Goal: Contribute content: Add original content to the website for others to see

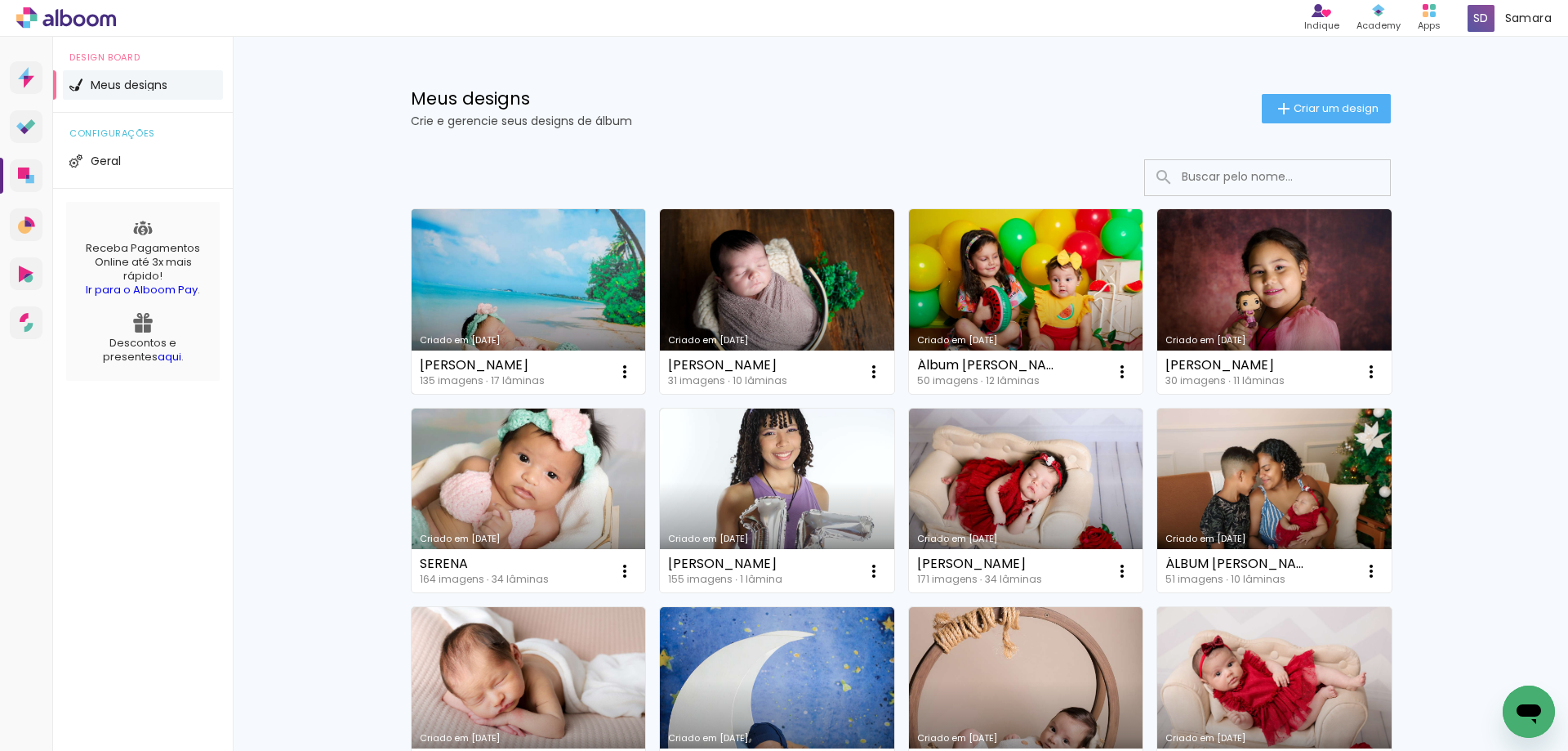
click at [501, 264] on link "Criado em [DATE]" at bounding box center [528, 301] width 234 height 185
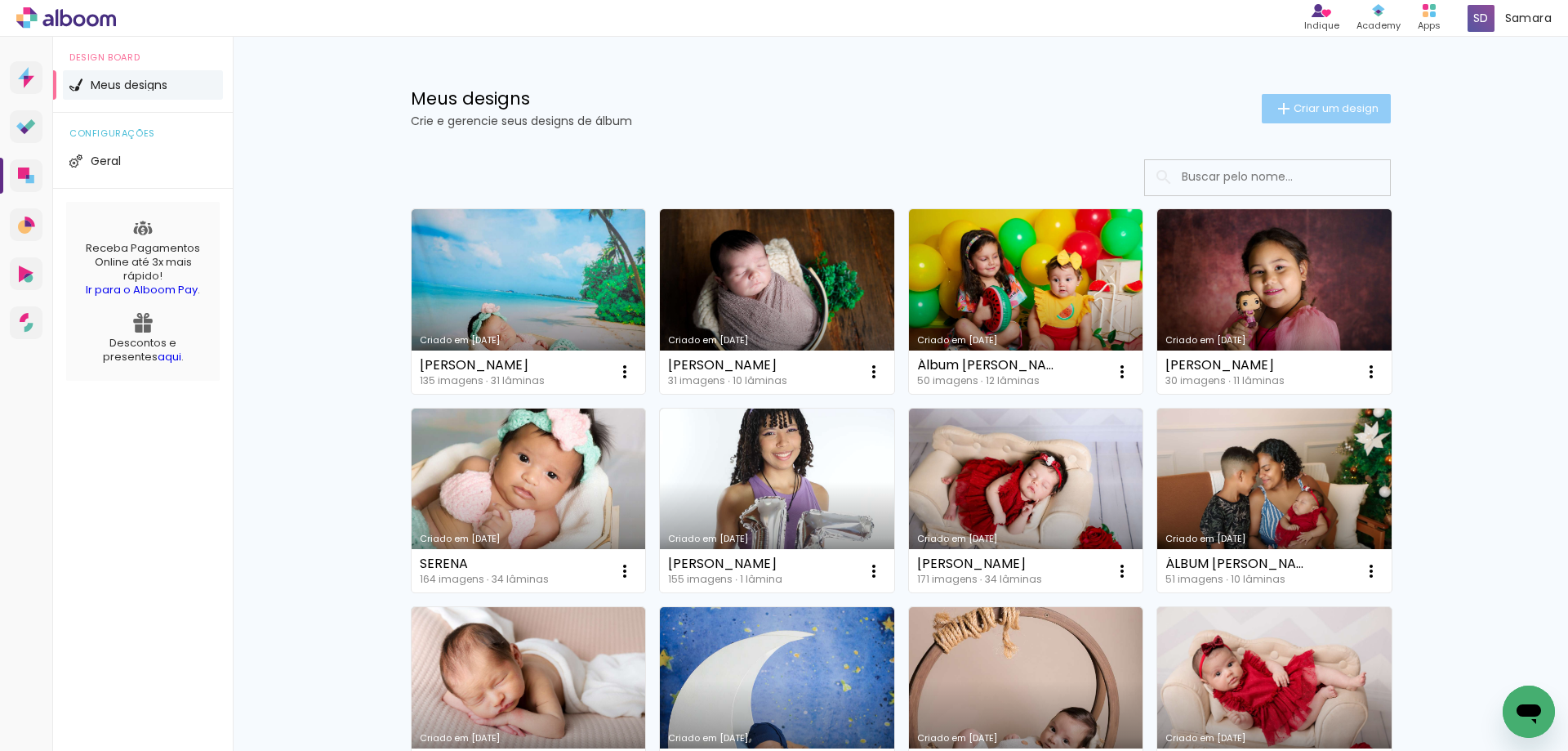
click at [1297, 109] on span "Criar um design" at bounding box center [1336, 108] width 85 height 11
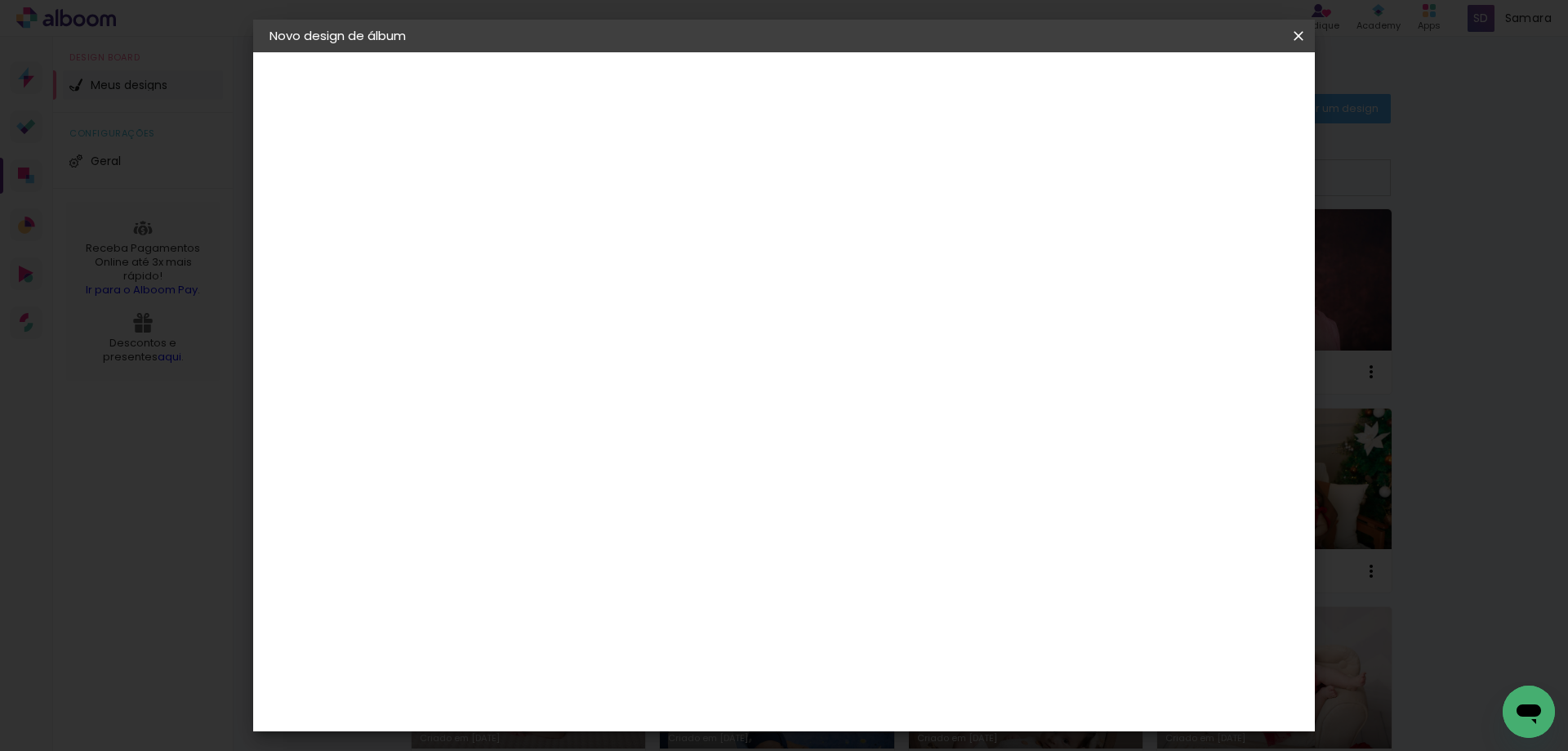
click at [537, 224] on input at bounding box center [537, 220] width 0 height 25
click at [537, 222] on input at bounding box center [537, 220] width 0 height 25
type input "ARTHUR"
type paper-input "ARTHUR"
click at [0, 0] on slot "Avançar" at bounding box center [0, 0] width 0 height 0
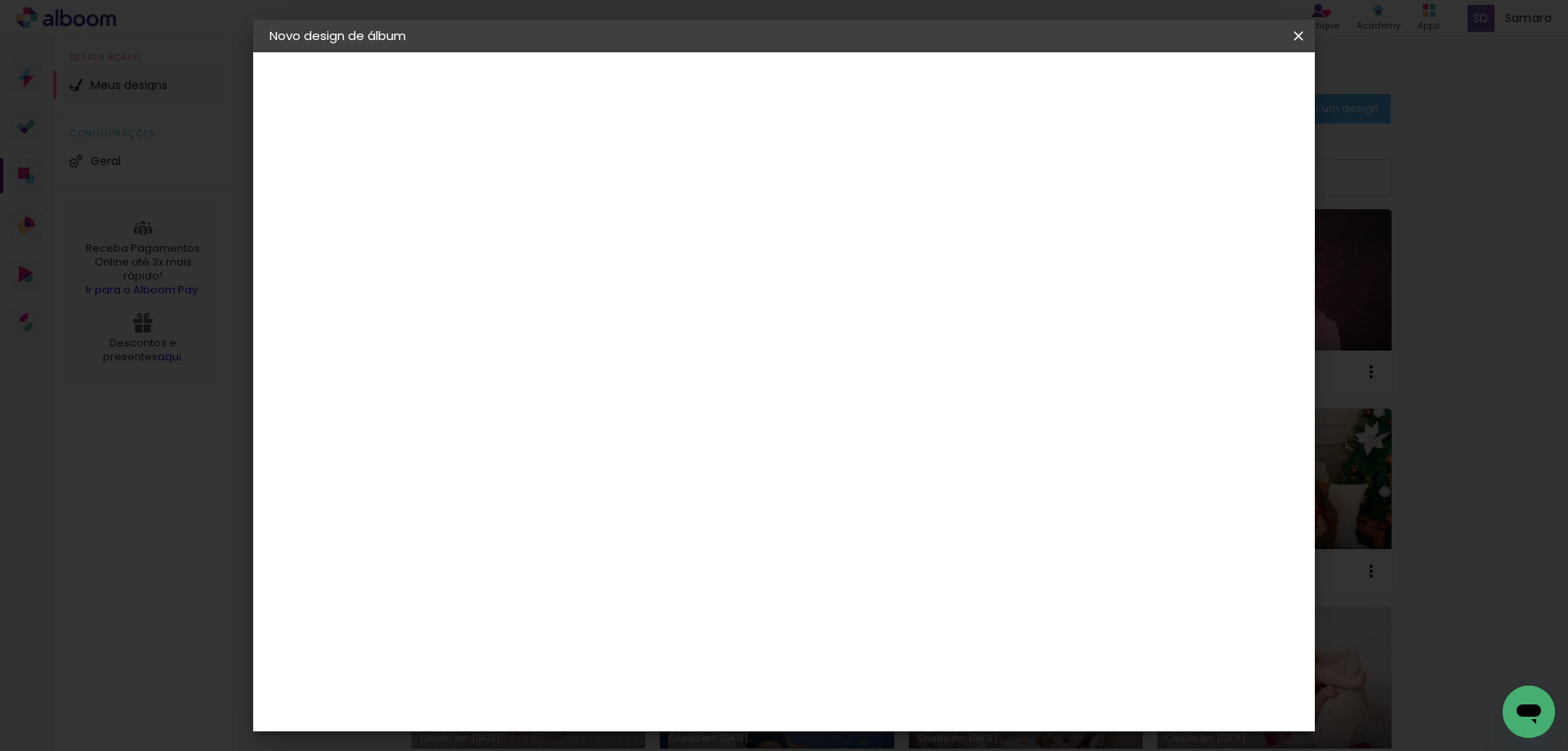
click at [617, 272] on div "Criativa Álbuns" at bounding box center [591, 271] width 50 height 26
click at [833, 97] on paper-button "Avançar" at bounding box center [793, 87] width 80 height 28
click at [600, 272] on input "text" at bounding box center [568, 285] width 64 height 25
click at [876, 283] on paper-item "Fotolivro Premium" at bounding box center [890, 271] width 326 height 33
type input "Fotolivro Premium"
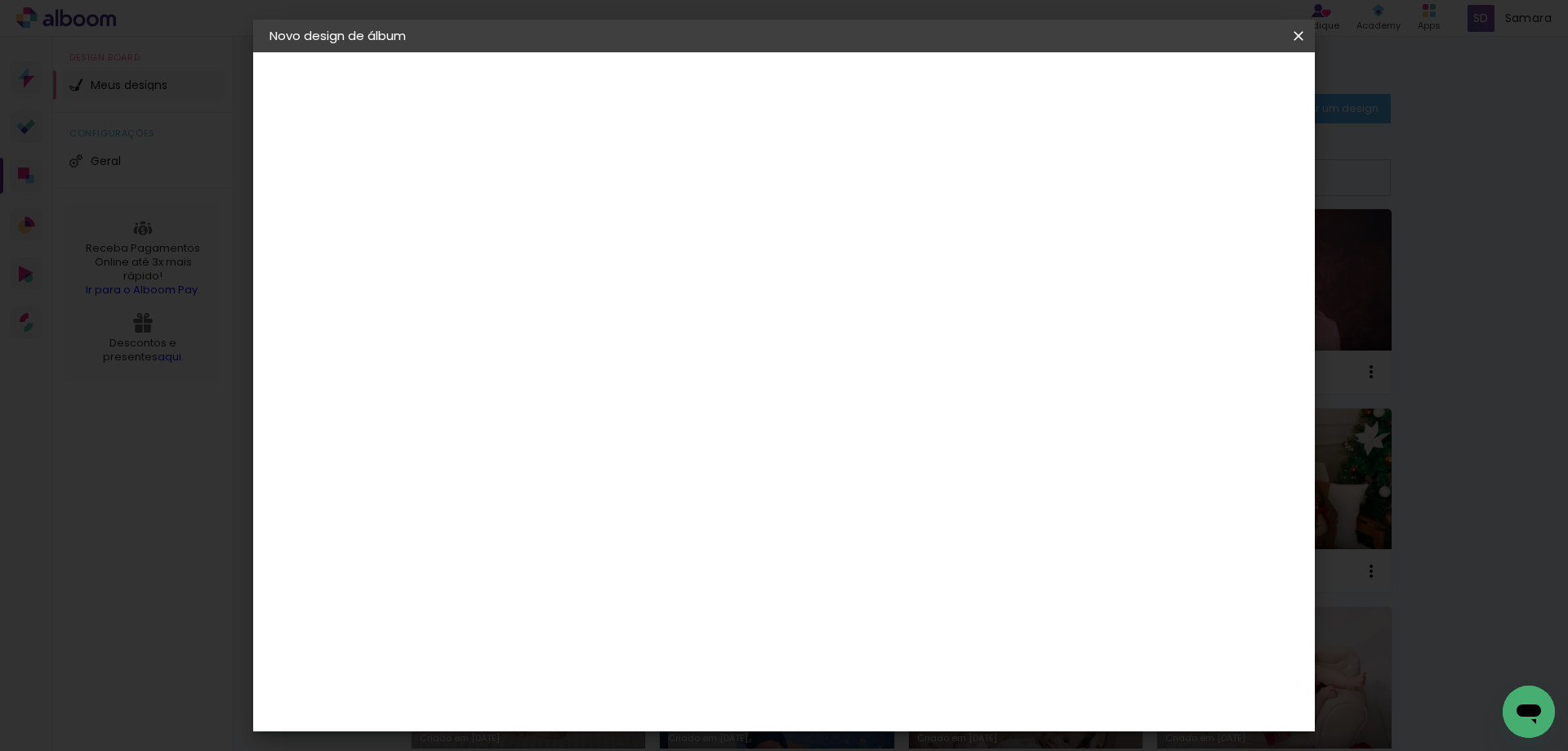
scroll to position [164, 0]
click at [647, 667] on span "30 × 30" at bounding box center [609, 688] width 76 height 43
click at [647, 580] on span "20 × 20" at bounding box center [609, 602] width 76 height 43
click at [0, 0] on slot "Avançar" at bounding box center [0, 0] width 0 height 0
click at [1197, 92] on span "Iniciar design" at bounding box center [1159, 86] width 75 height 11
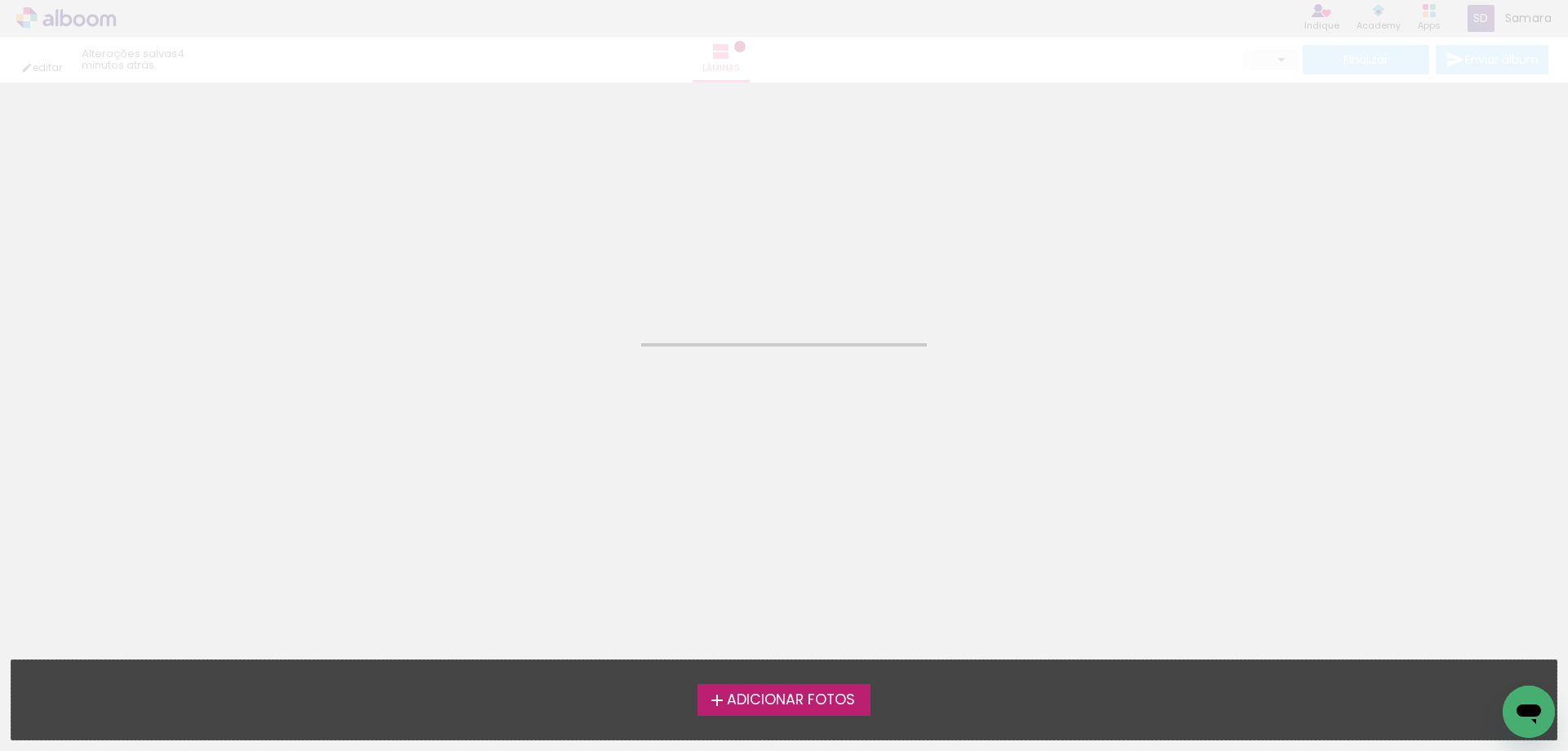
click at [764, 703] on span "Adicionar Fotos" at bounding box center [790, 700] width 128 height 14
click at [0, 0] on input "file" at bounding box center [0, 0] width 0 height 0
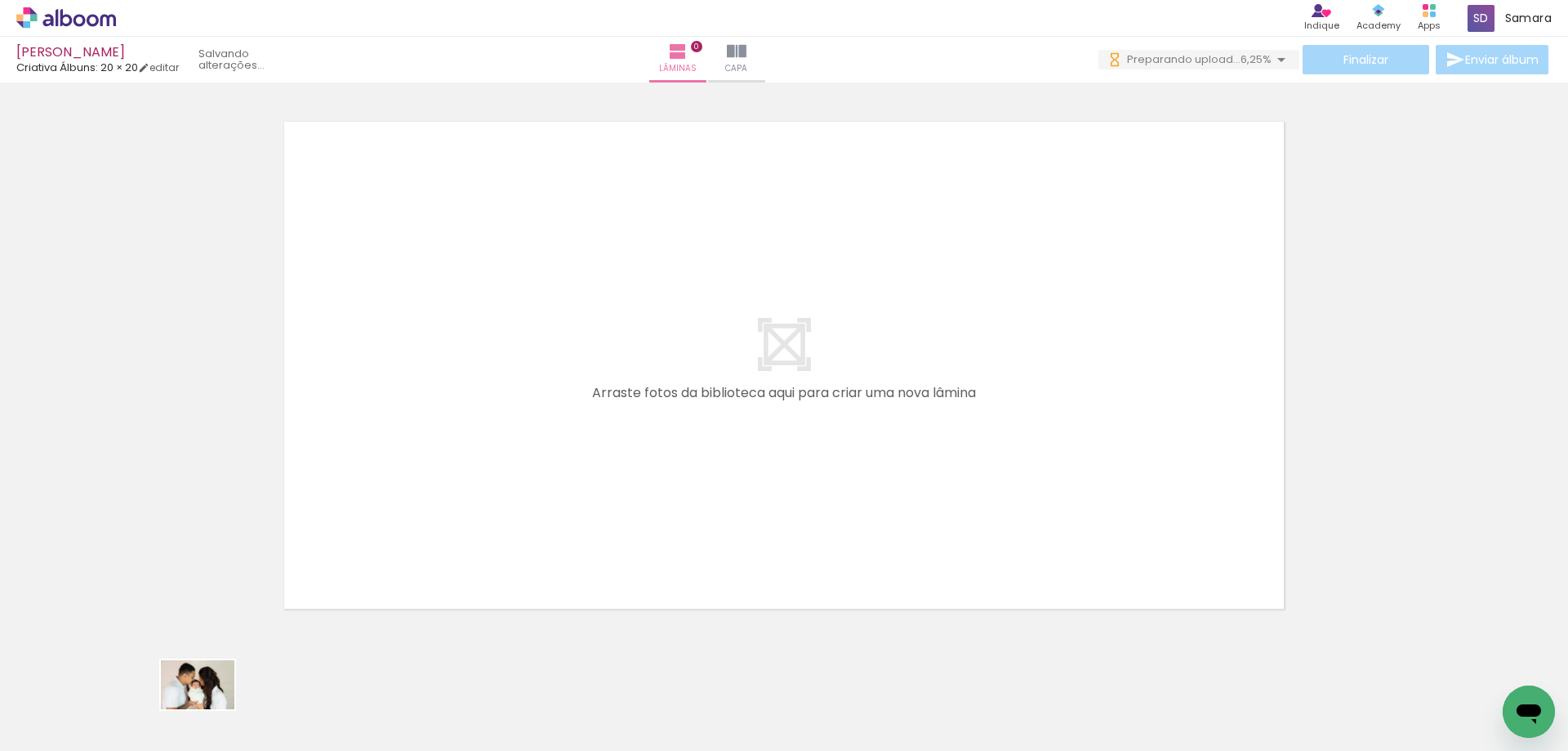
drag, startPoint x: 176, startPoint y: 693, endPoint x: 209, endPoint y: 709, distance: 36.7
click at [204, 709] on div at bounding box center [163, 697] width 81 height 54
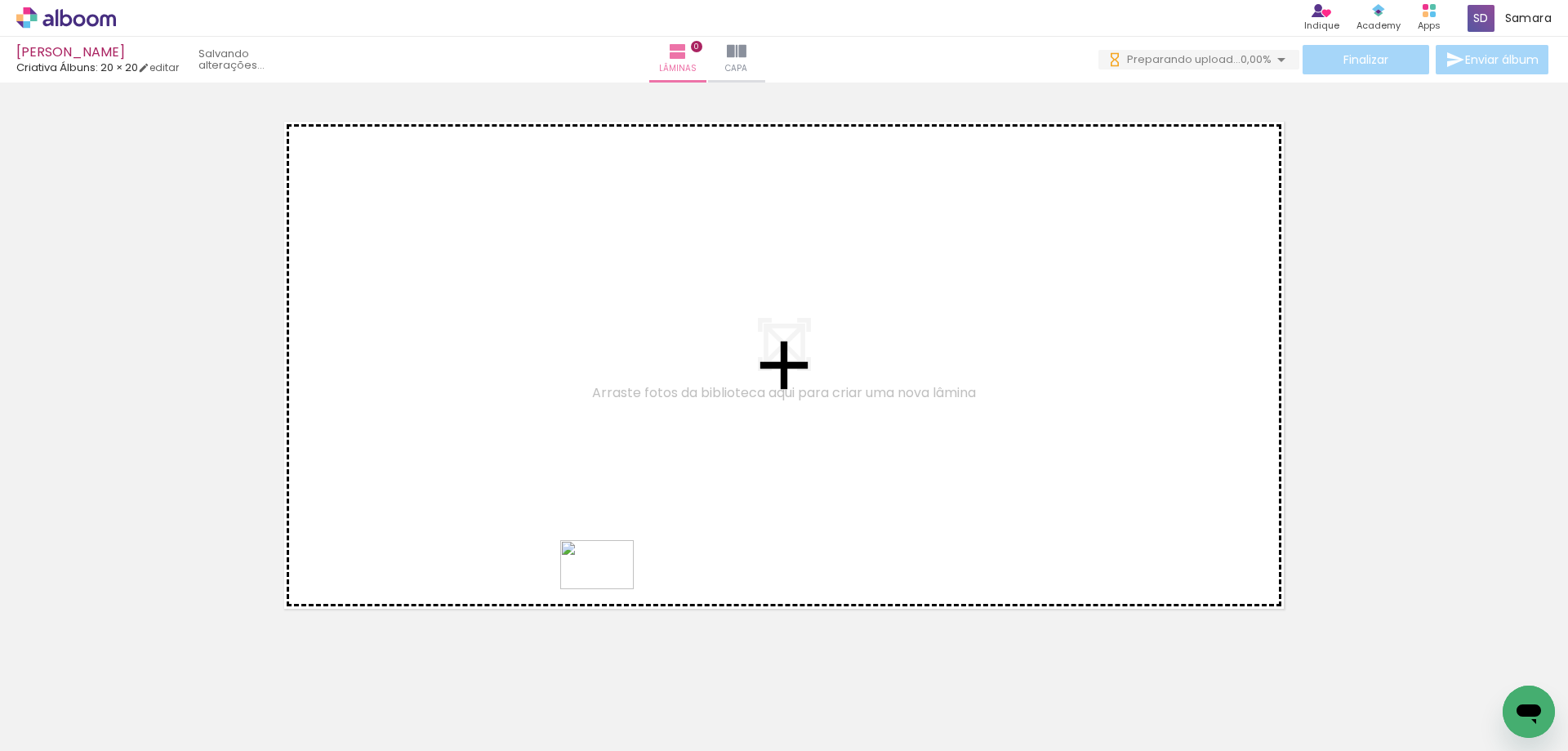
drag, startPoint x: 357, startPoint y: 700, endPoint x: 609, endPoint y: 589, distance: 275.4
click at [609, 589] on quentale-workspace at bounding box center [784, 375] width 1568 height 751
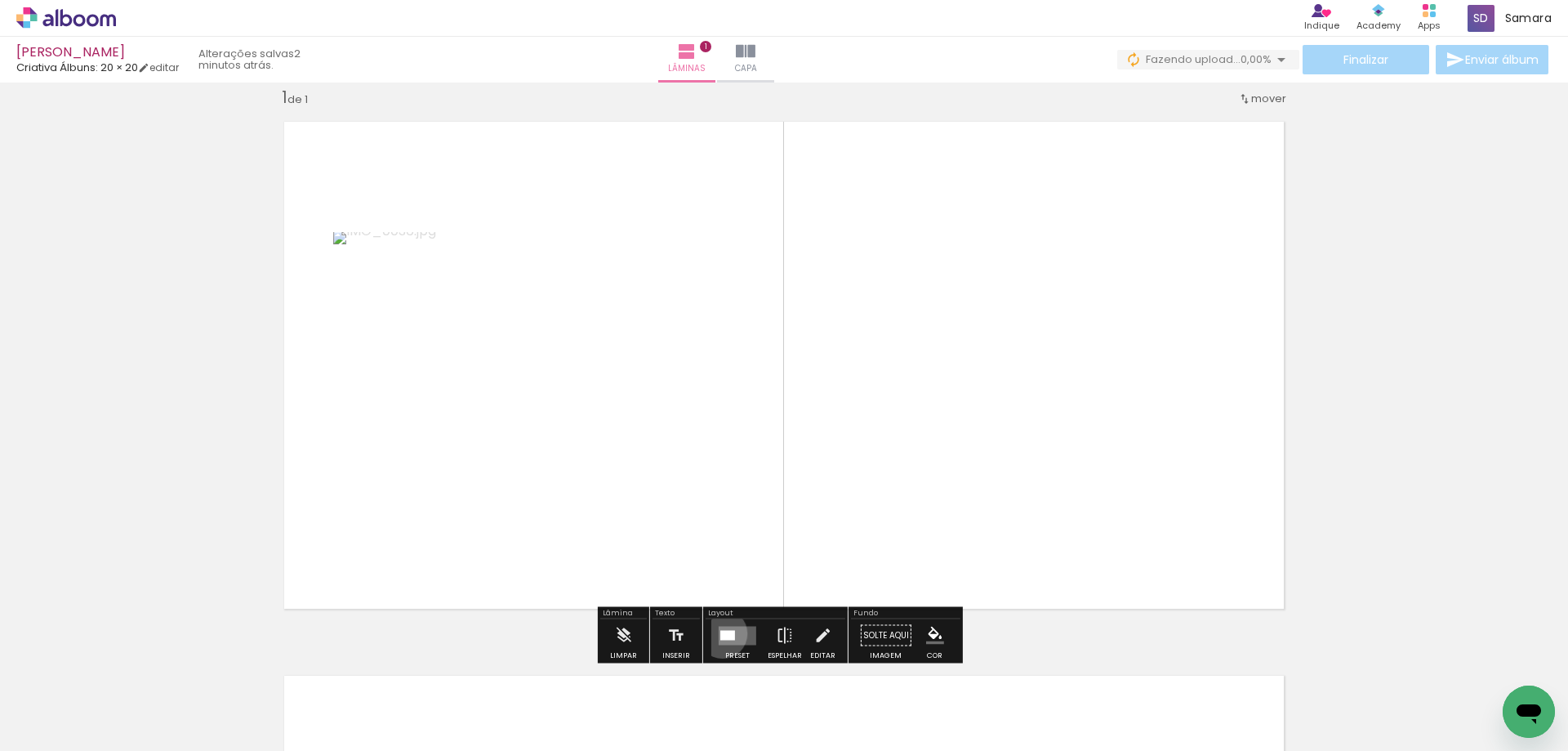
click at [720, 633] on div at bounding box center [727, 635] width 14 height 10
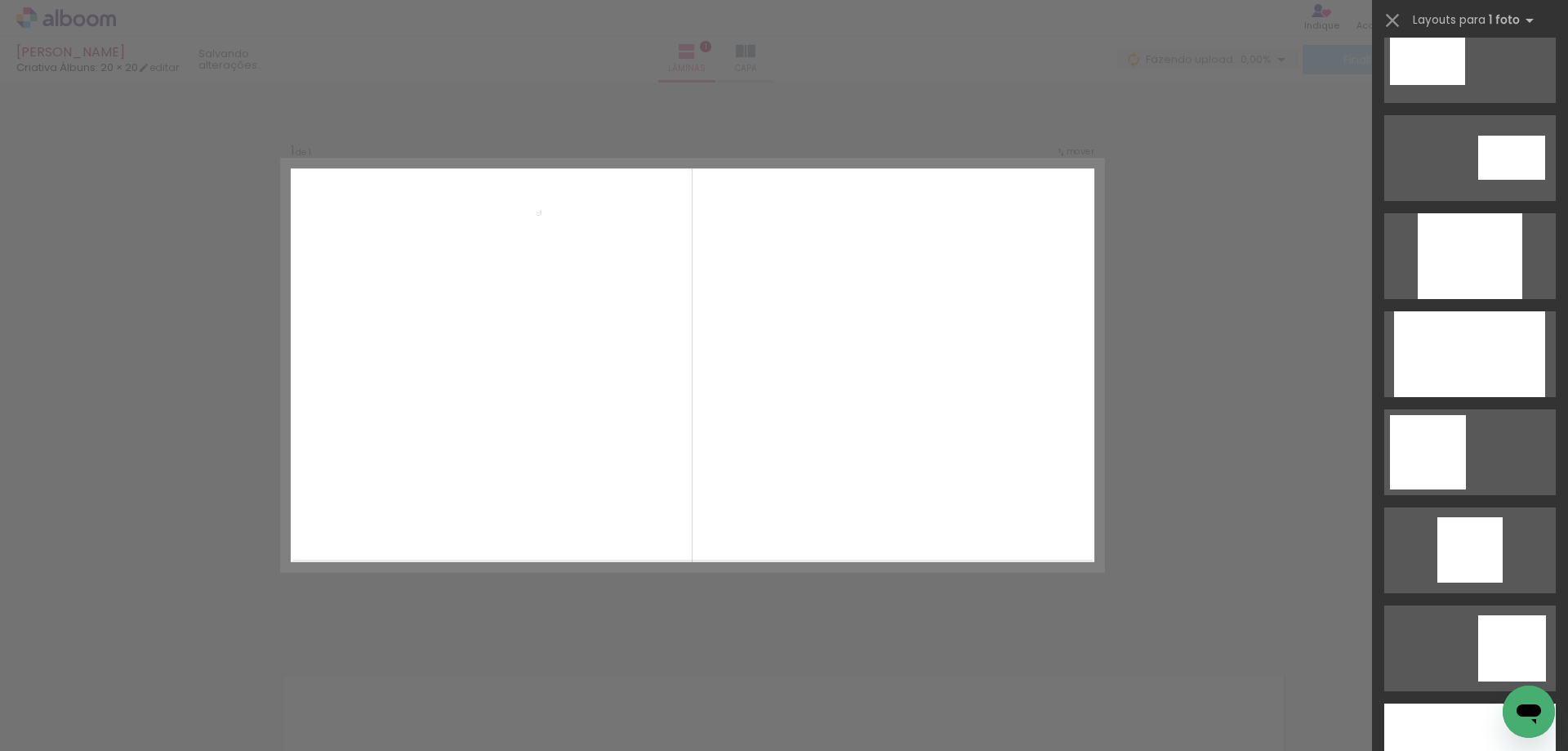
scroll to position [980, 0]
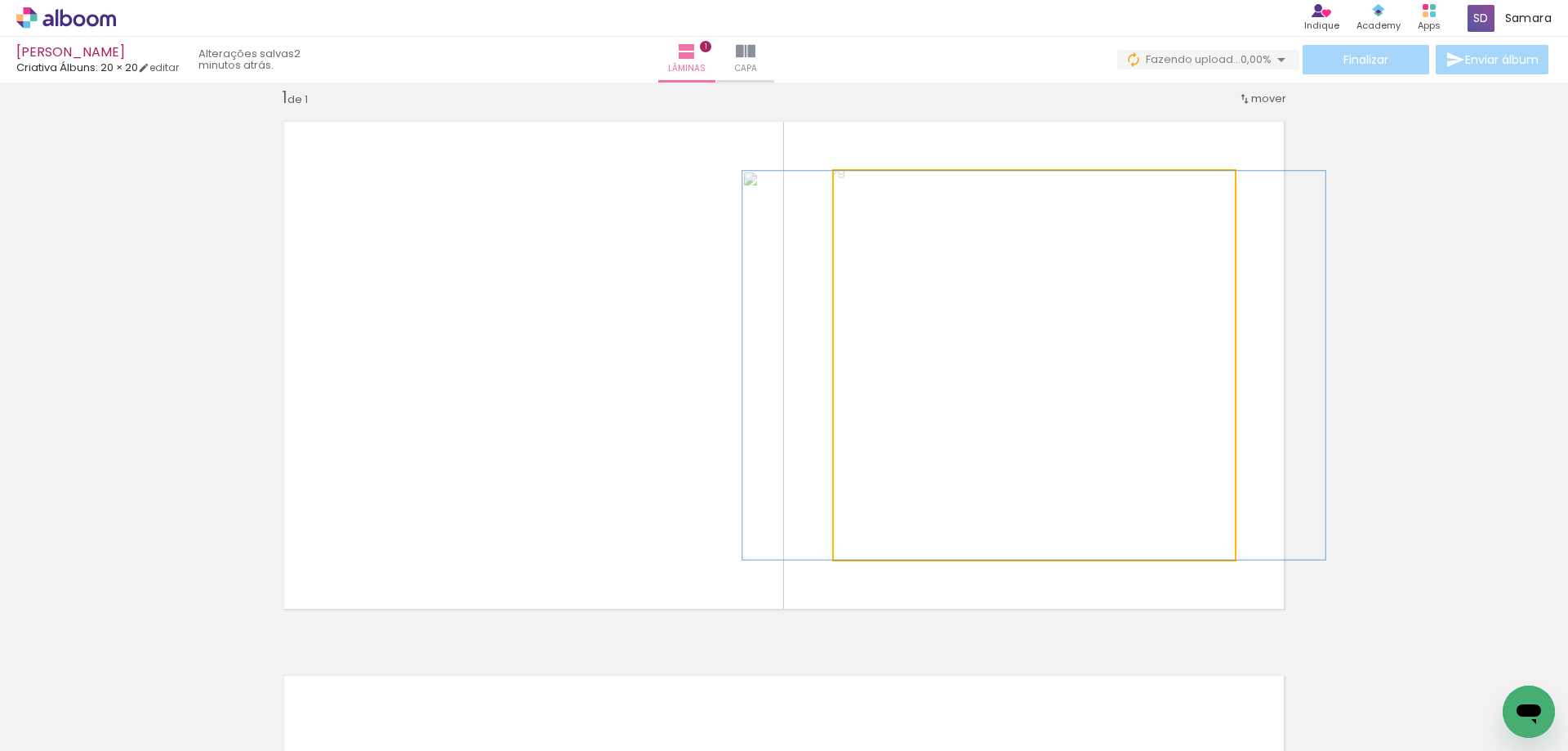
click at [1171, 455] on quentale-photo at bounding box center [1034, 365] width 401 height 389
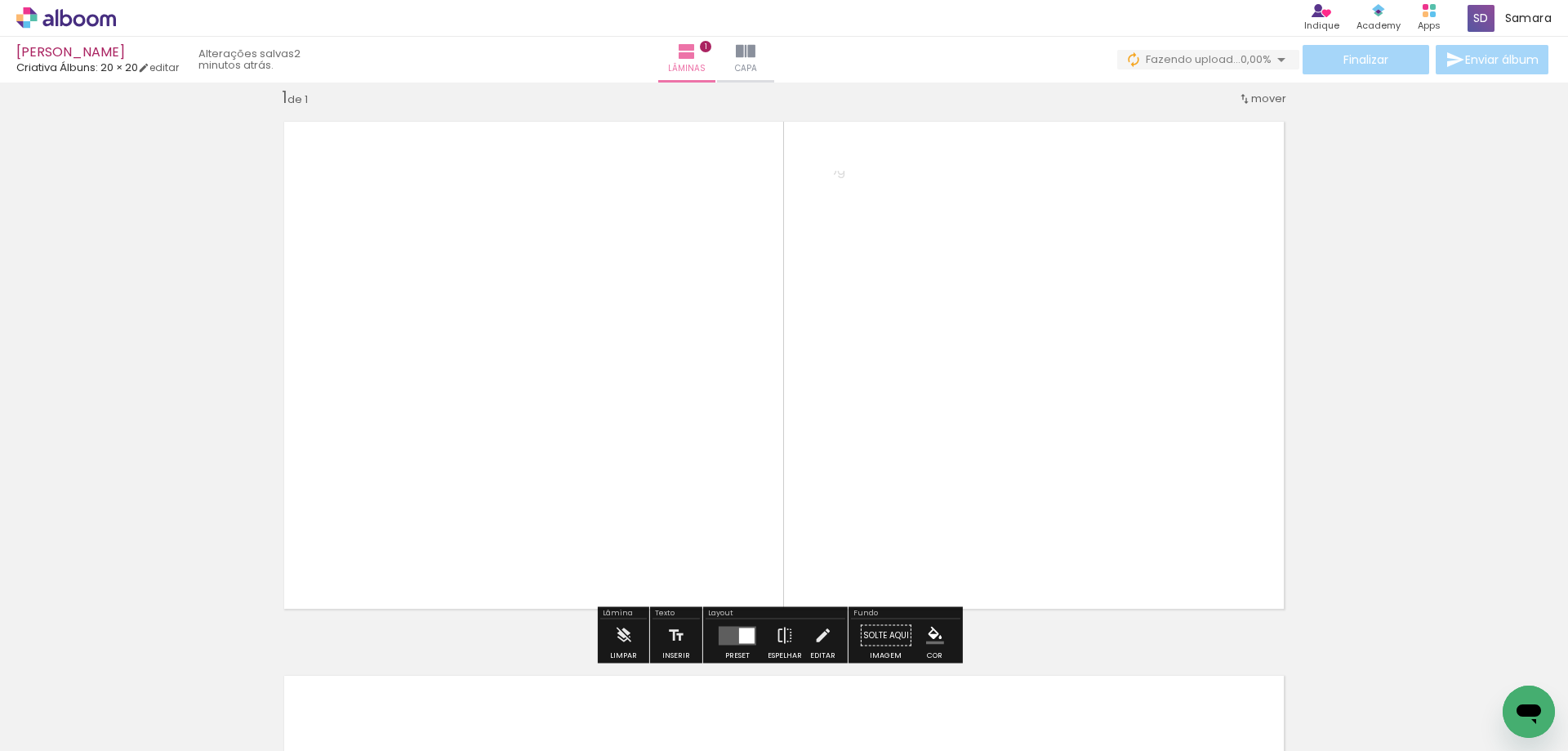
click at [1362, 455] on div "Inserir lâmina 1 de 1" at bounding box center [784, 621] width 1568 height 1109
drag, startPoint x: 172, startPoint y: 702, endPoint x: 701, endPoint y: 519, distance: 559.8
click at [692, 519] on quentale-workspace at bounding box center [784, 375] width 1568 height 751
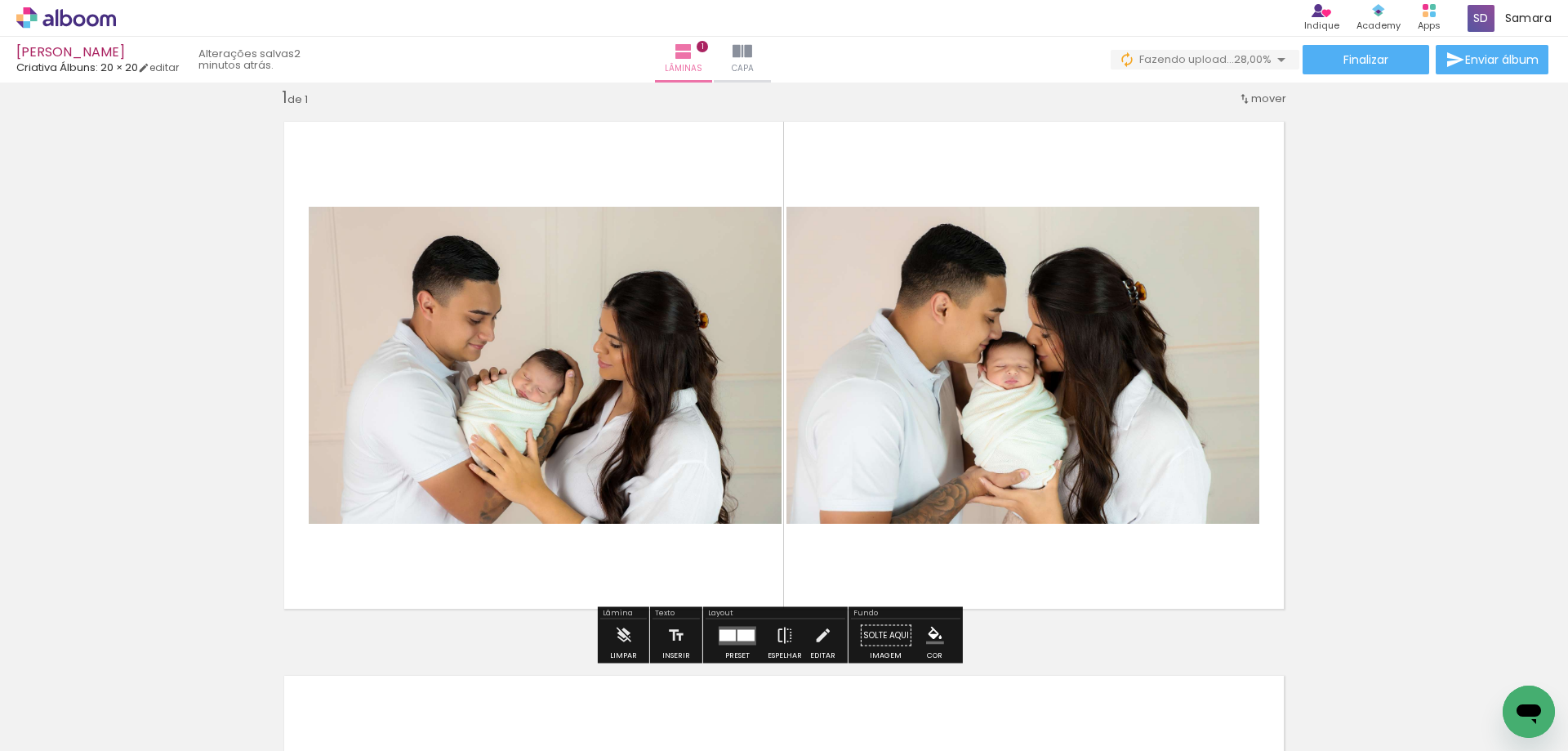
click at [745, 627] on quentale-layouter at bounding box center [737, 636] width 37 height 19
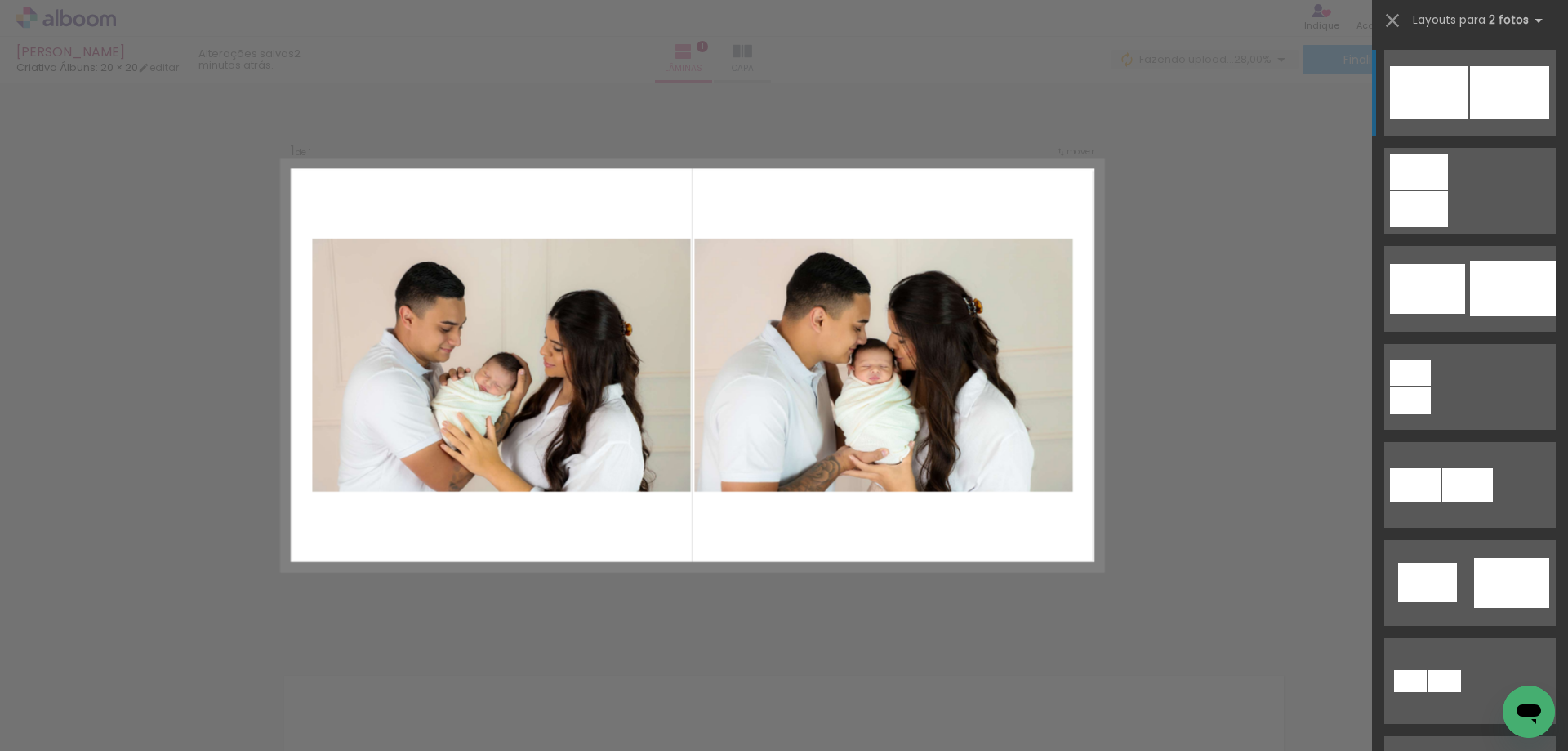
scroll to position [81, 0]
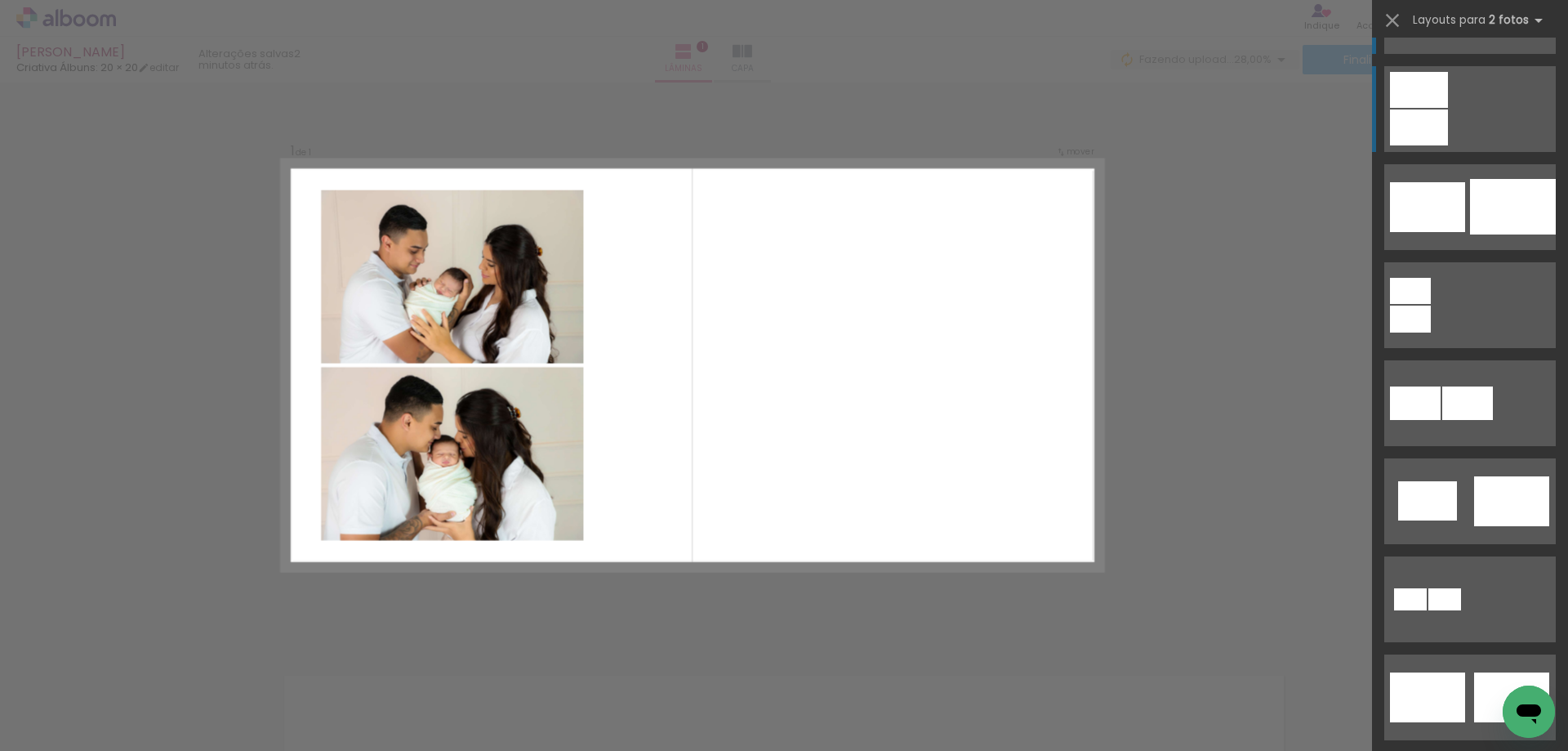
click at [1390, 126] on div at bounding box center [1419, 127] width 58 height 36
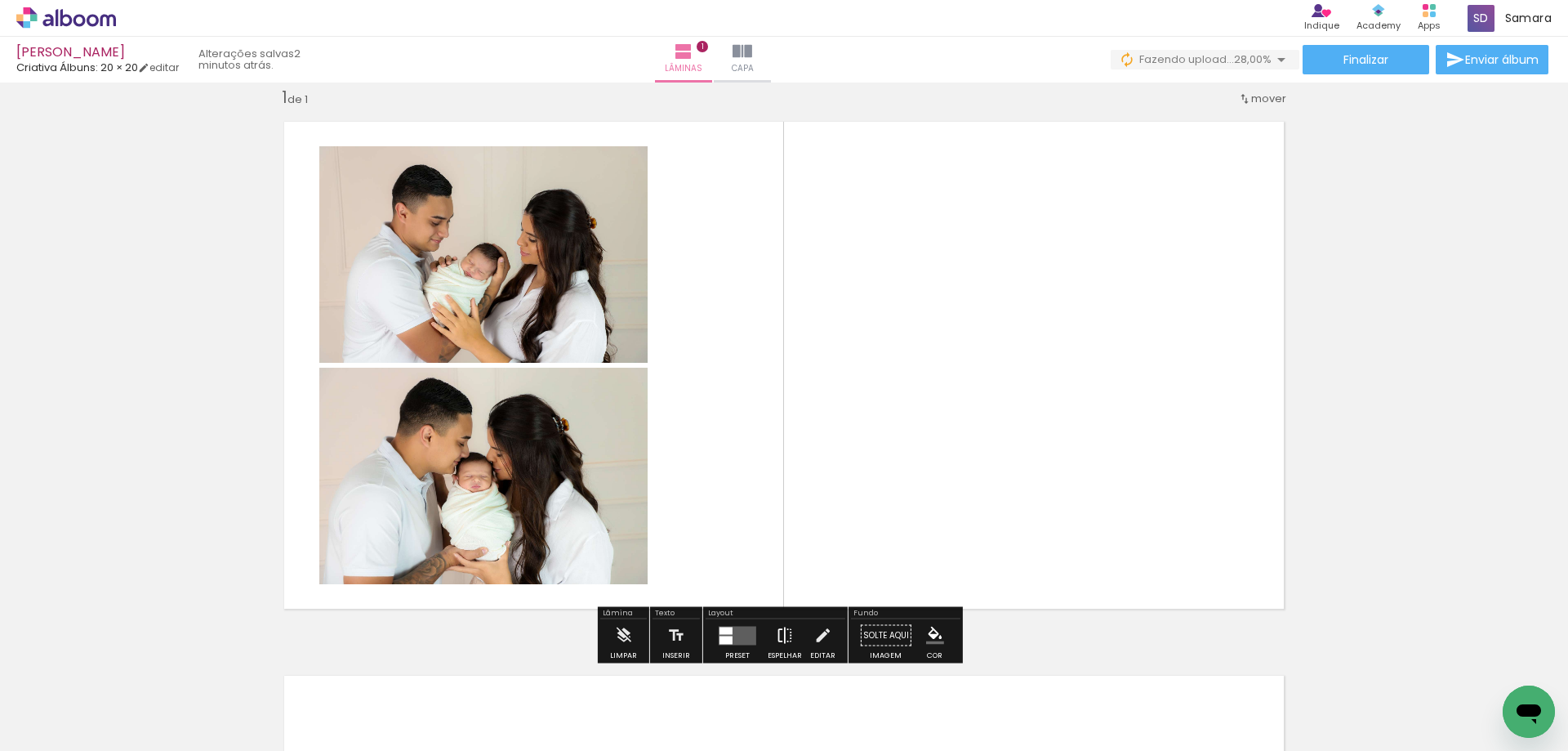
click at [776, 638] on iron-icon at bounding box center [784, 636] width 18 height 33
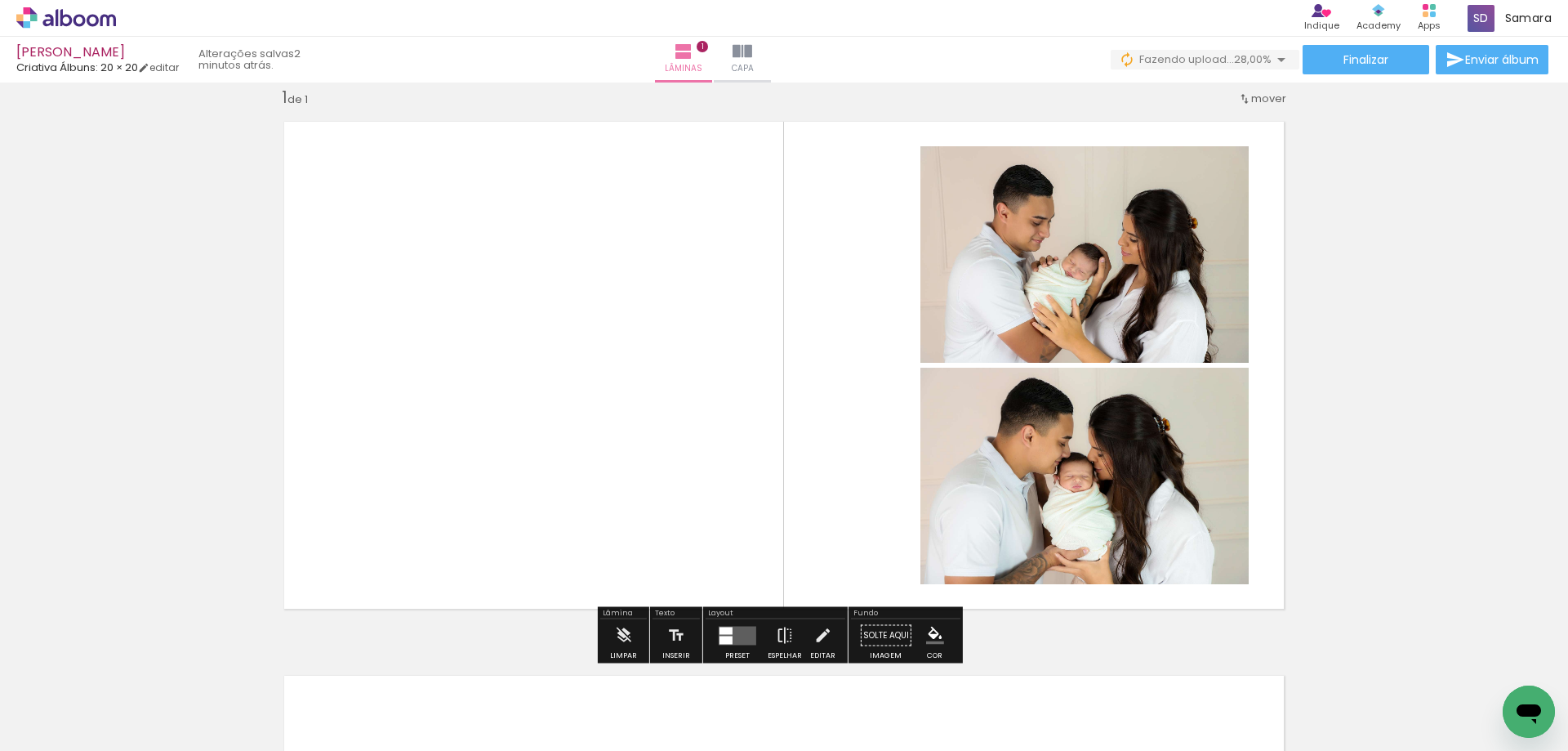
scroll to position [348, 0]
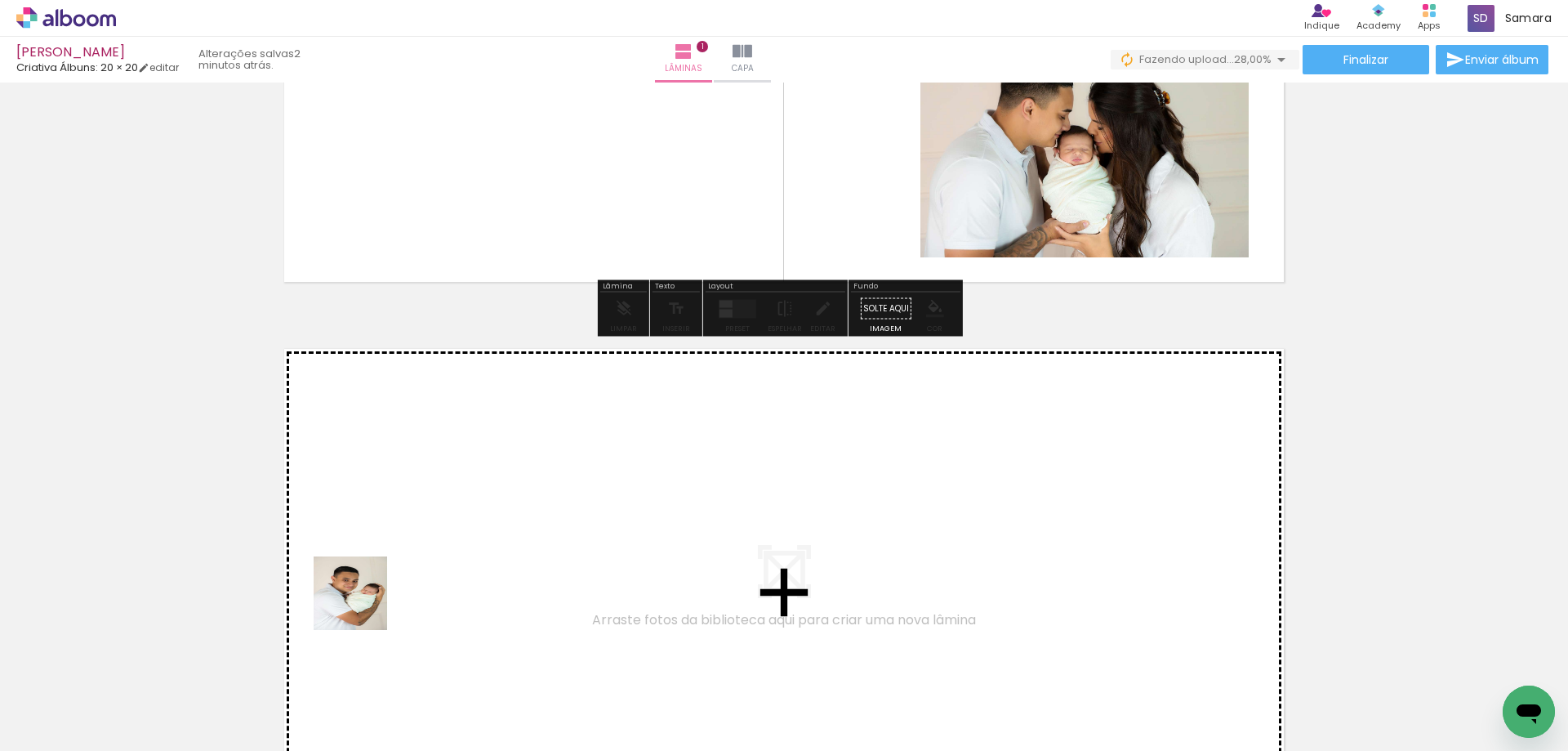
drag, startPoint x: 271, startPoint y: 712, endPoint x: 415, endPoint y: 669, distance: 150.3
click at [388, 588] on quentale-workspace at bounding box center [784, 375] width 1568 height 751
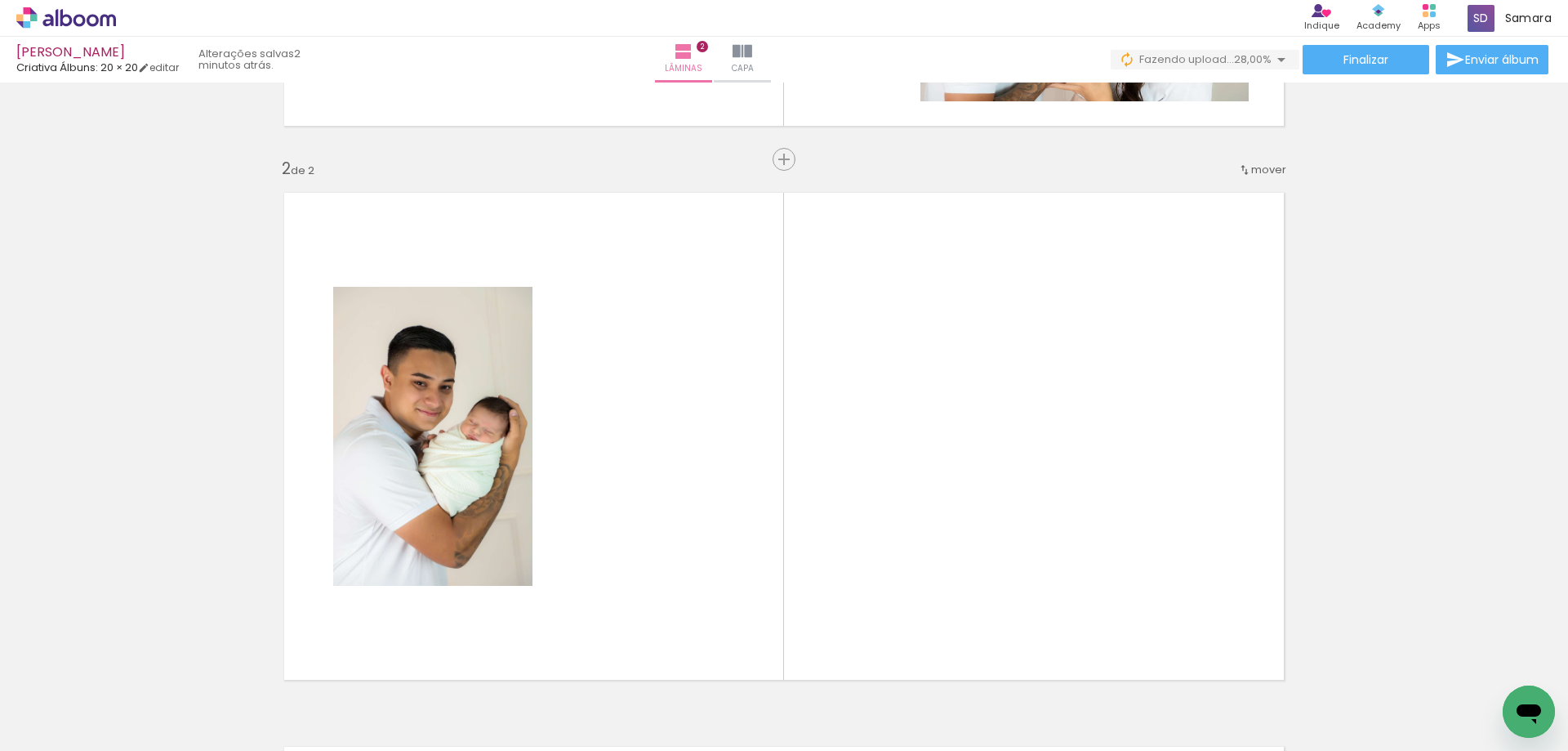
scroll to position [575, 0]
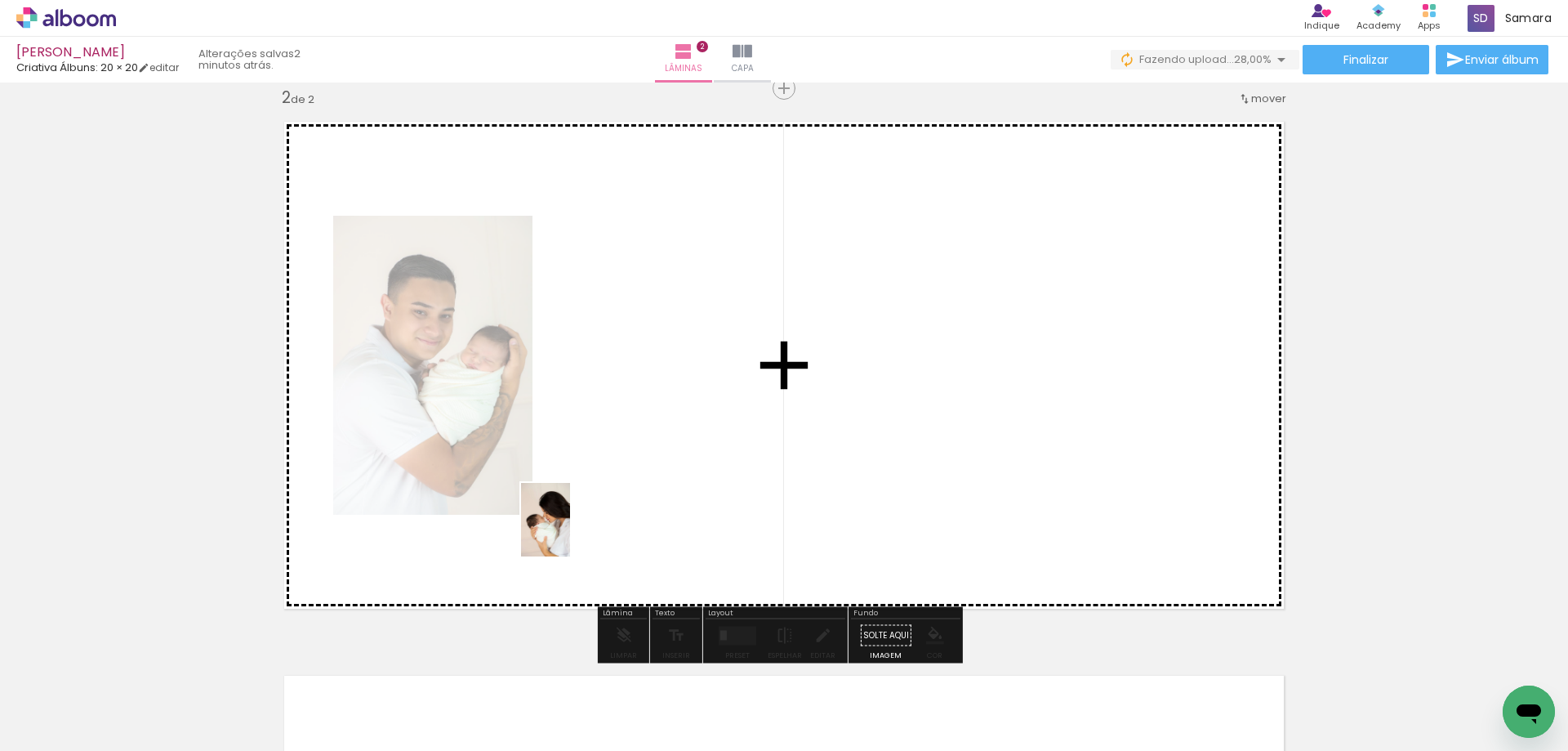
drag, startPoint x: 443, startPoint y: 702, endPoint x: 570, endPoint y: 532, distance: 212.2
click at [570, 532] on quentale-workspace at bounding box center [784, 375] width 1568 height 751
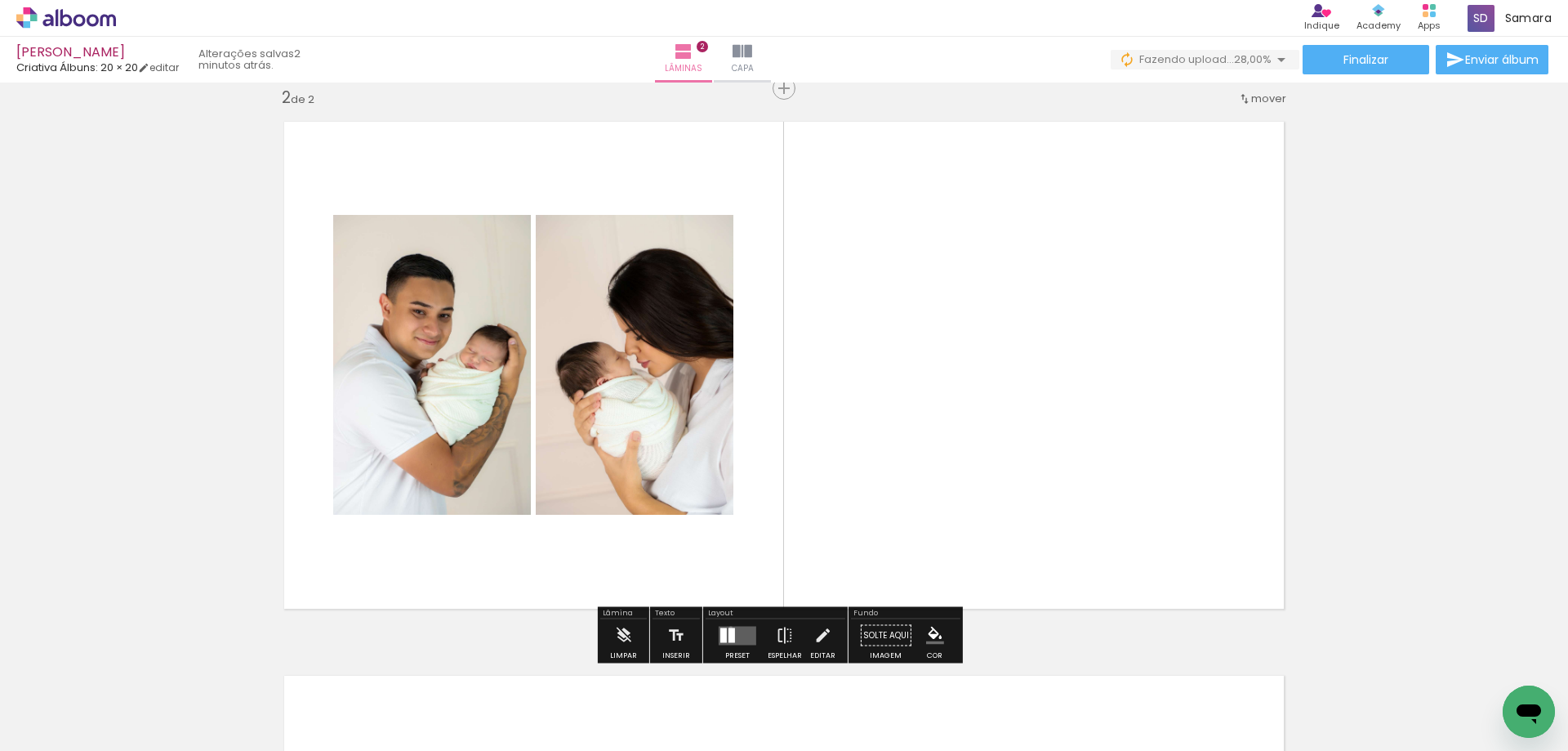
click at [728, 627] on div at bounding box center [732, 634] width 7 height 14
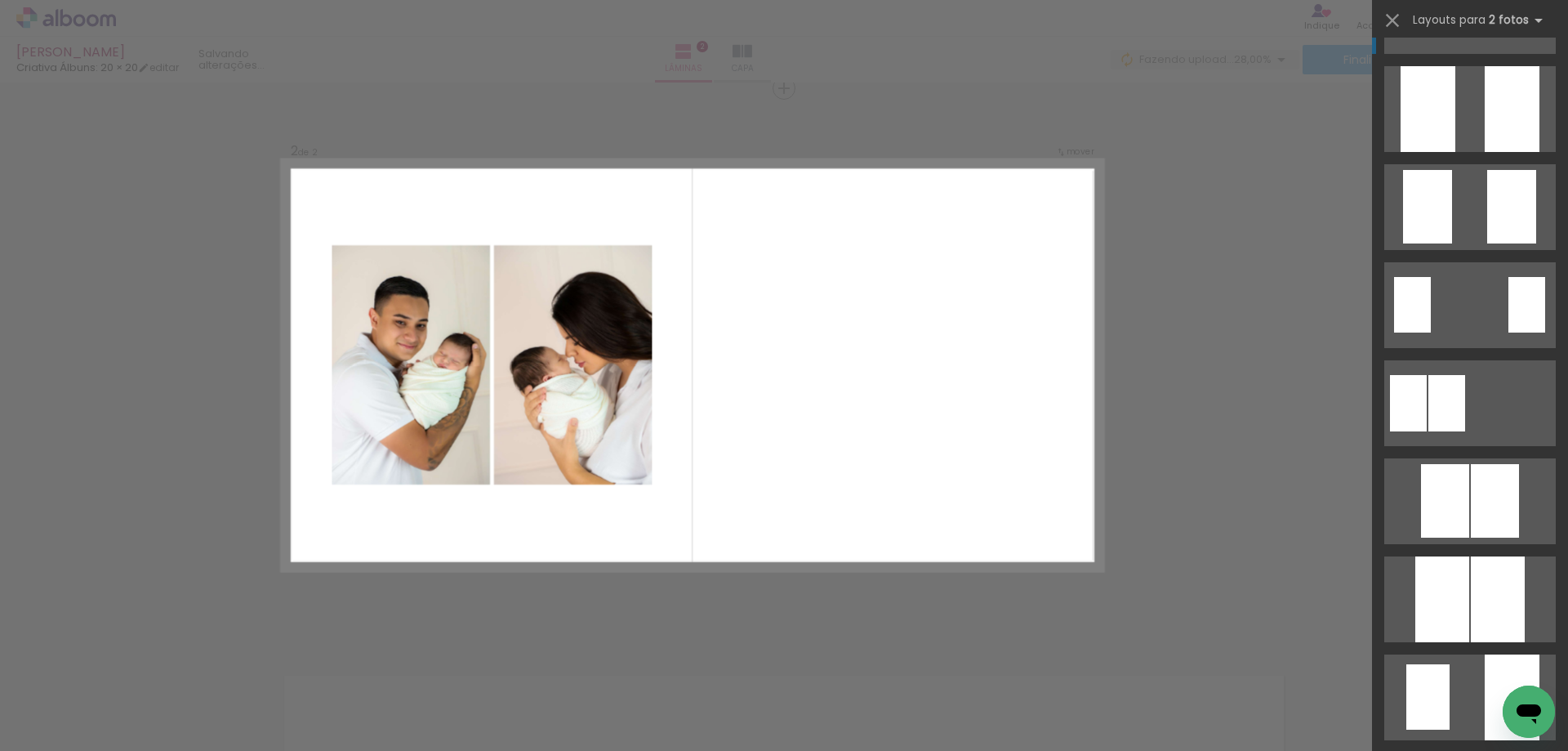
scroll to position [0, 0]
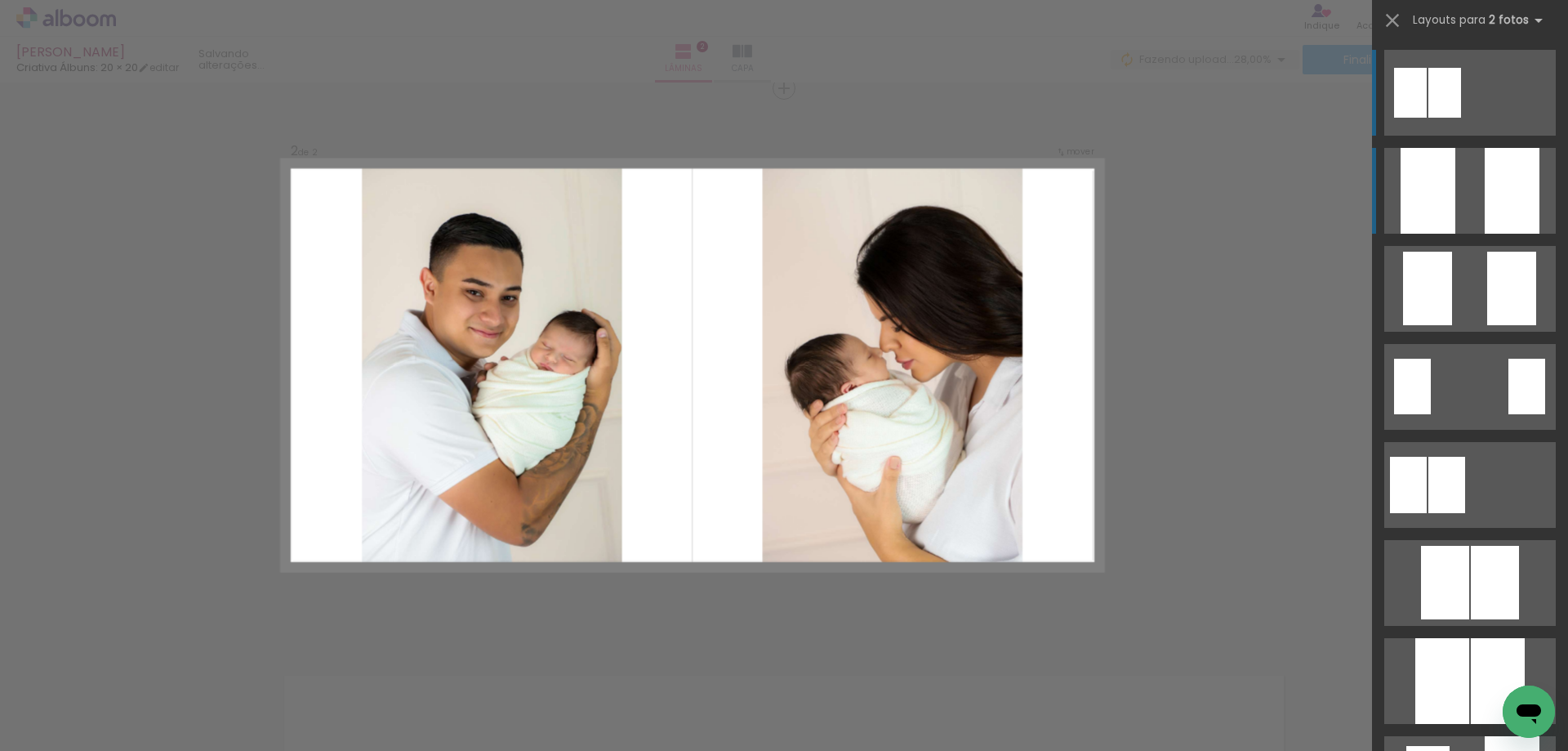
click at [1502, 212] on div at bounding box center [1512, 190] width 55 height 86
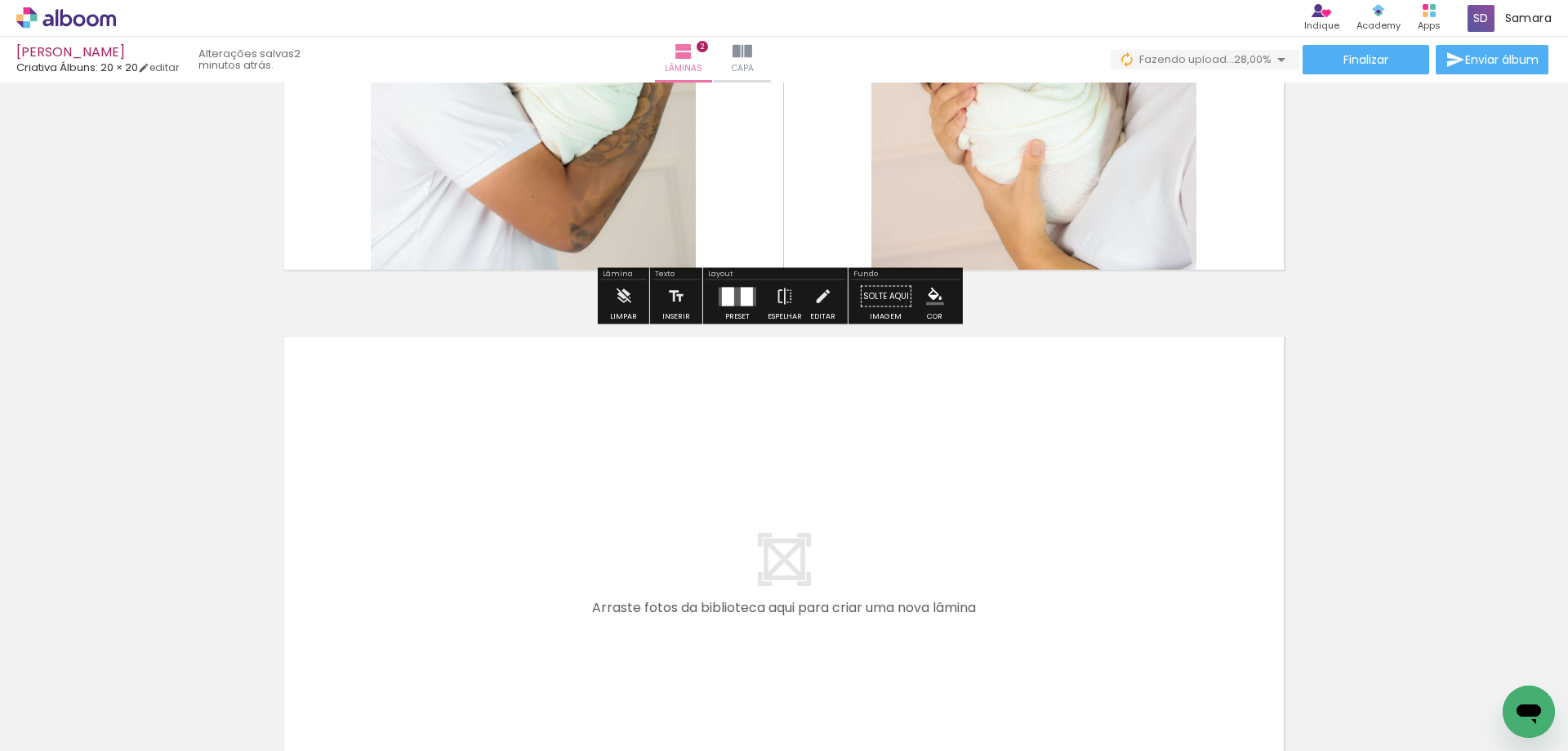
scroll to position [1159, 0]
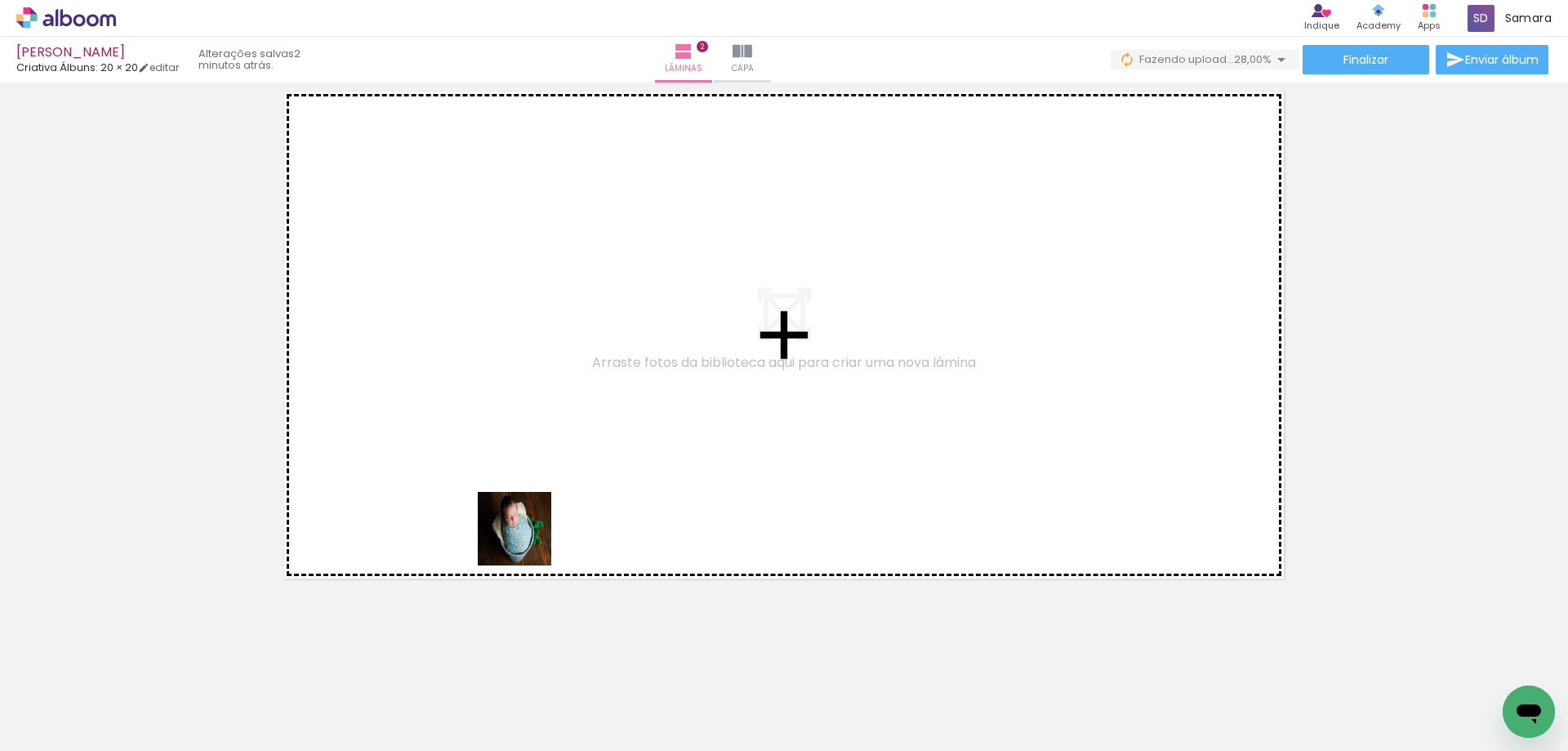
drag, startPoint x: 539, startPoint y: 695, endPoint x: 527, endPoint y: 541, distance: 154.5
click at [527, 541] on quentale-workspace at bounding box center [784, 375] width 1568 height 751
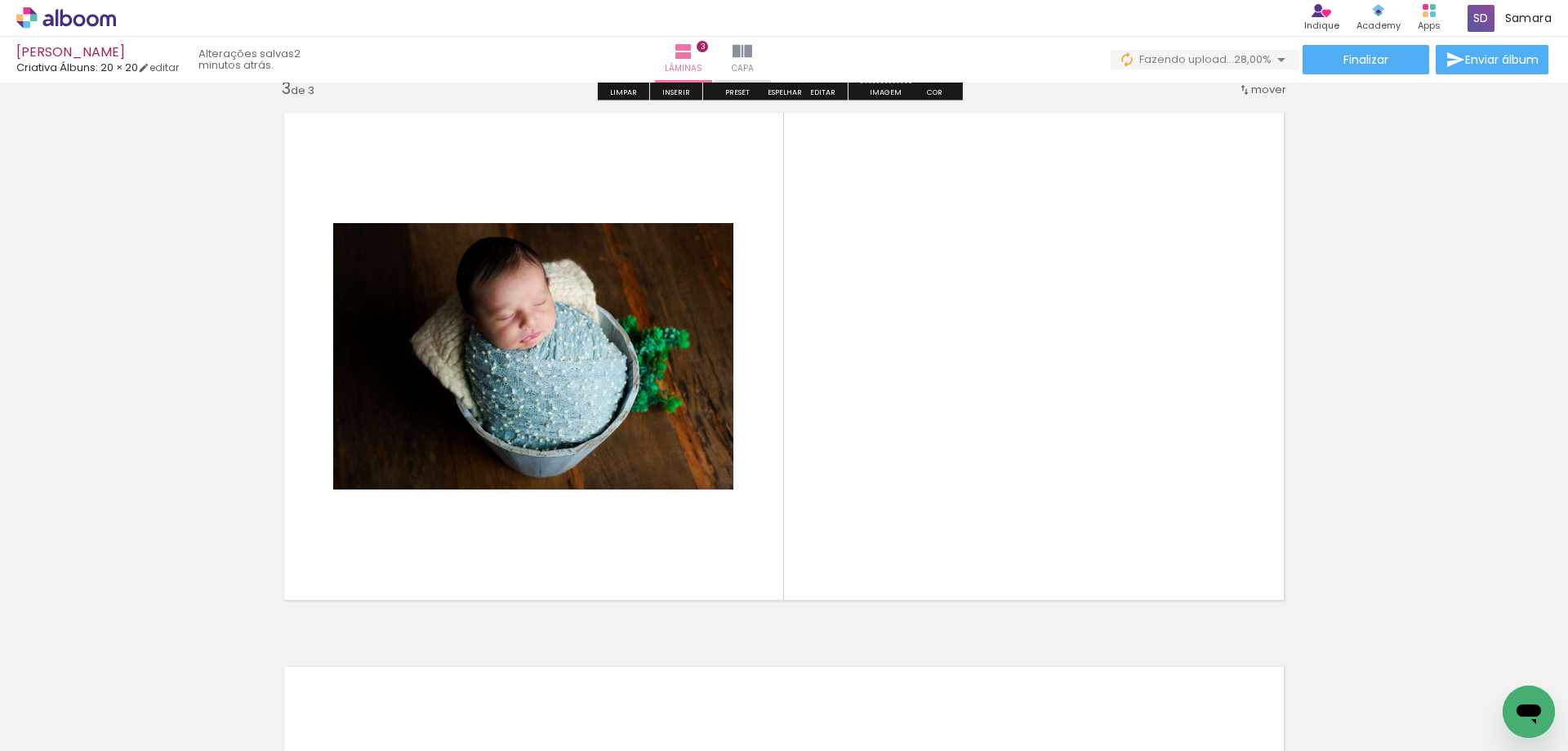
scroll to position [1129, 0]
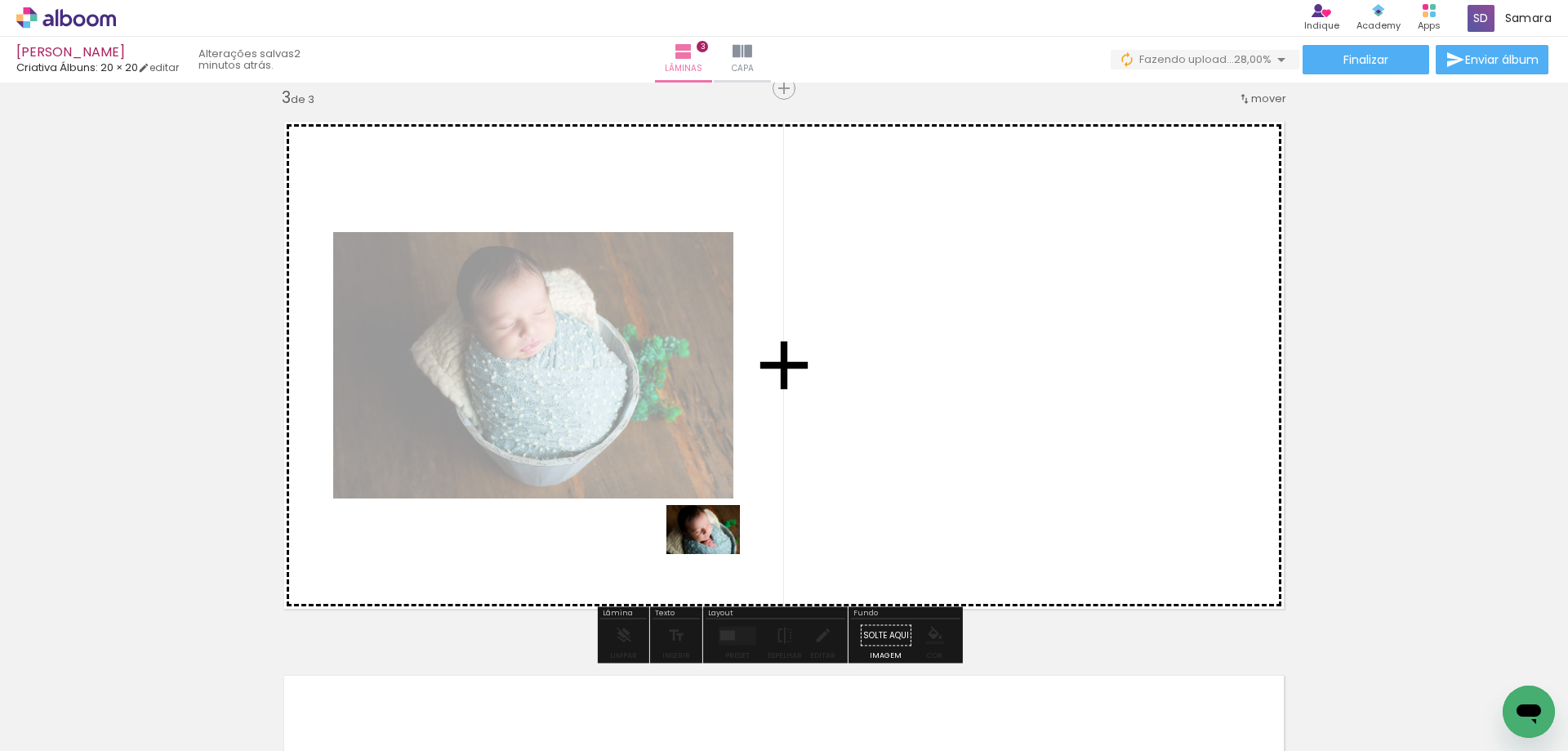
drag, startPoint x: 620, startPoint y: 691, endPoint x: 715, endPoint y: 554, distance: 166.7
click at [715, 554] on quentale-workspace at bounding box center [784, 375] width 1568 height 751
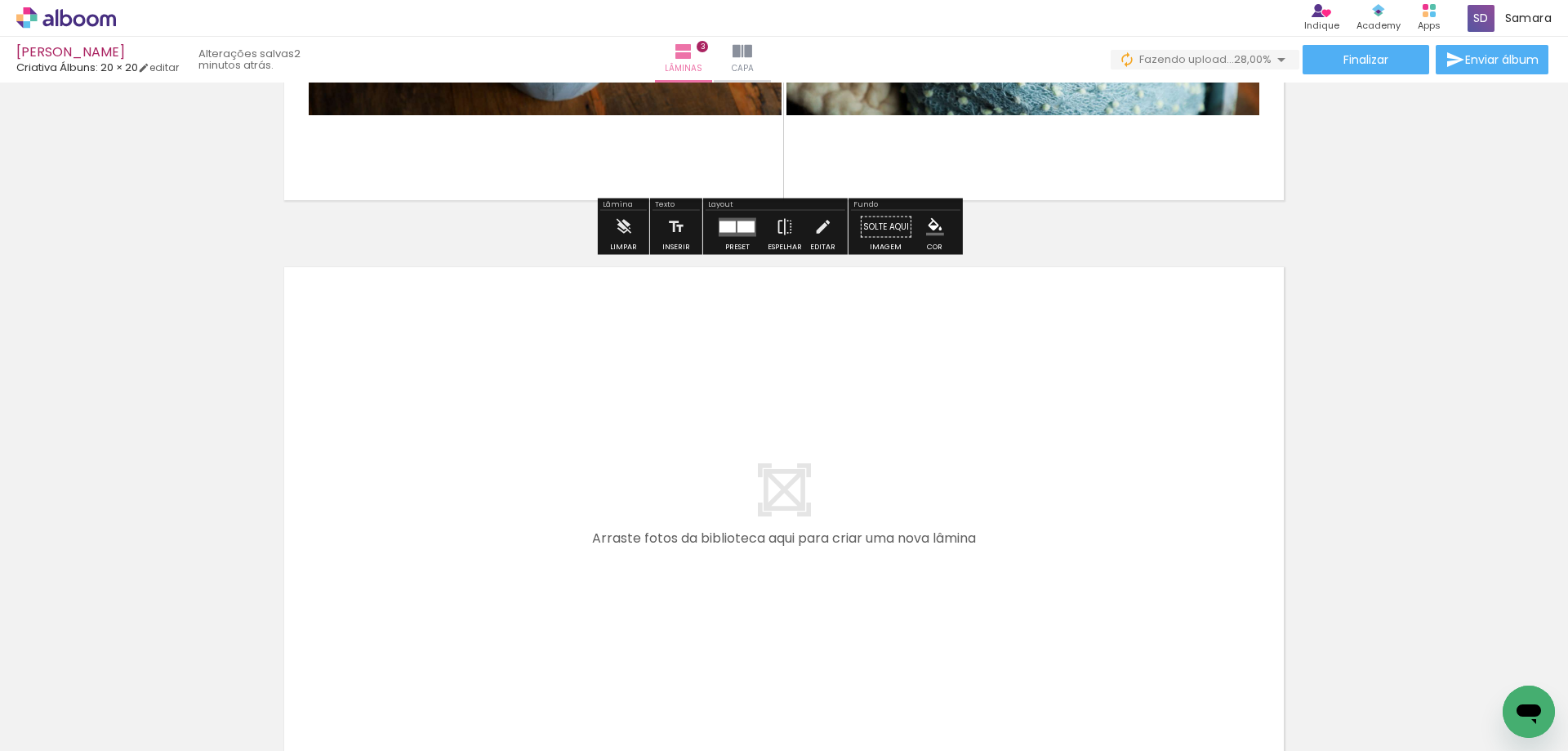
scroll to position [1701, 0]
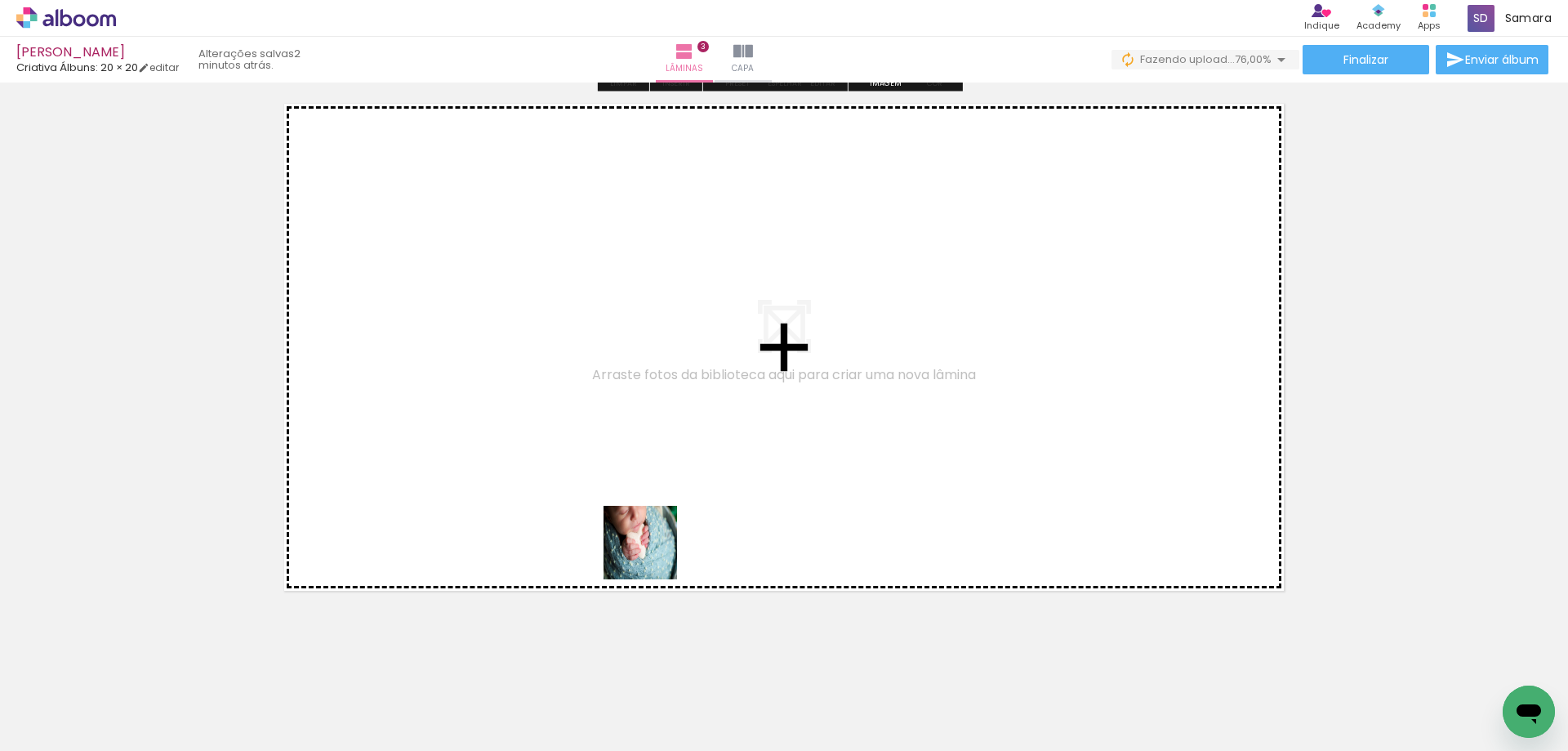
drag, startPoint x: 719, startPoint y: 704, endPoint x: 652, endPoint y: 555, distance: 163.4
click at [652, 555] on quentale-workspace at bounding box center [784, 375] width 1568 height 751
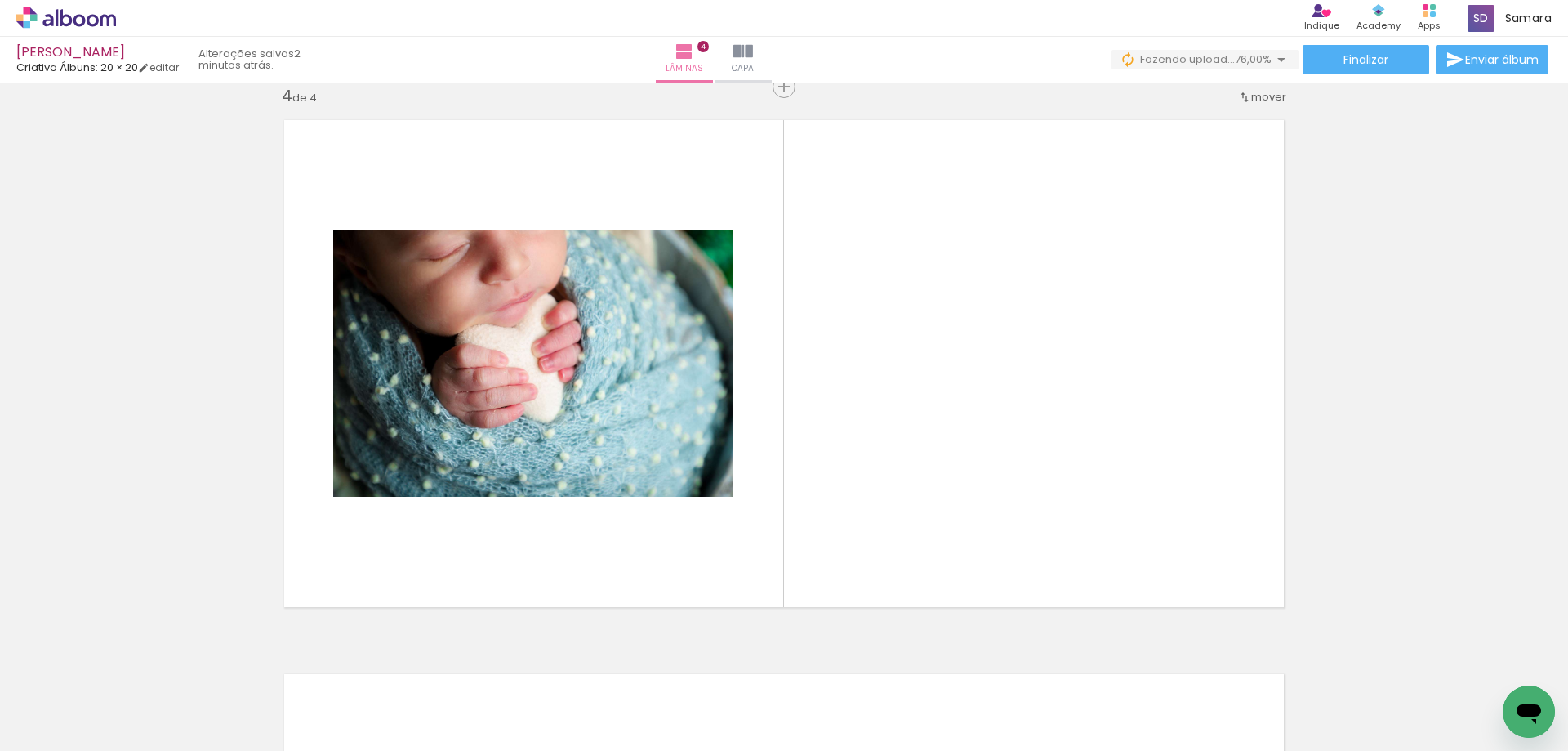
scroll to position [1684, 0]
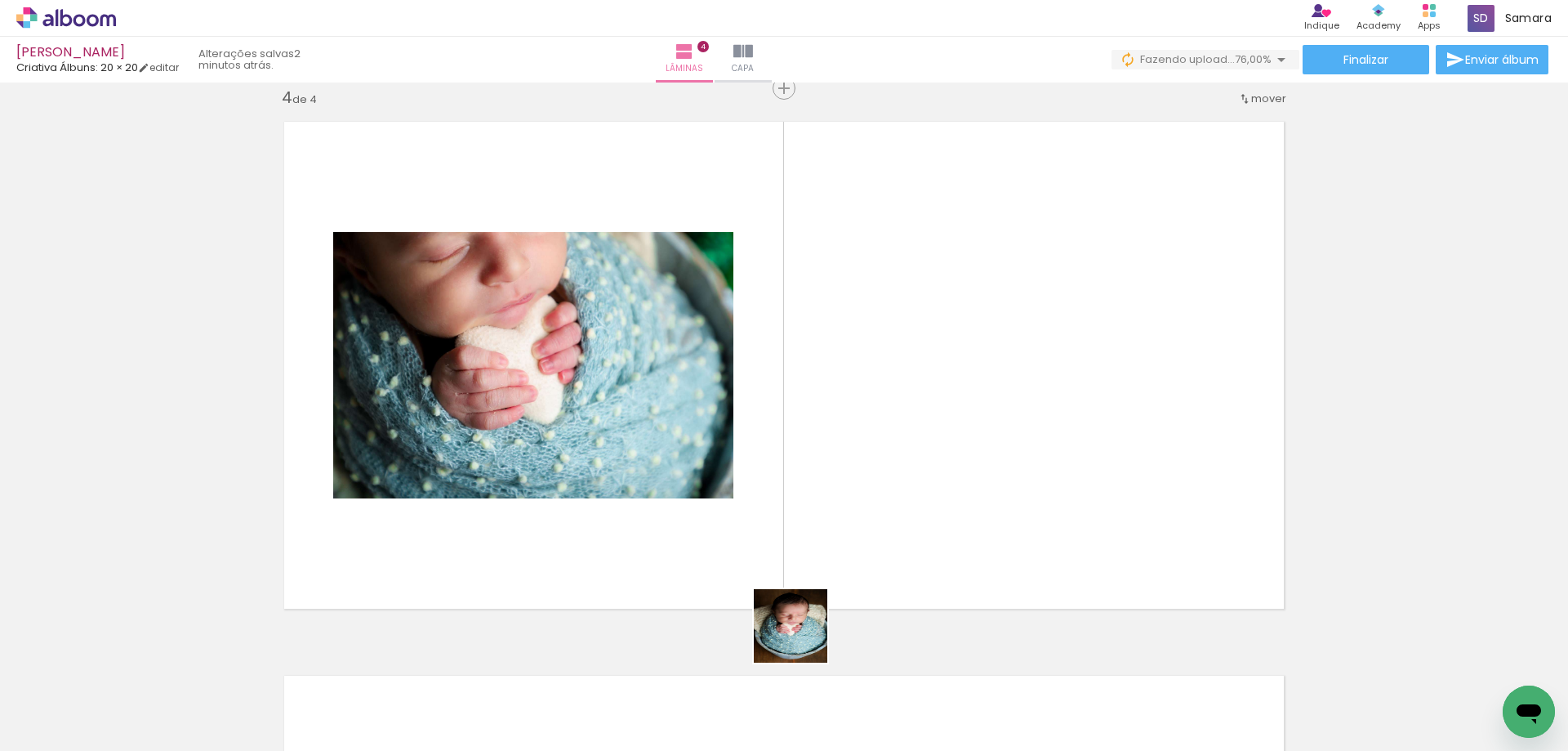
drag, startPoint x: 802, startPoint y: 697, endPoint x: 820, endPoint y: 552, distance: 146.1
click at [820, 552] on quentale-workspace at bounding box center [784, 375] width 1568 height 751
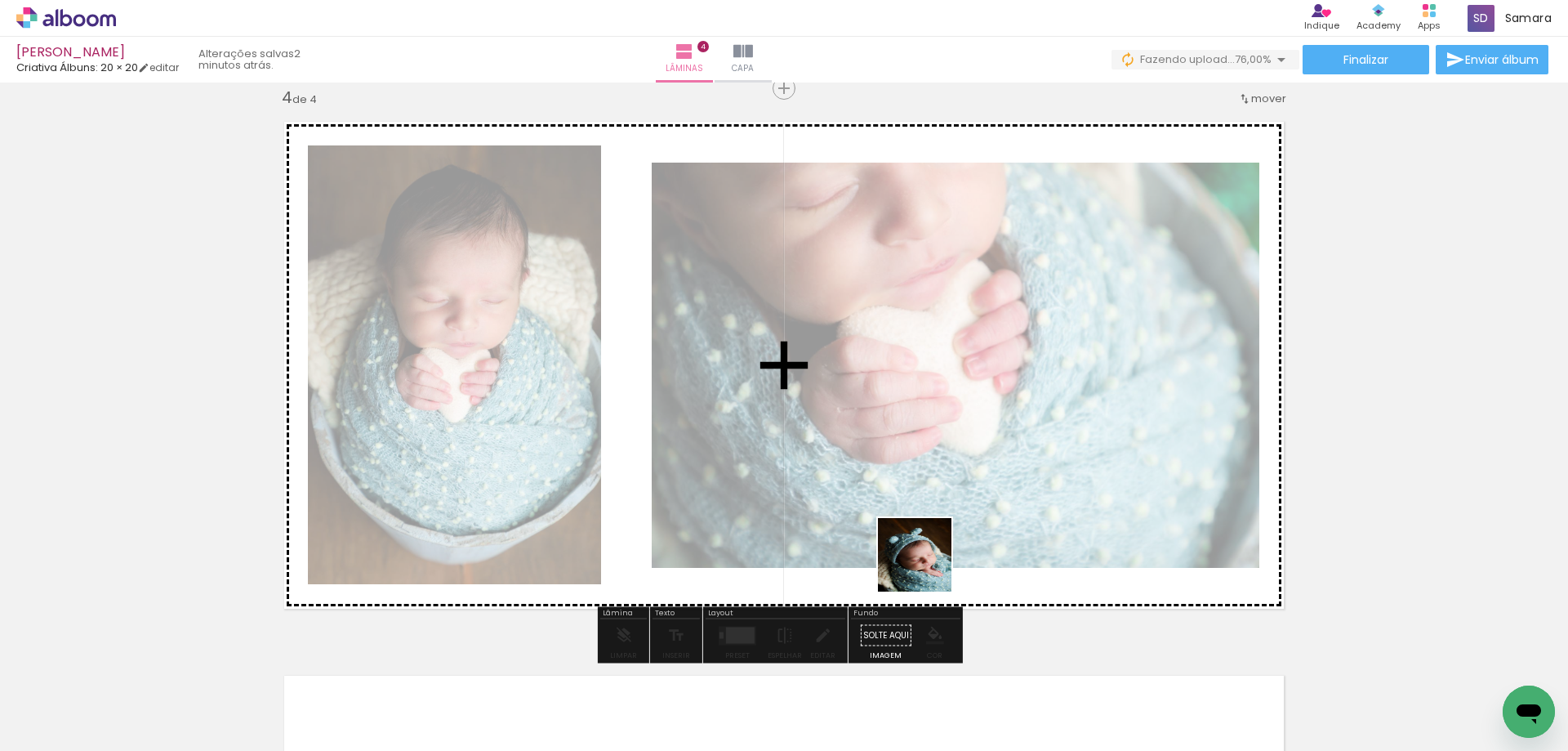
drag, startPoint x: 912, startPoint y: 693, endPoint x: 930, endPoint y: 545, distance: 149.1
click at [930, 545] on quentale-workspace at bounding box center [784, 375] width 1568 height 751
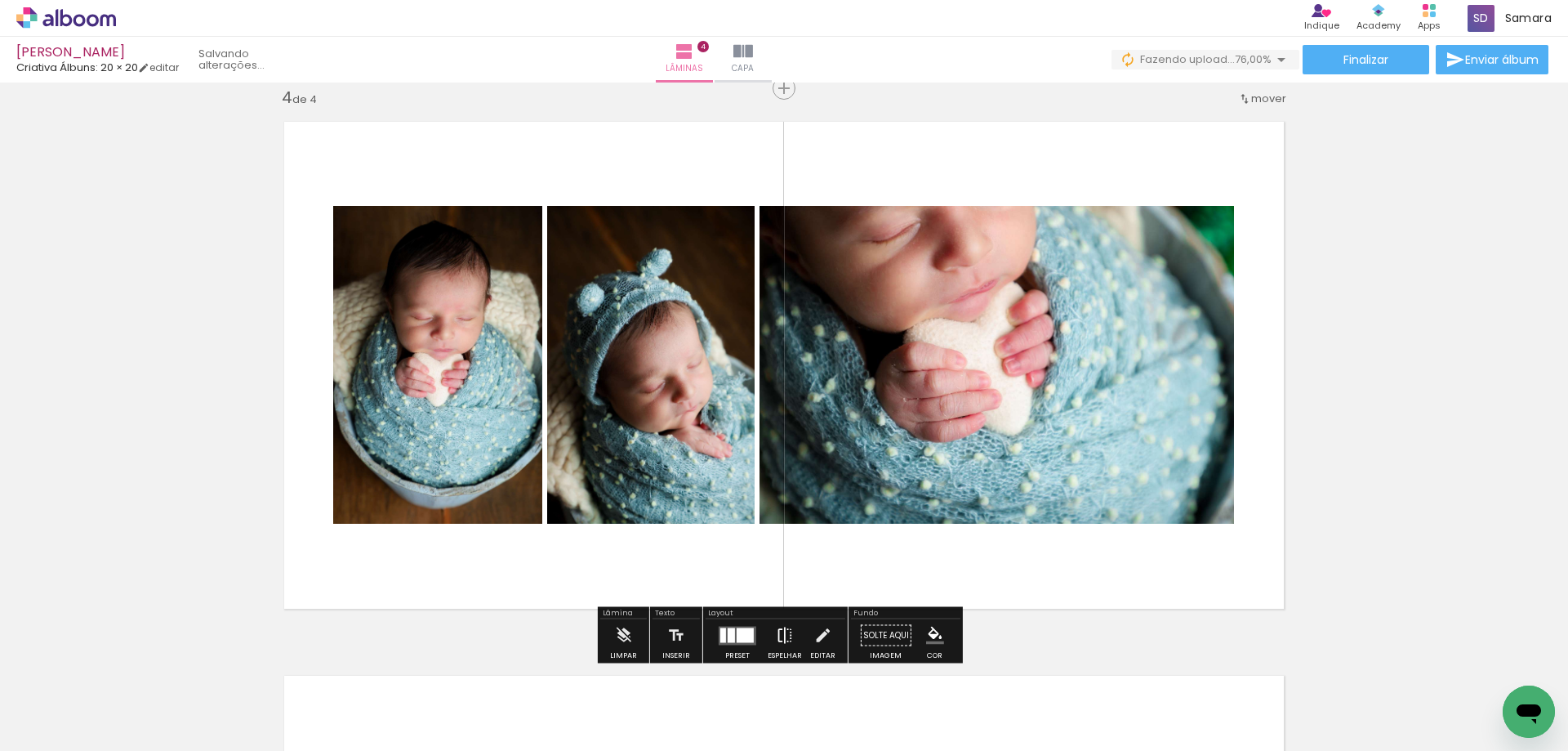
click at [776, 633] on iron-icon at bounding box center [784, 636] width 18 height 33
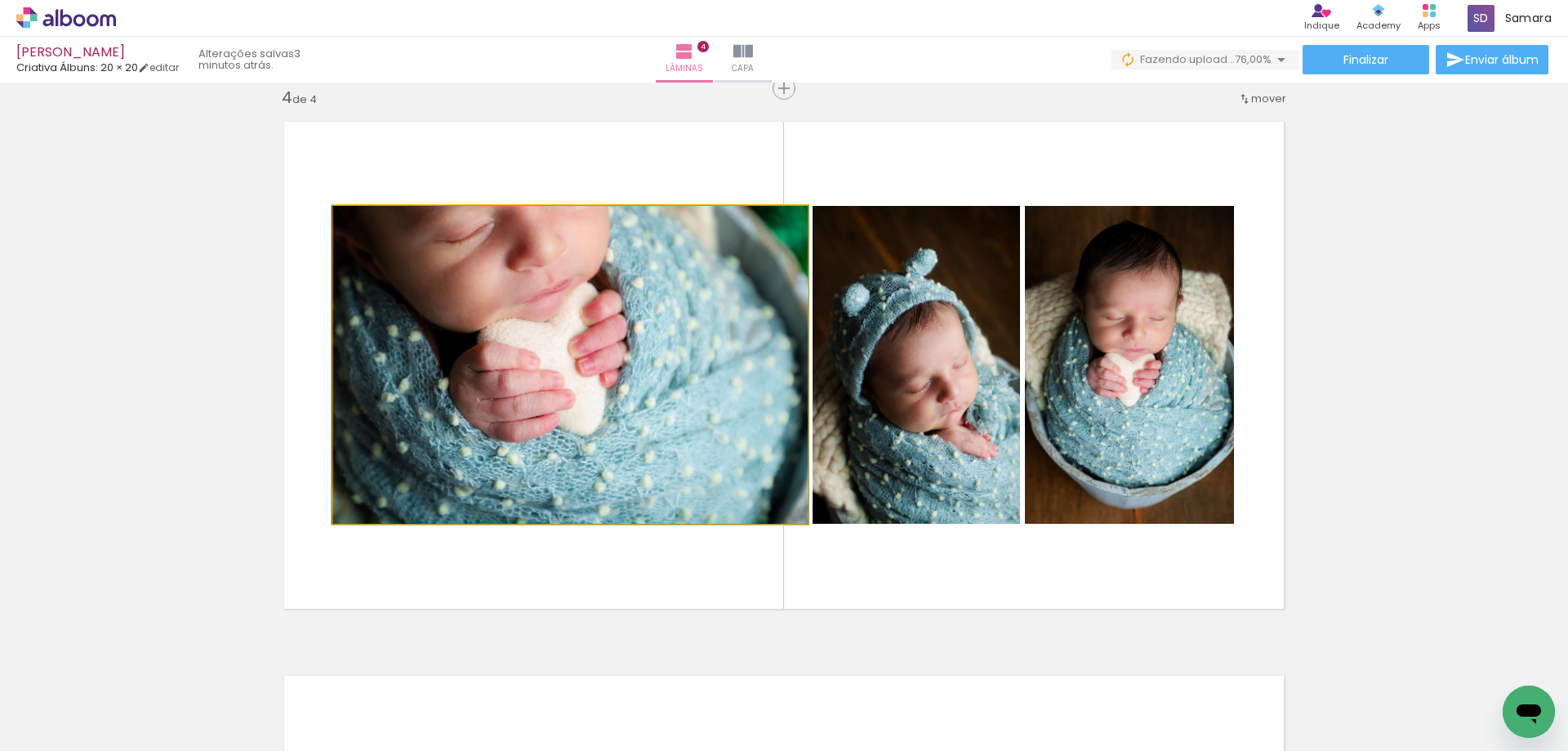
click at [588, 361] on quentale-photo at bounding box center [570, 365] width 474 height 318
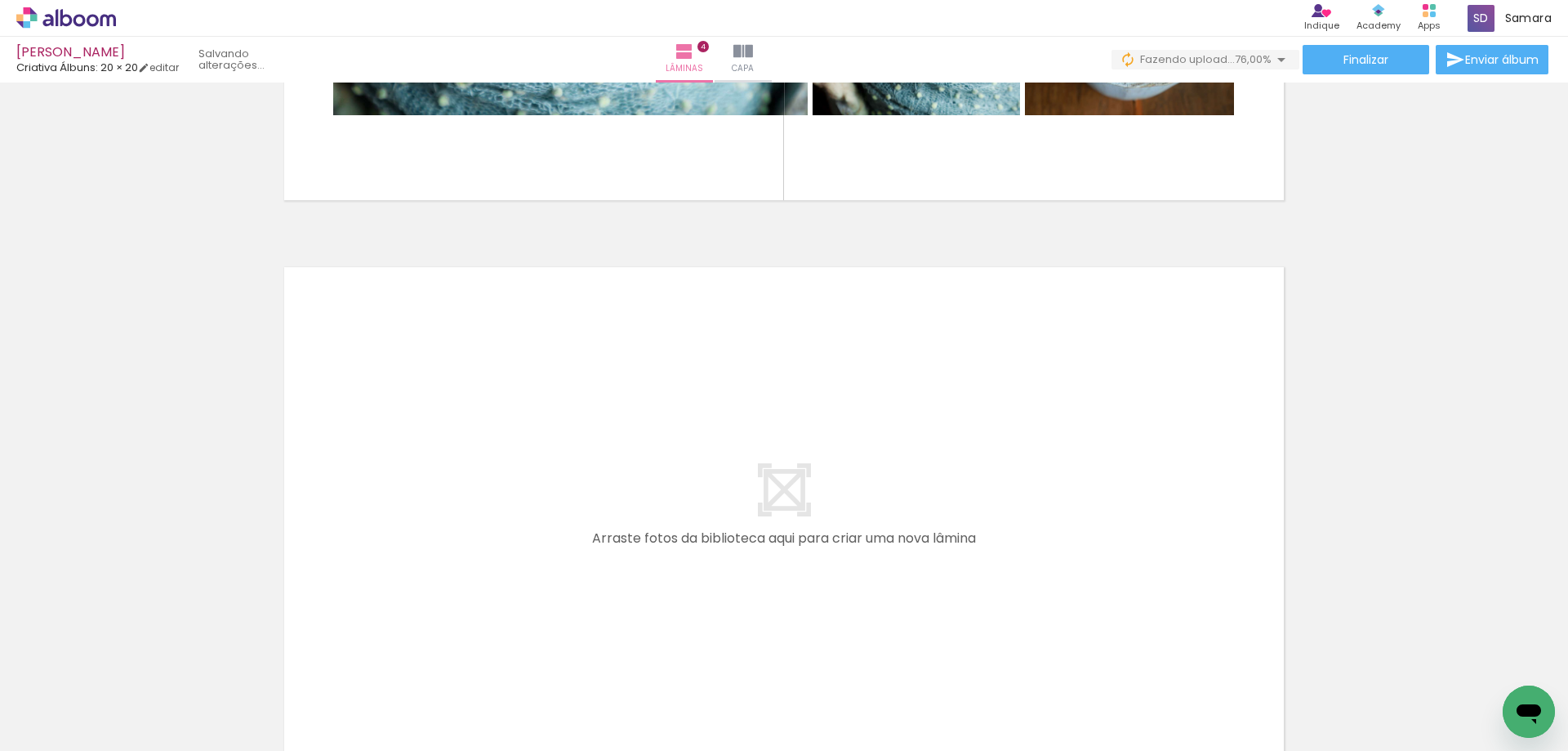
scroll to position [2267, 0]
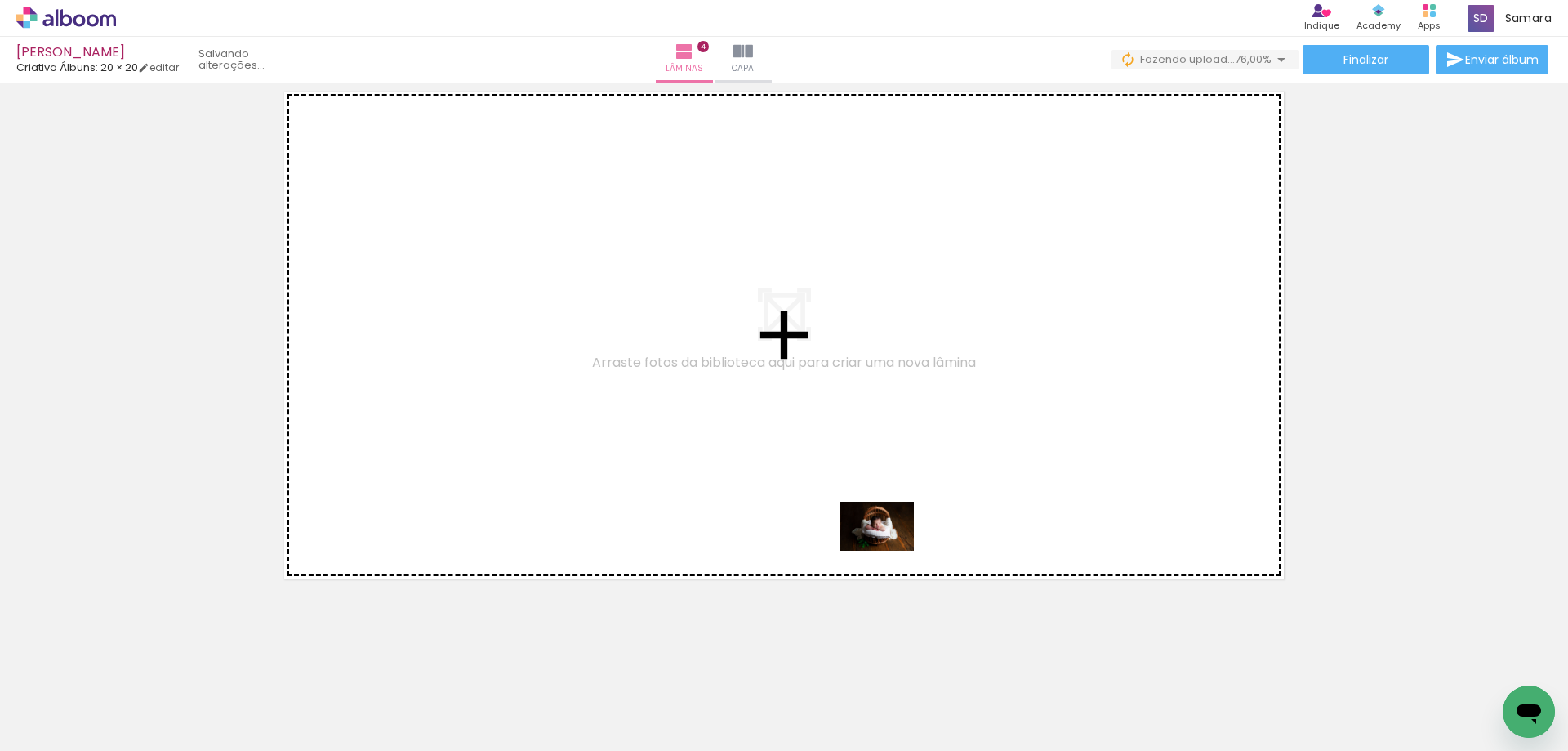
drag, startPoint x: 1005, startPoint y: 706, endPoint x: 890, endPoint y: 551, distance: 193.0
click at [890, 551] on quentale-workspace at bounding box center [784, 375] width 1568 height 751
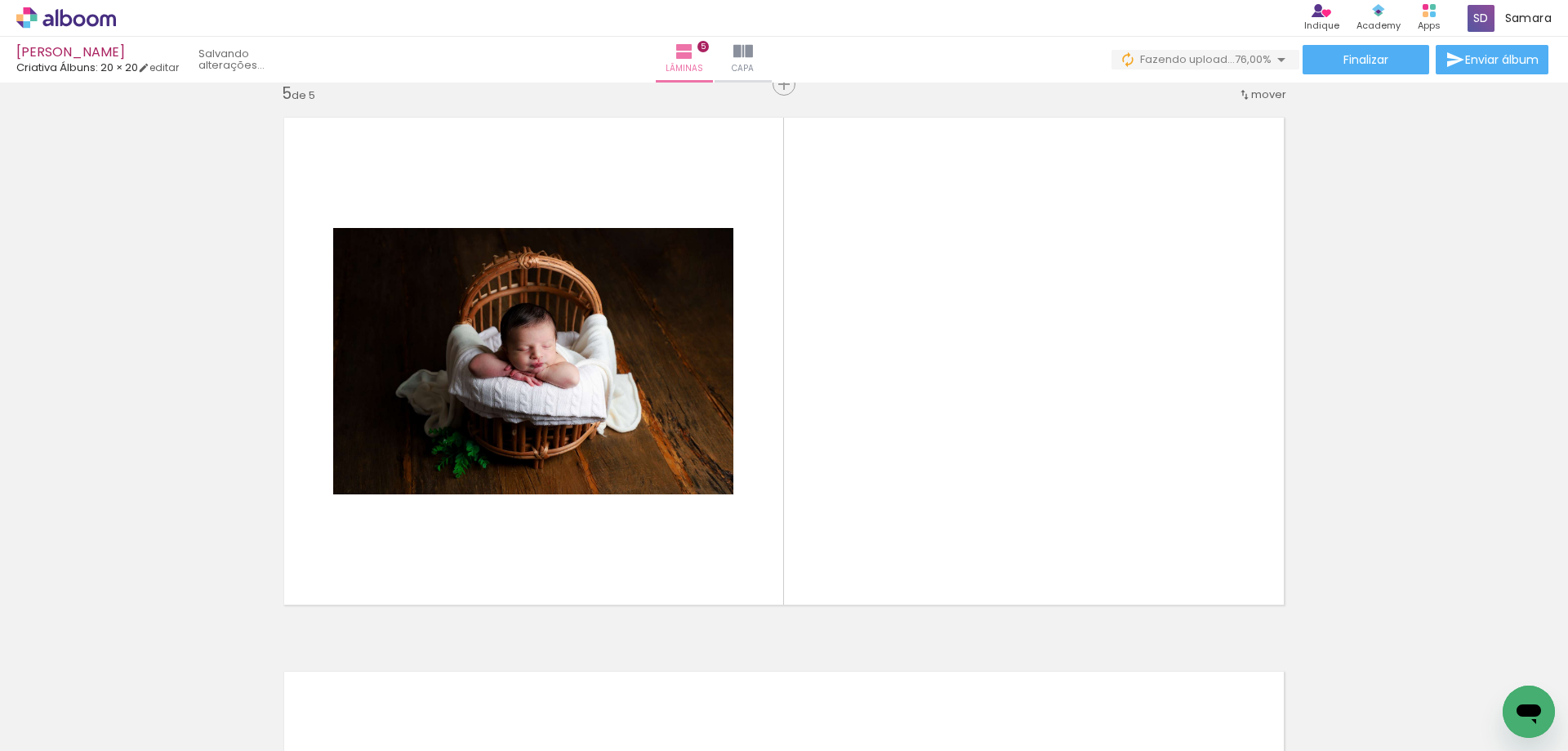
scroll to position [2237, 0]
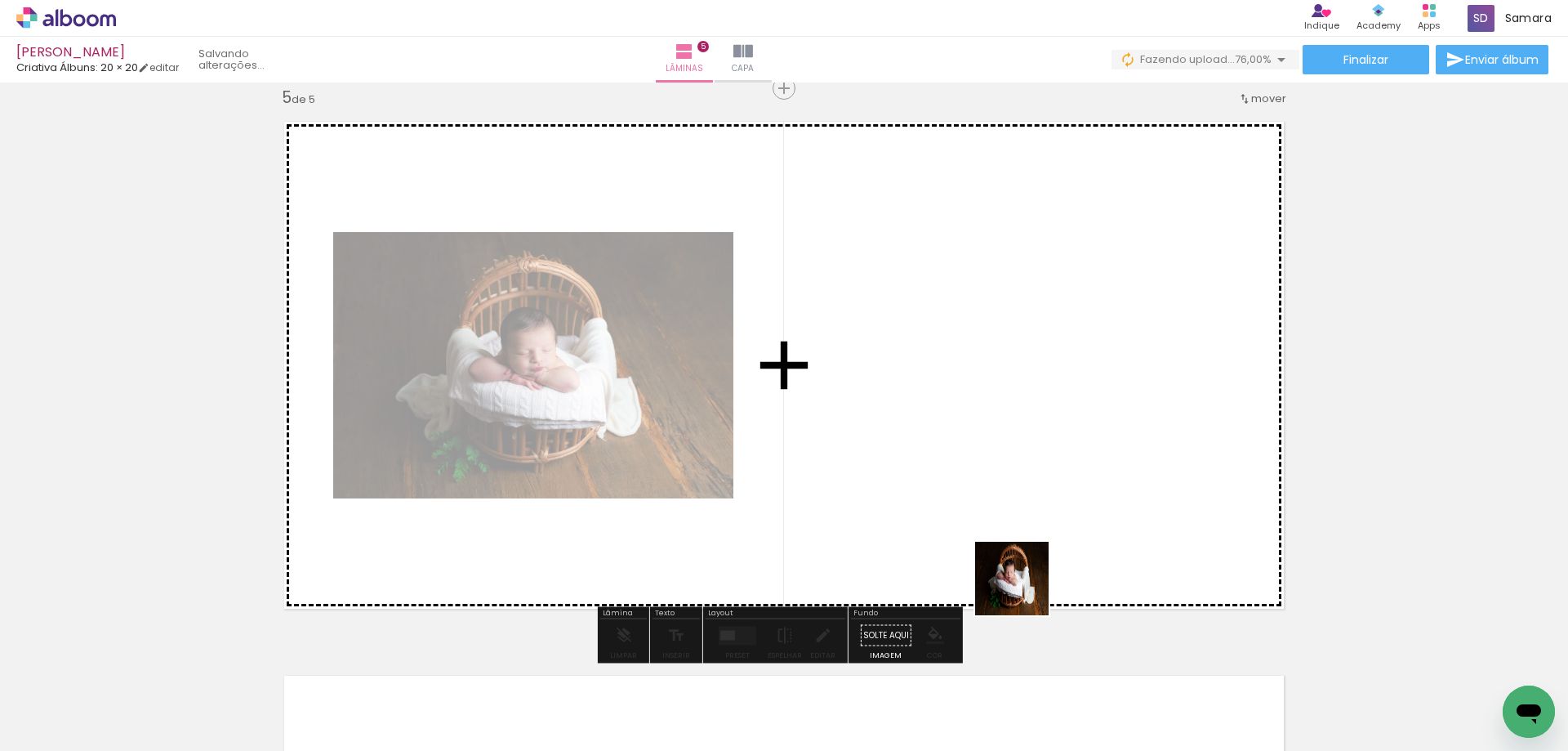
drag, startPoint x: 1091, startPoint y: 699, endPoint x: 1113, endPoint y: 653, distance: 51.0
click at [1007, 568] on quentale-workspace at bounding box center [784, 375] width 1568 height 751
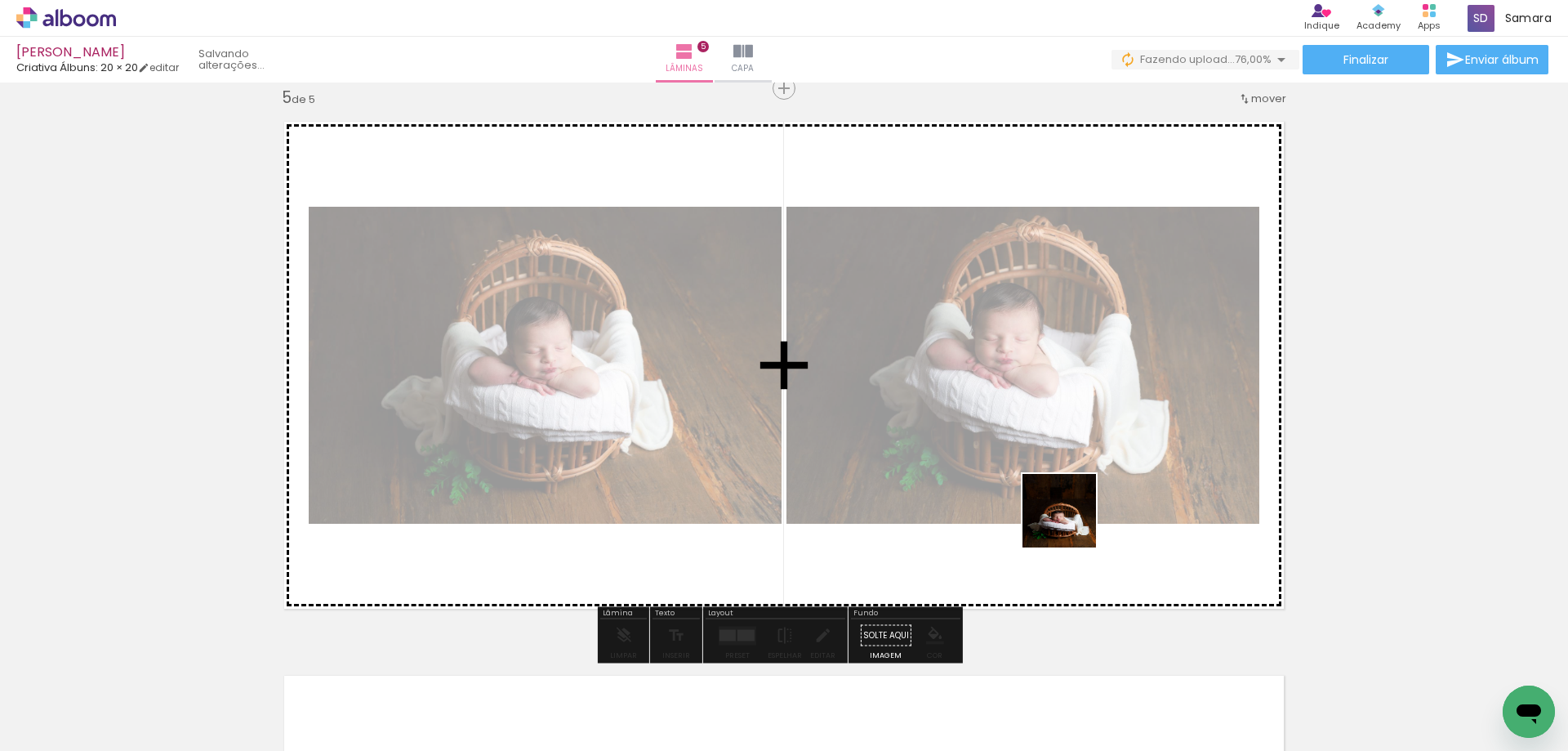
drag, startPoint x: 1178, startPoint y: 685, endPoint x: 1071, endPoint y: 523, distance: 194.1
click at [1071, 523] on quentale-workspace at bounding box center [784, 375] width 1568 height 751
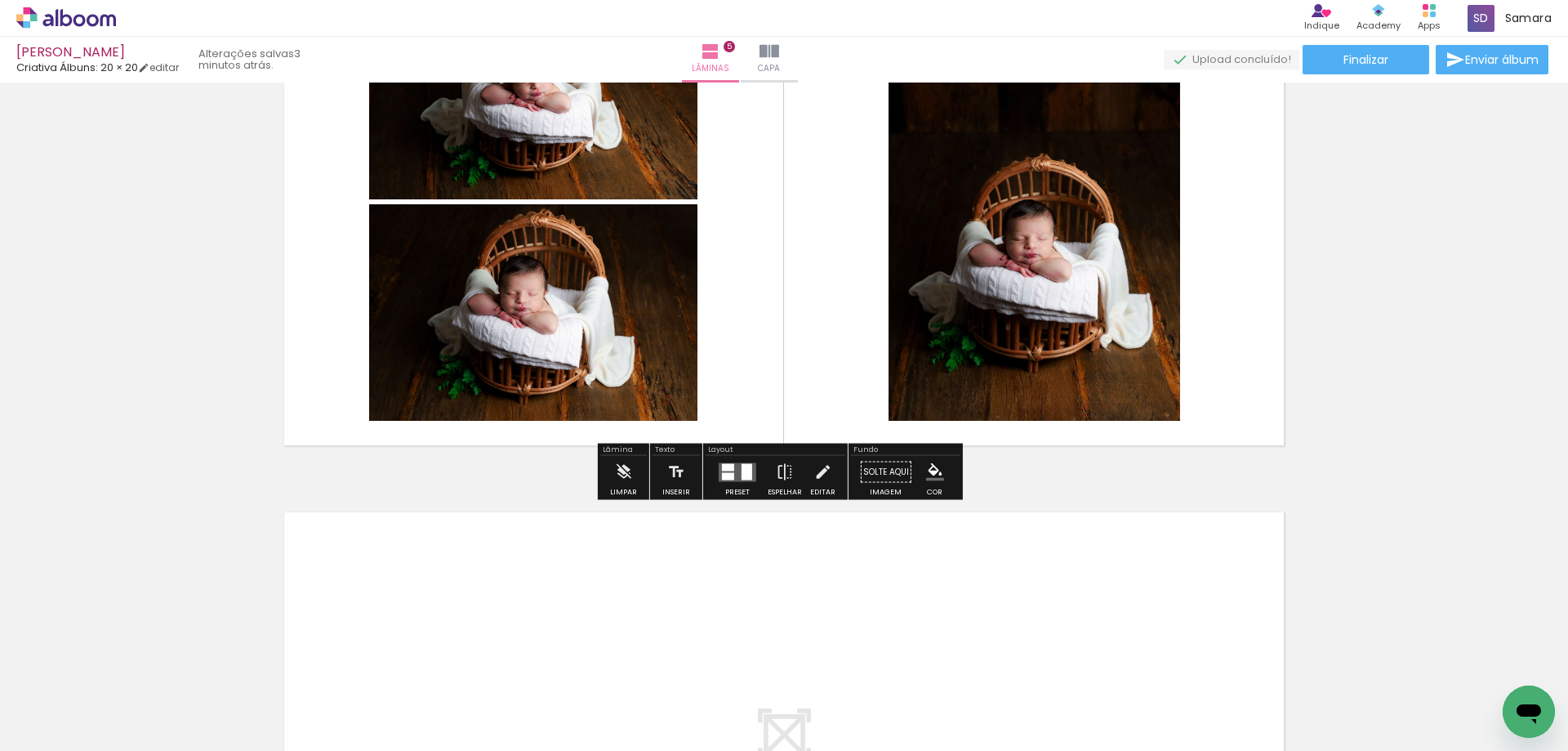
scroll to position [2646, 0]
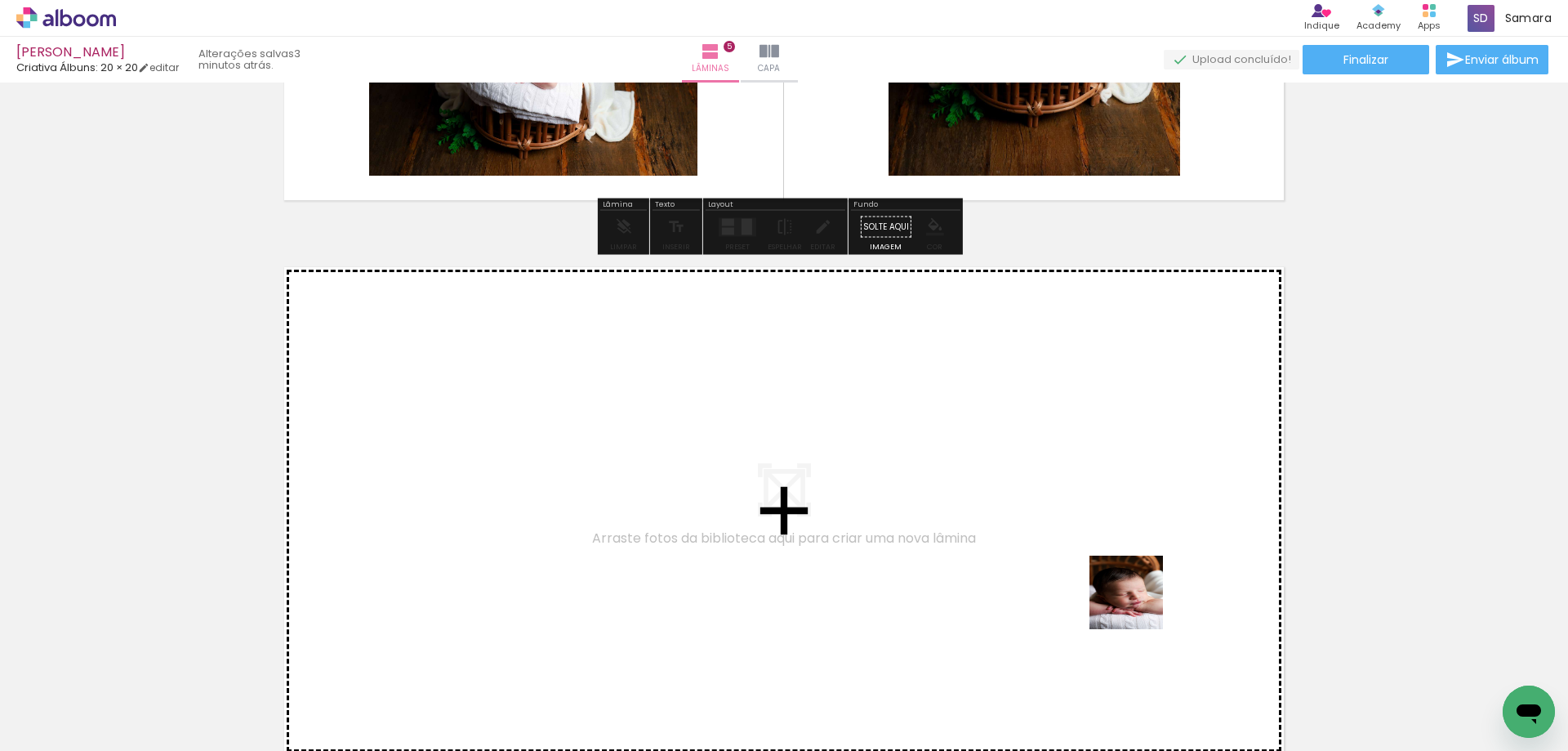
drag, startPoint x: 1276, startPoint y: 688, endPoint x: 1138, endPoint y: 605, distance: 161.0
click at [1138, 605] on quentale-workspace at bounding box center [784, 375] width 1568 height 751
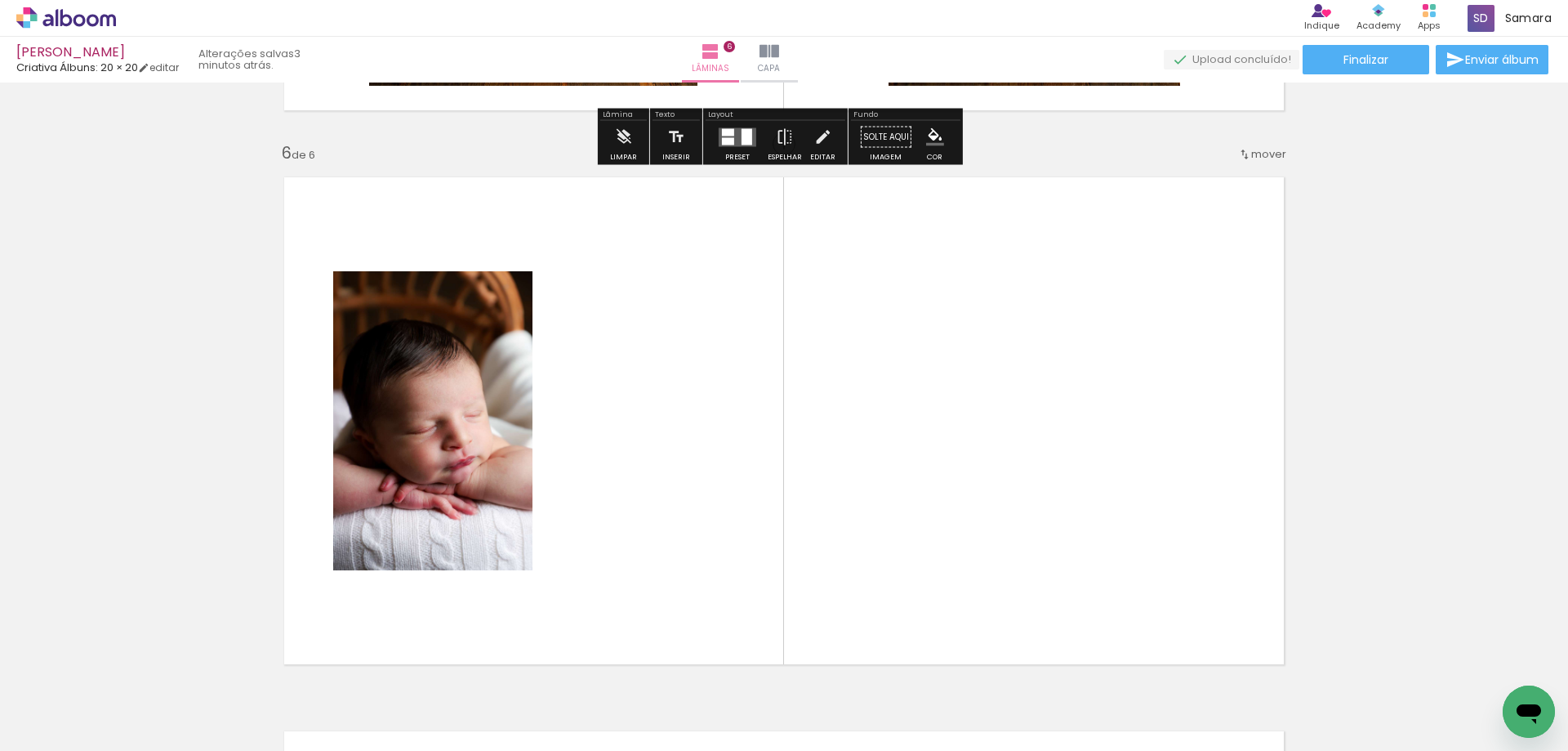
scroll to position [2791, 0]
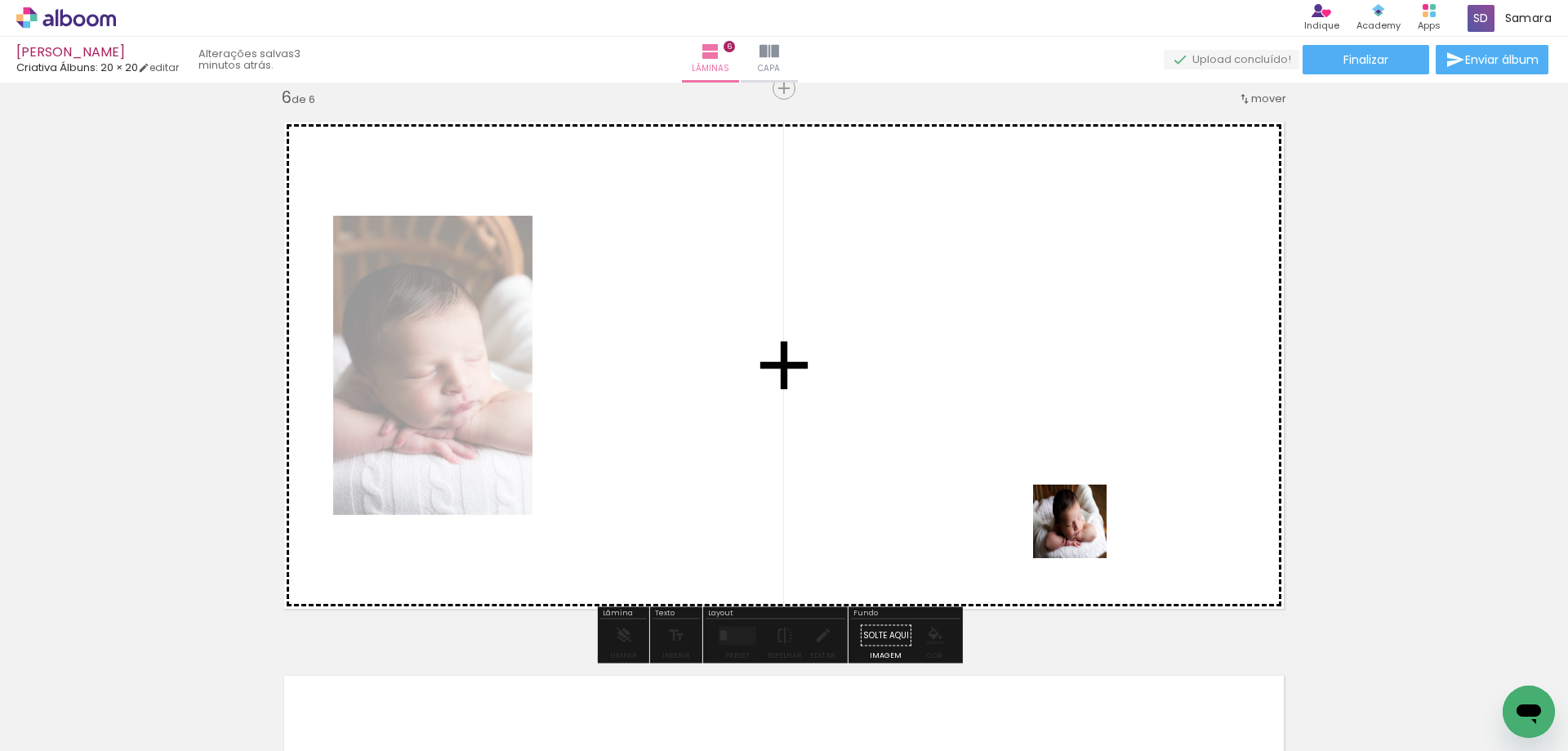
drag, startPoint x: 1336, startPoint y: 703, endPoint x: 1073, endPoint y: 526, distance: 317.0
click at [1073, 526] on quentale-workspace at bounding box center [784, 375] width 1568 height 751
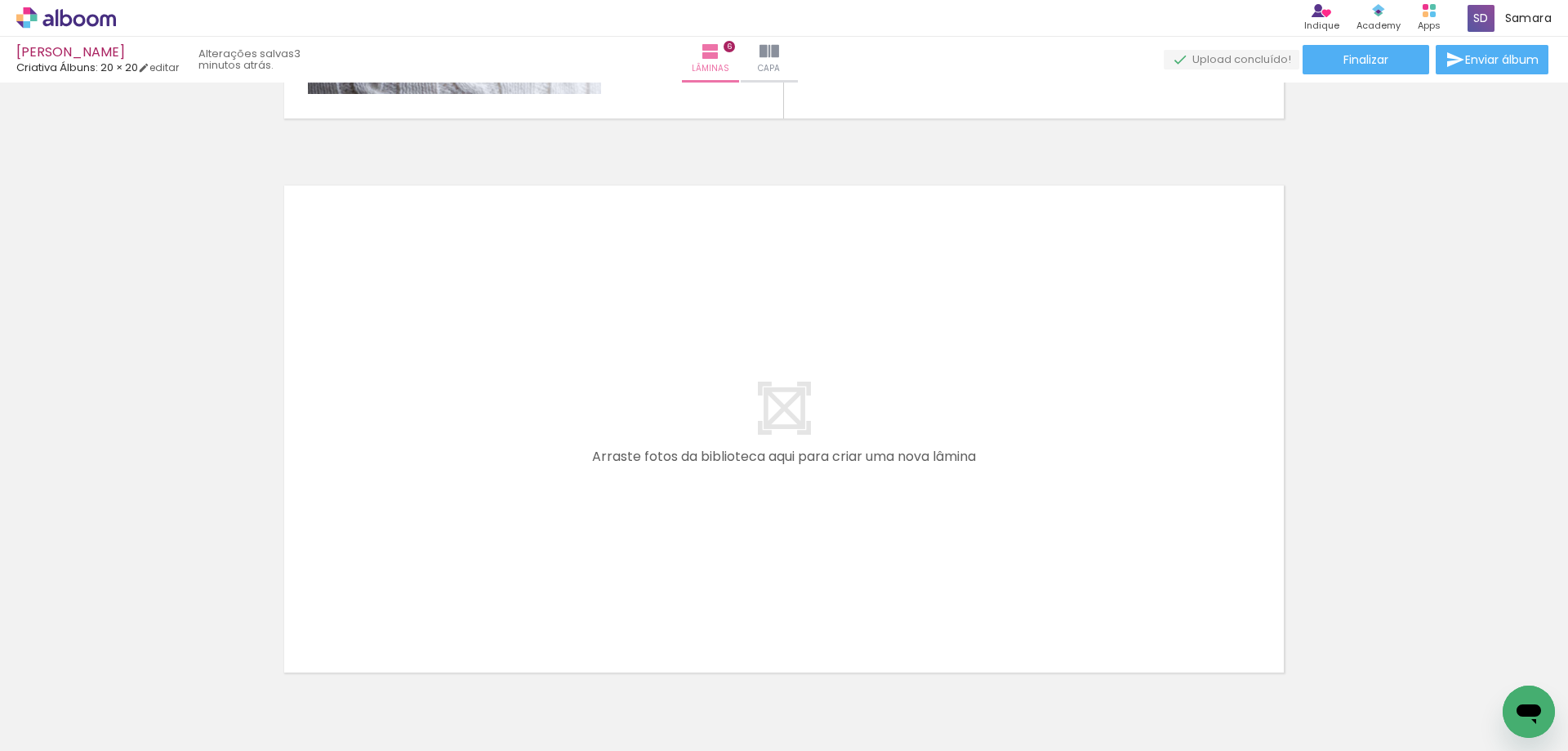
scroll to position [0, 617]
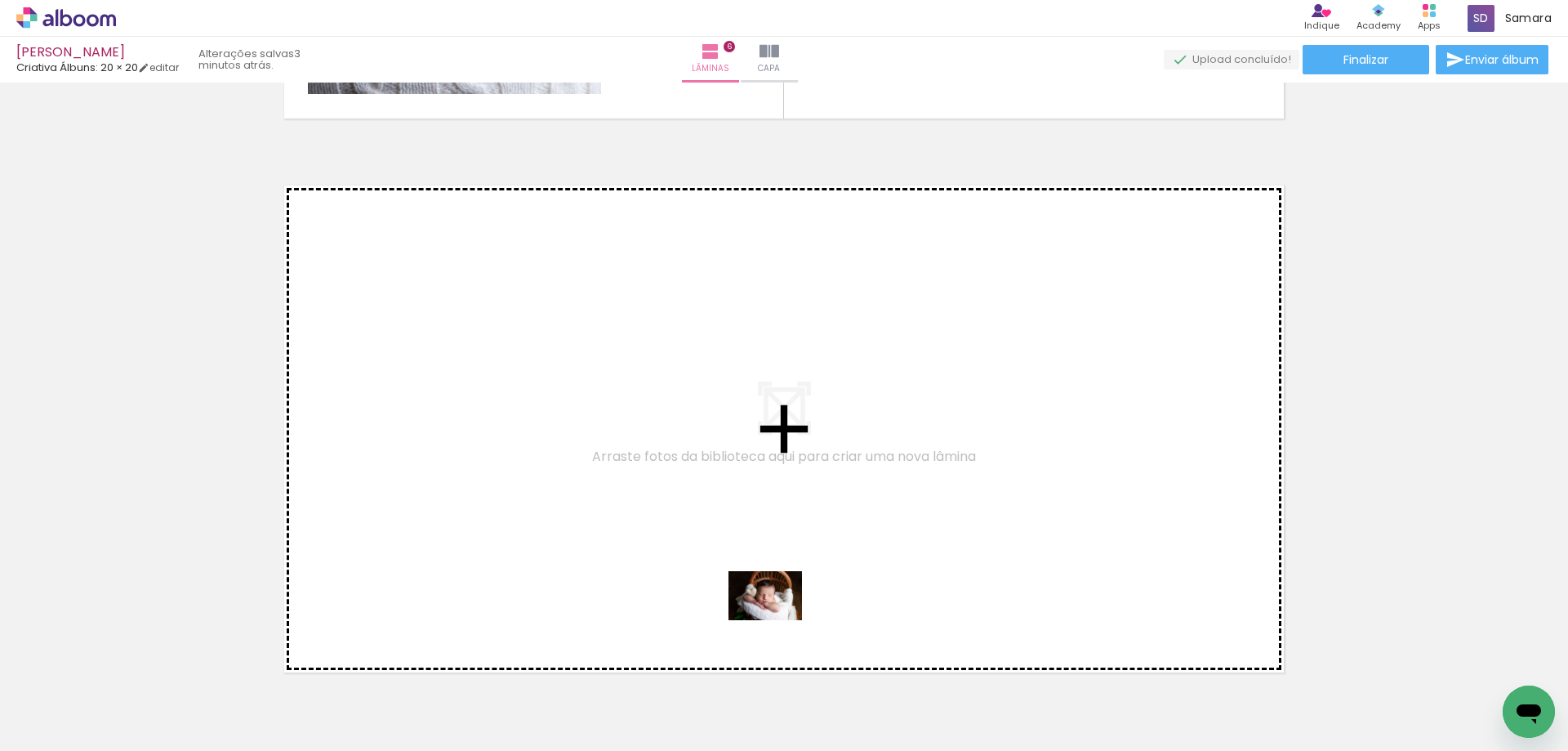
drag, startPoint x: 834, startPoint y: 713, endPoint x: 778, endPoint y: 620, distance: 108.6
click at [778, 620] on quentale-workspace at bounding box center [784, 375] width 1568 height 751
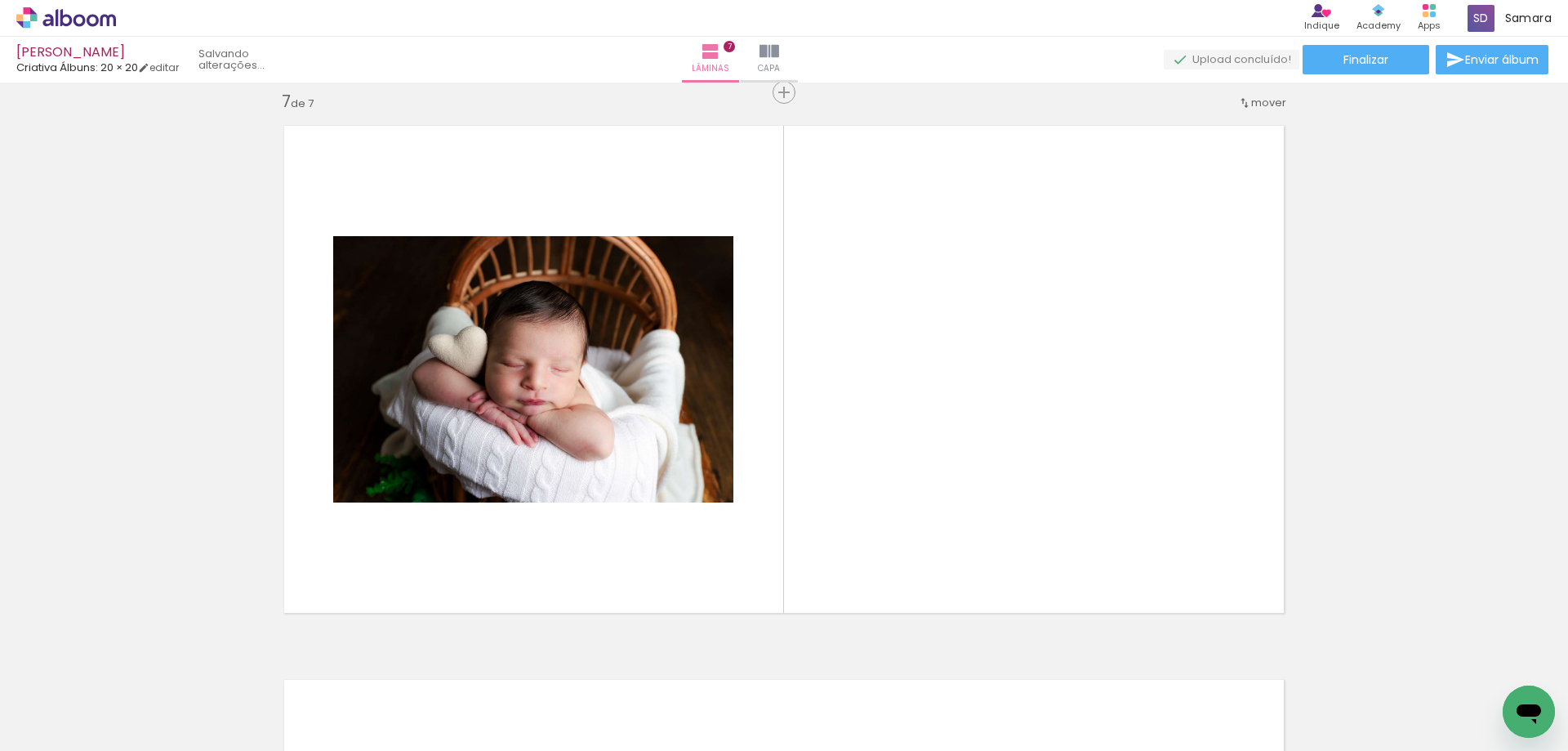
scroll to position [3345, 0]
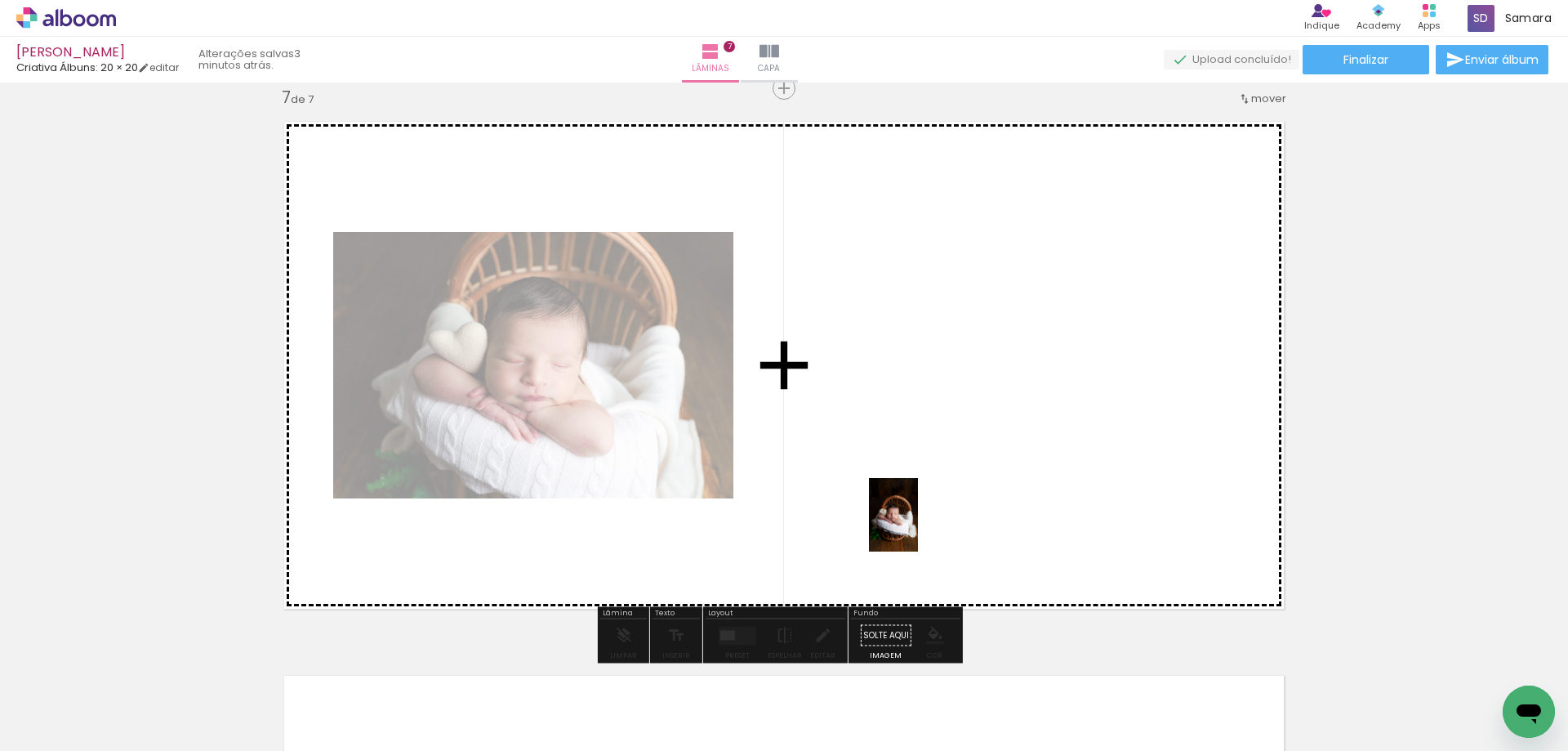
drag, startPoint x: 935, startPoint y: 702, endPoint x: 918, endPoint y: 527, distance: 175.8
click at [918, 527] on quentale-workspace at bounding box center [784, 375] width 1568 height 751
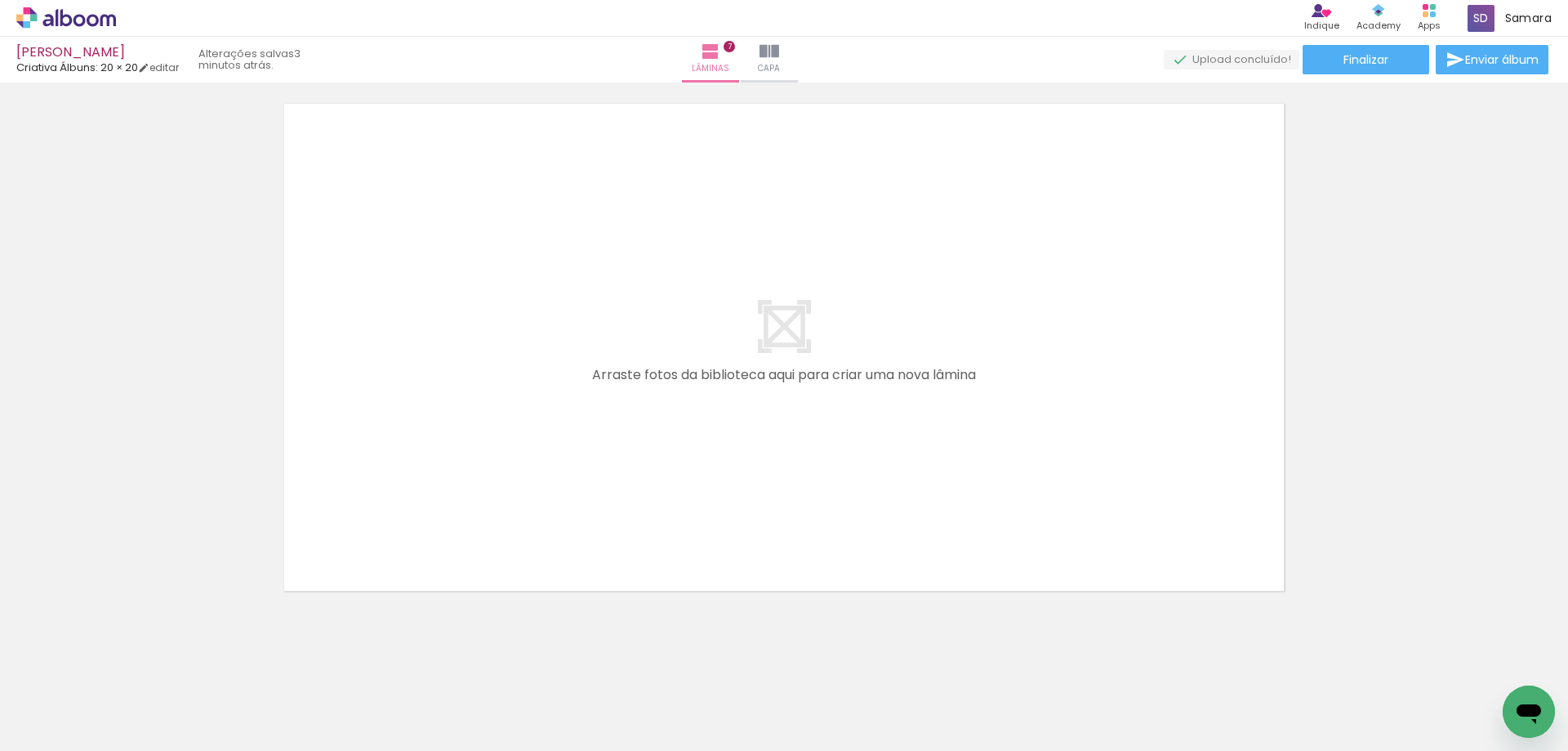
scroll to position [3929, 0]
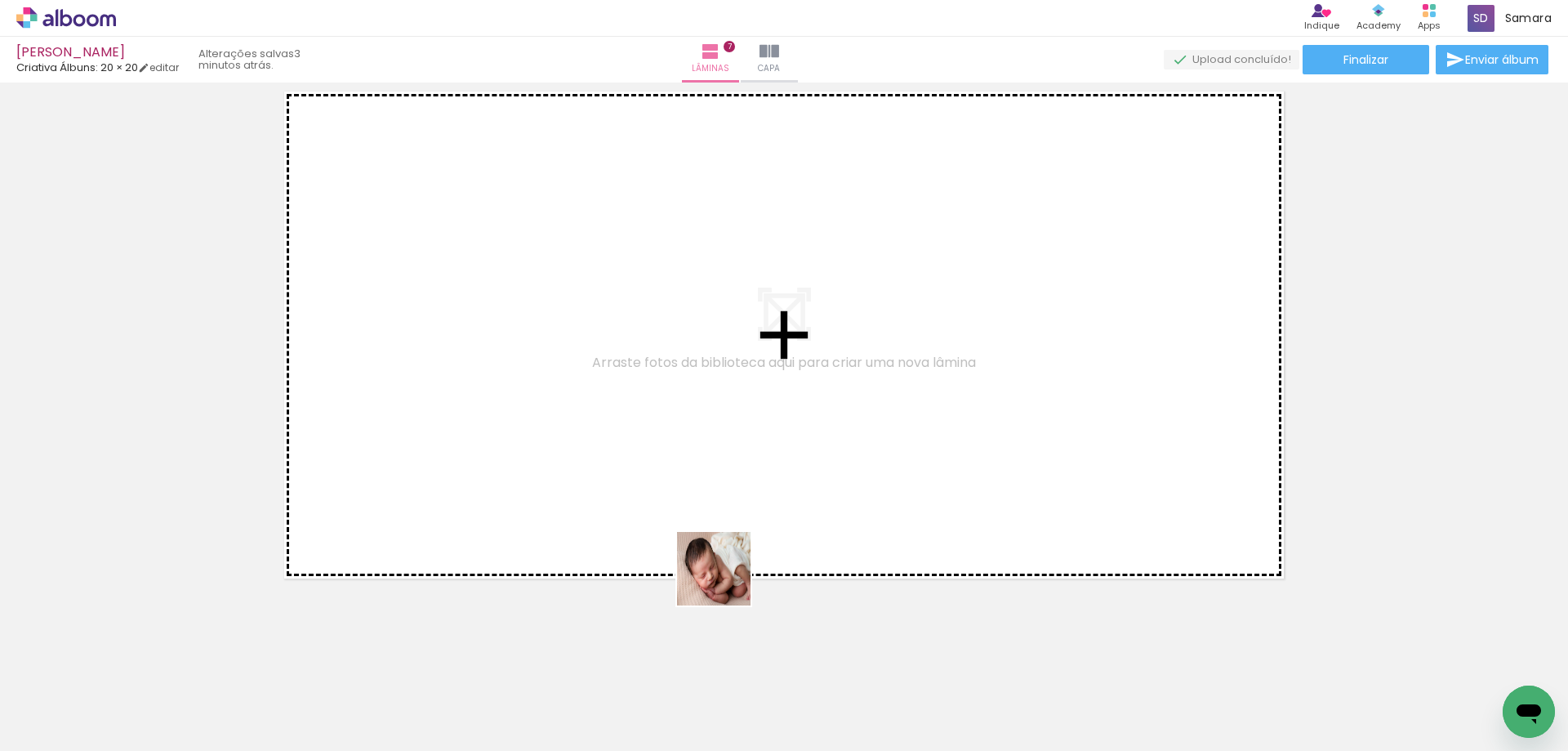
drag, startPoint x: 772, startPoint y: 710, endPoint x: 709, endPoint y: 538, distance: 183.2
click at [709, 538] on quentale-workspace at bounding box center [784, 375] width 1568 height 751
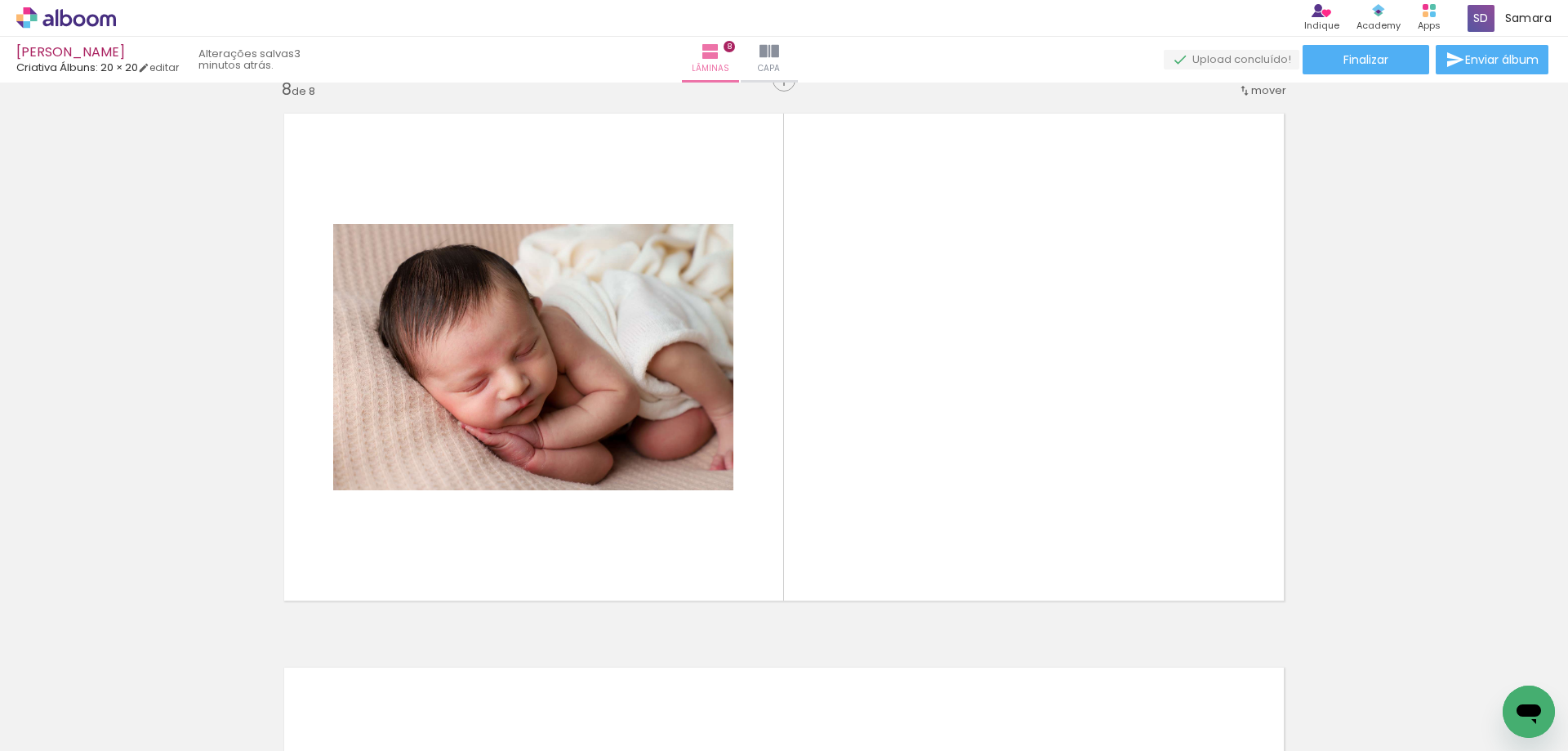
scroll to position [3899, 0]
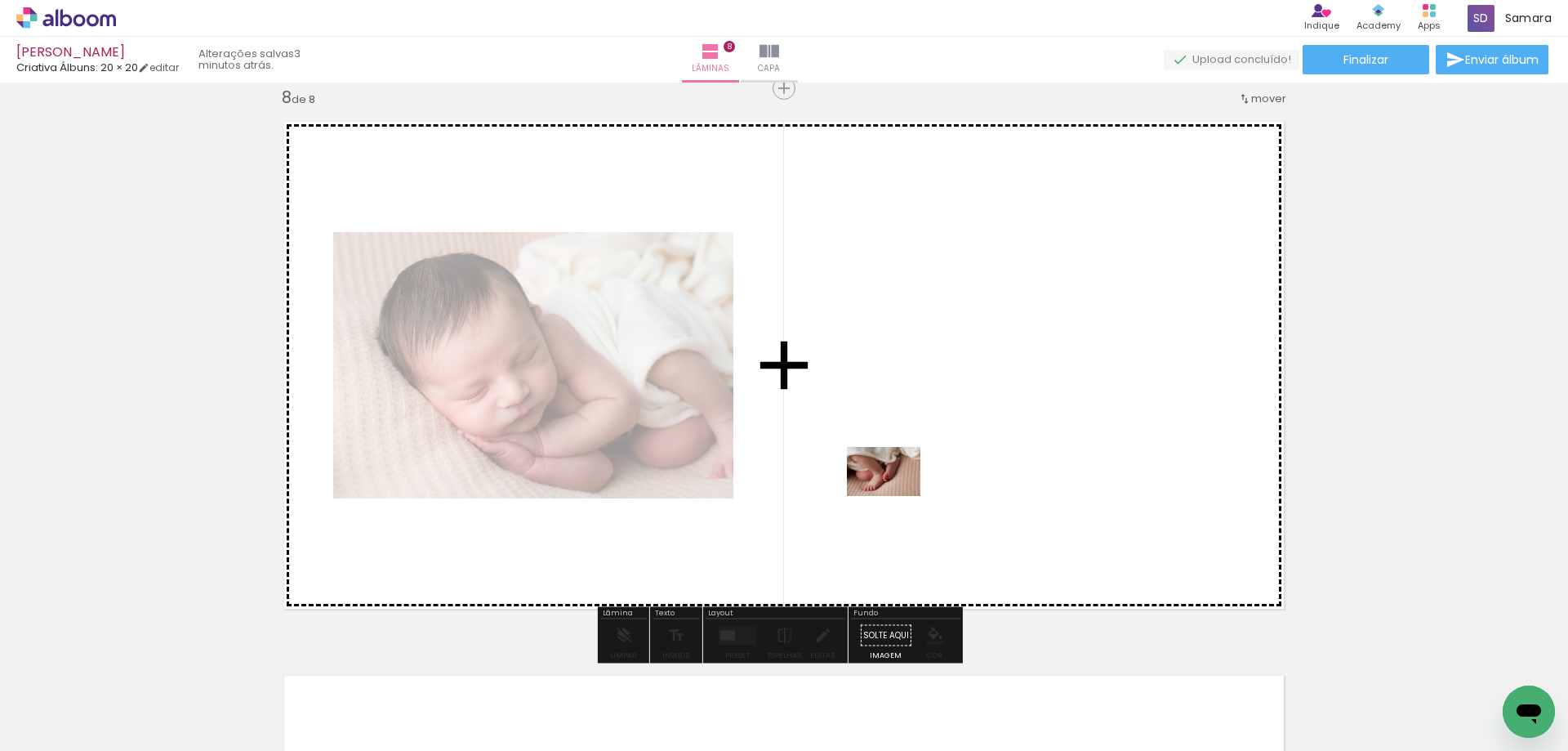
drag, startPoint x: 856, startPoint y: 703, endPoint x: 896, endPoint y: 496, distance: 210.8
click at [896, 496] on quentale-workspace at bounding box center [784, 375] width 1568 height 751
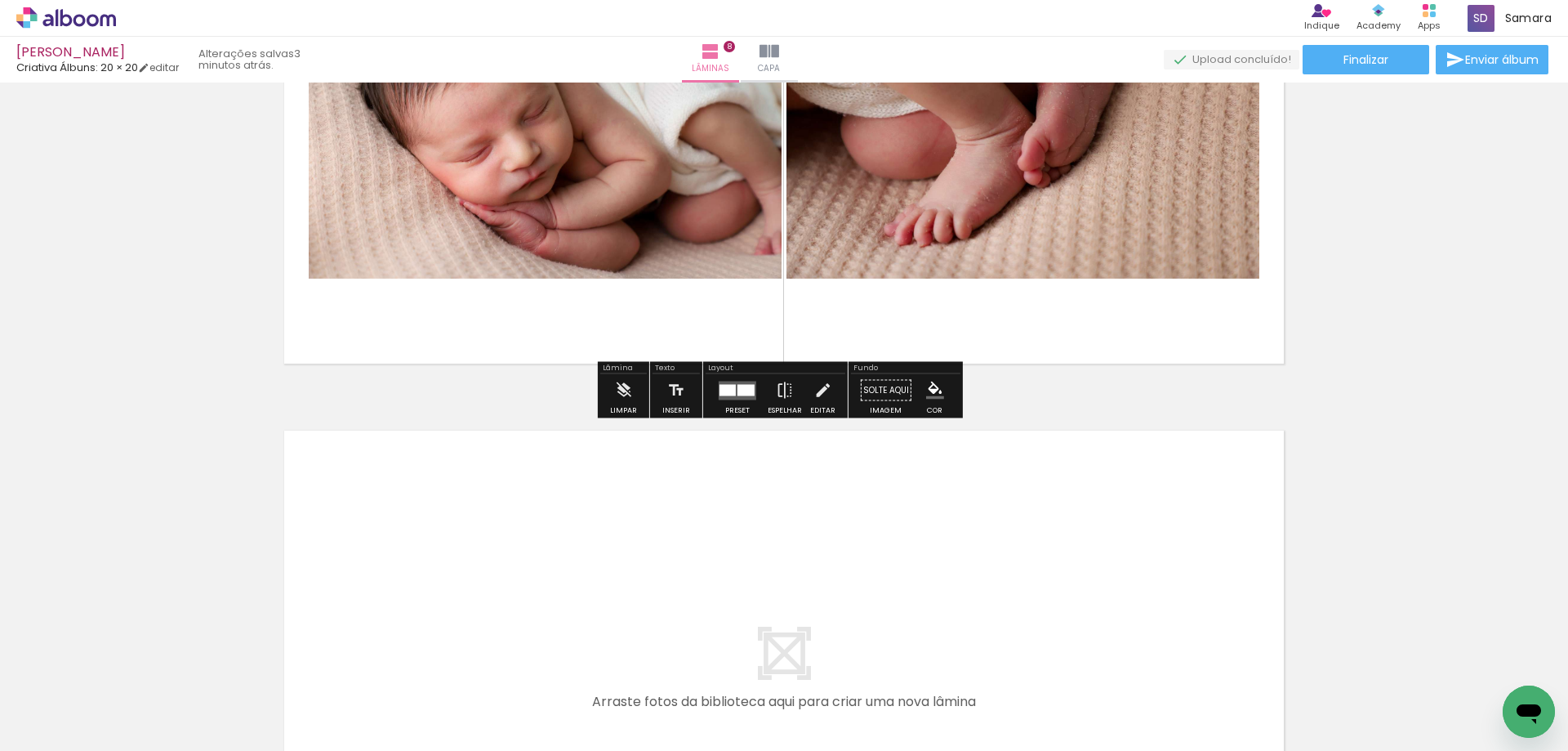
scroll to position [4307, 0]
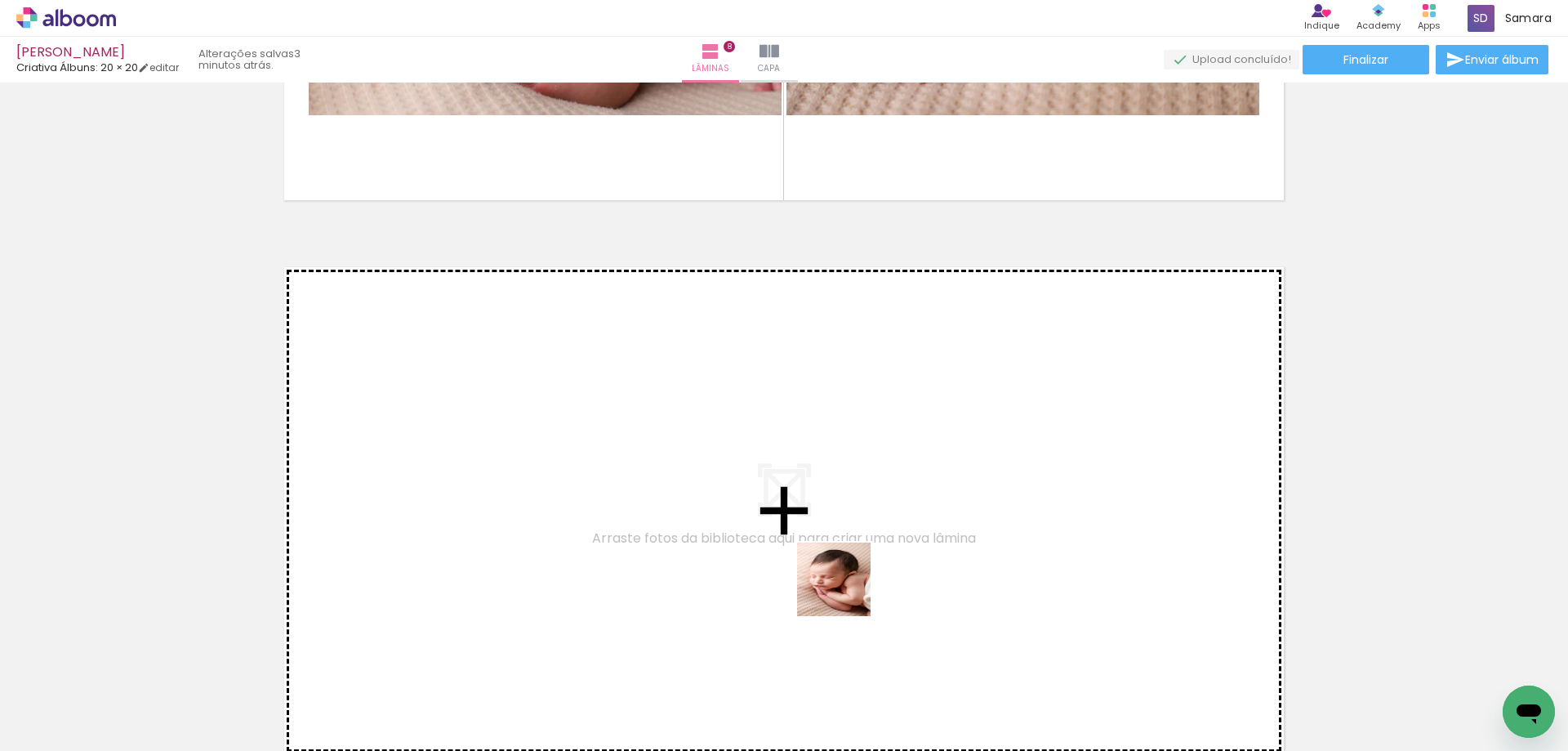
drag, startPoint x: 956, startPoint y: 687, endPoint x: 845, endPoint y: 591, distance: 146.8
click at [845, 591] on quentale-workspace at bounding box center [784, 375] width 1568 height 751
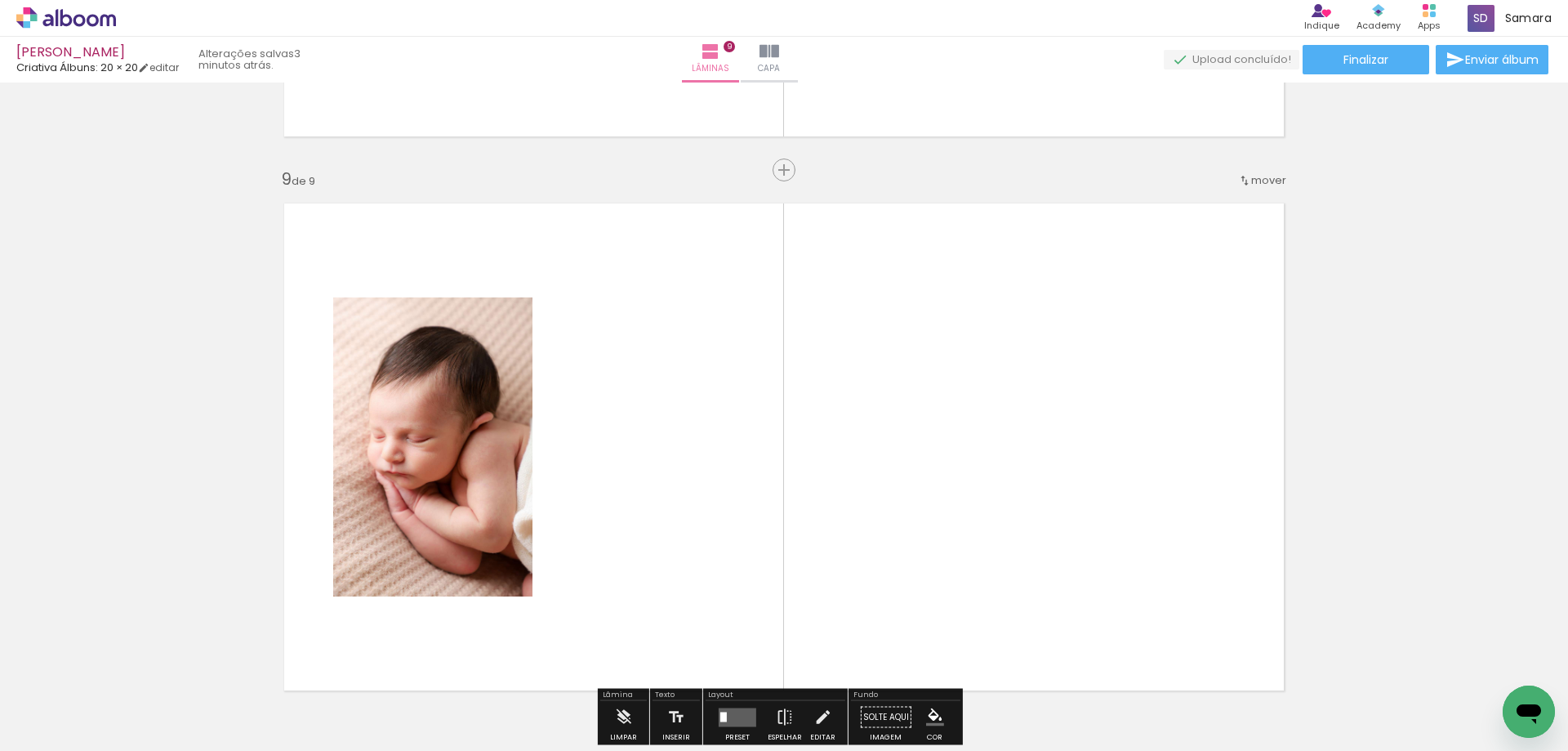
scroll to position [4208, 0]
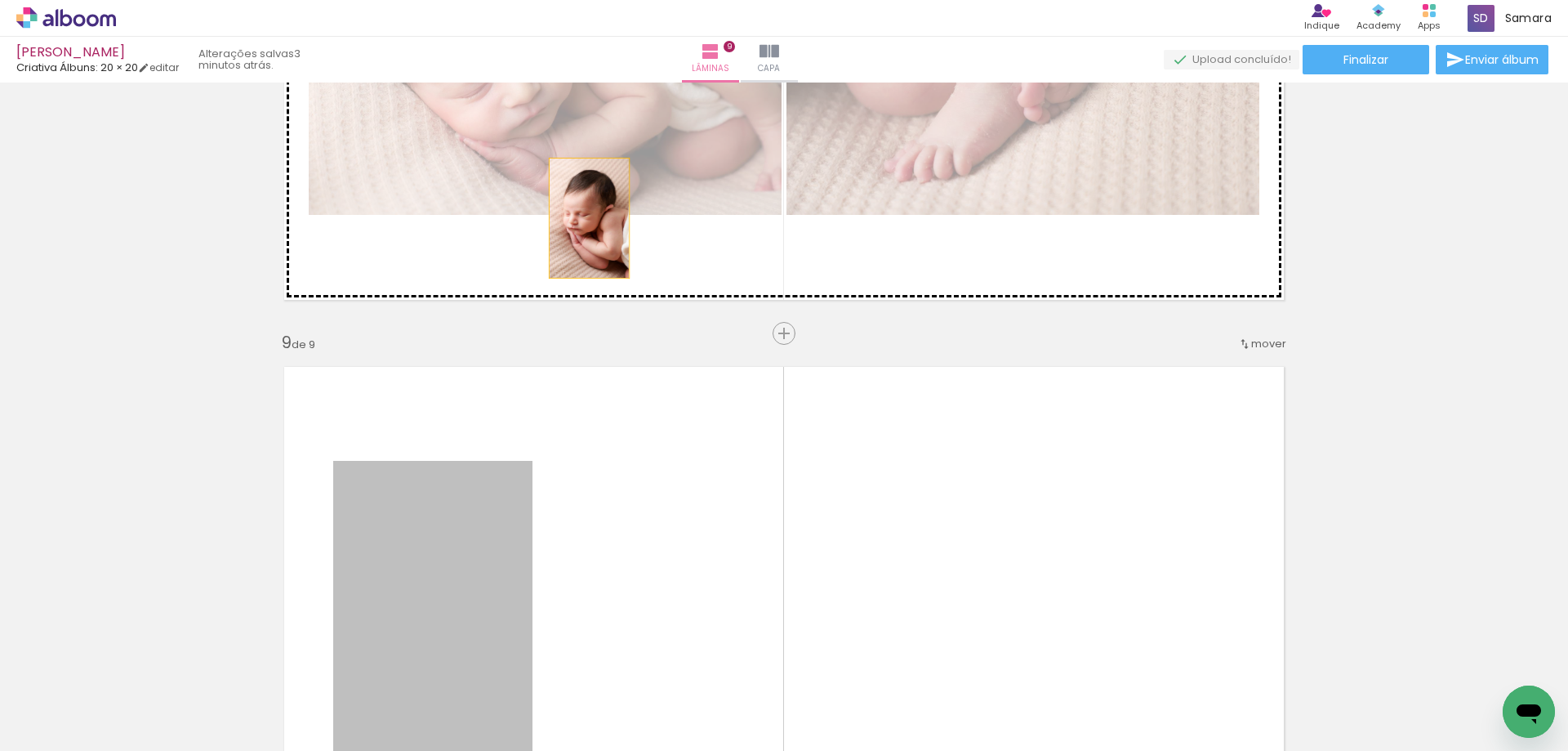
drag, startPoint x: 494, startPoint y: 541, endPoint x: 583, endPoint y: 218, distance: 335.0
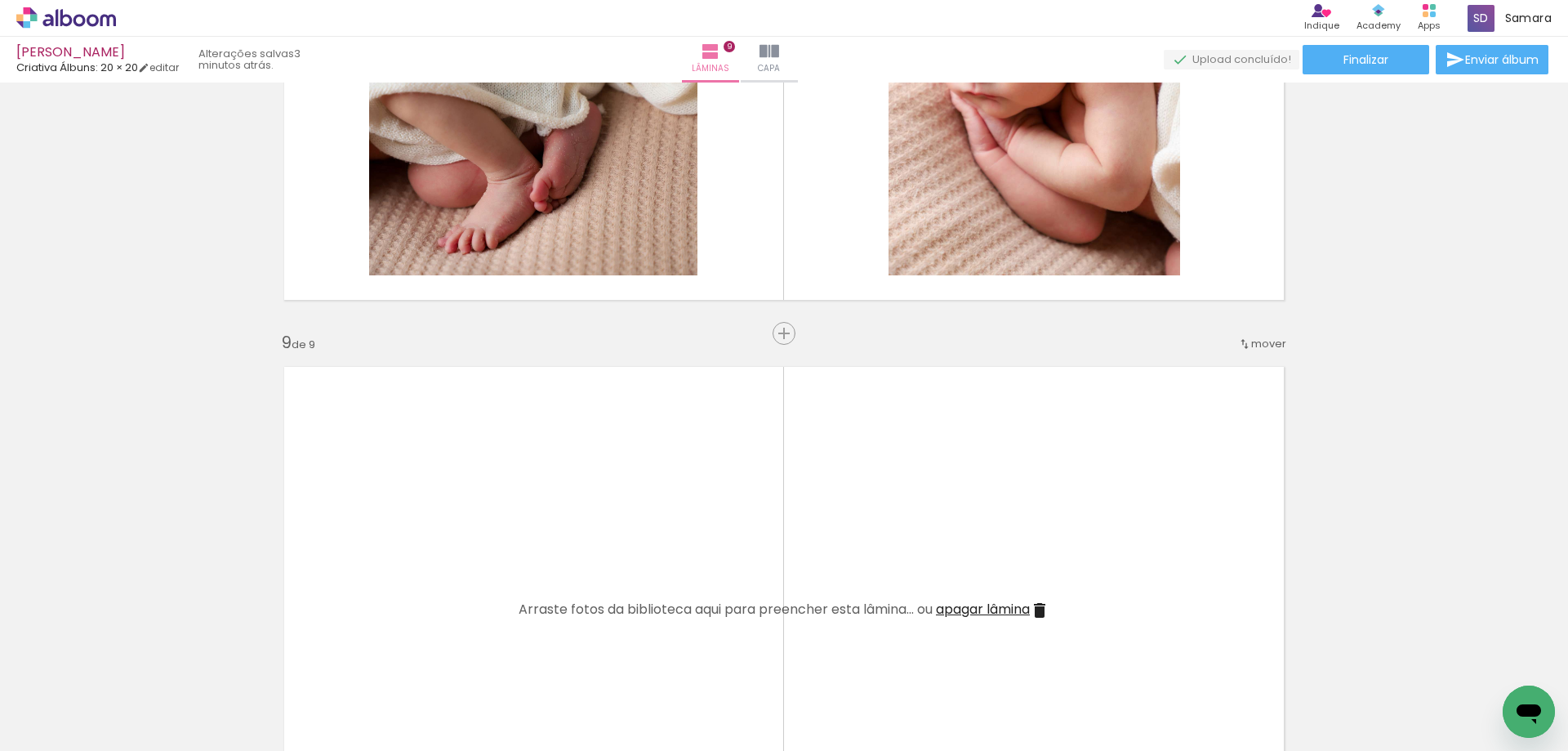
scroll to position [4535, 0]
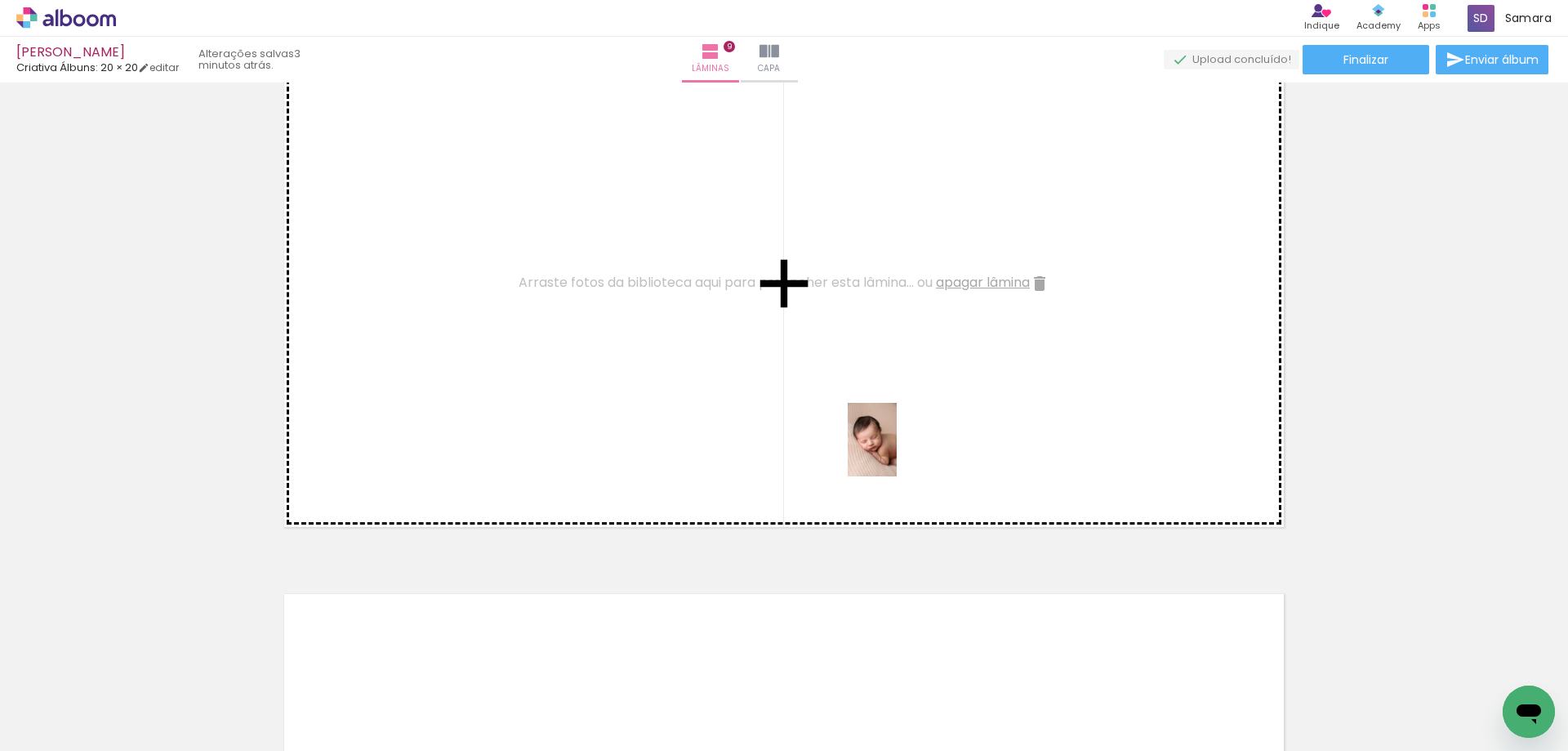
drag, startPoint x: 1031, startPoint y: 672, endPoint x: 896, endPoint y: 451, distance: 259.0
click at [896, 451] on quentale-workspace at bounding box center [784, 375] width 1568 height 751
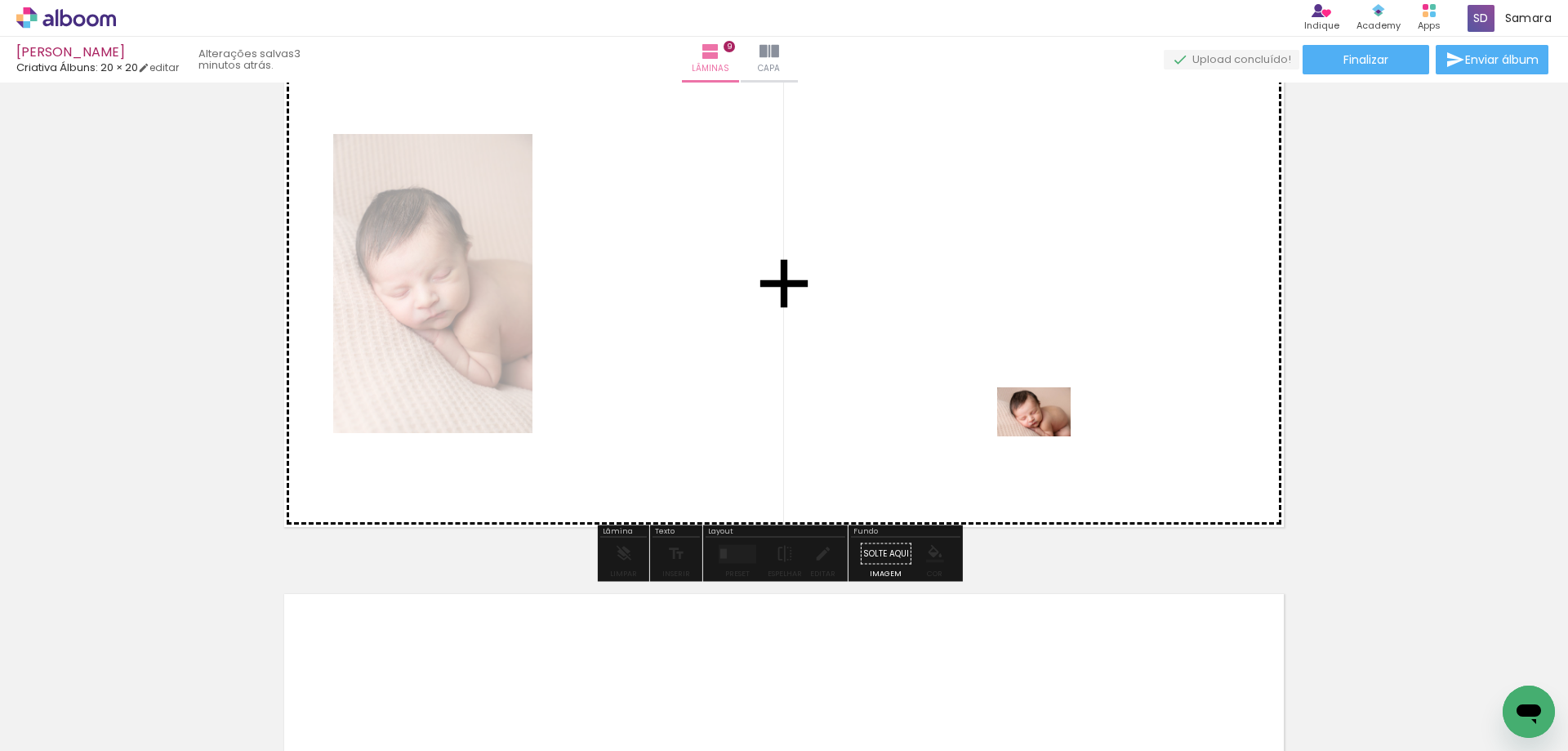
drag, startPoint x: 1138, startPoint y: 680, endPoint x: 1154, endPoint y: 609, distance: 72.8
click at [1046, 436] on quentale-workspace at bounding box center [784, 375] width 1568 height 751
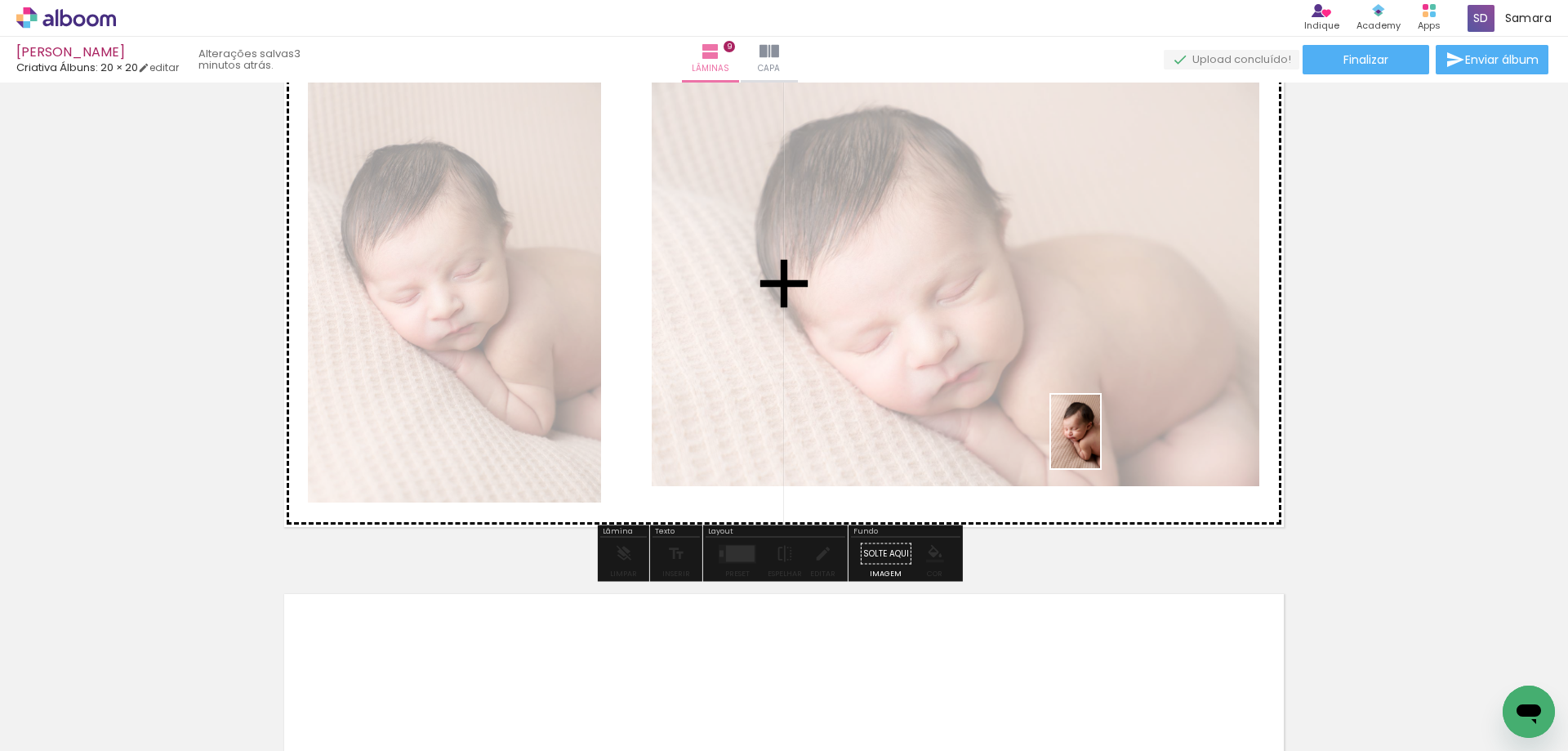
drag, startPoint x: 1220, startPoint y: 671, endPoint x: 1069, endPoint y: 403, distance: 307.6
click at [1069, 403] on quentale-workspace at bounding box center [784, 375] width 1568 height 751
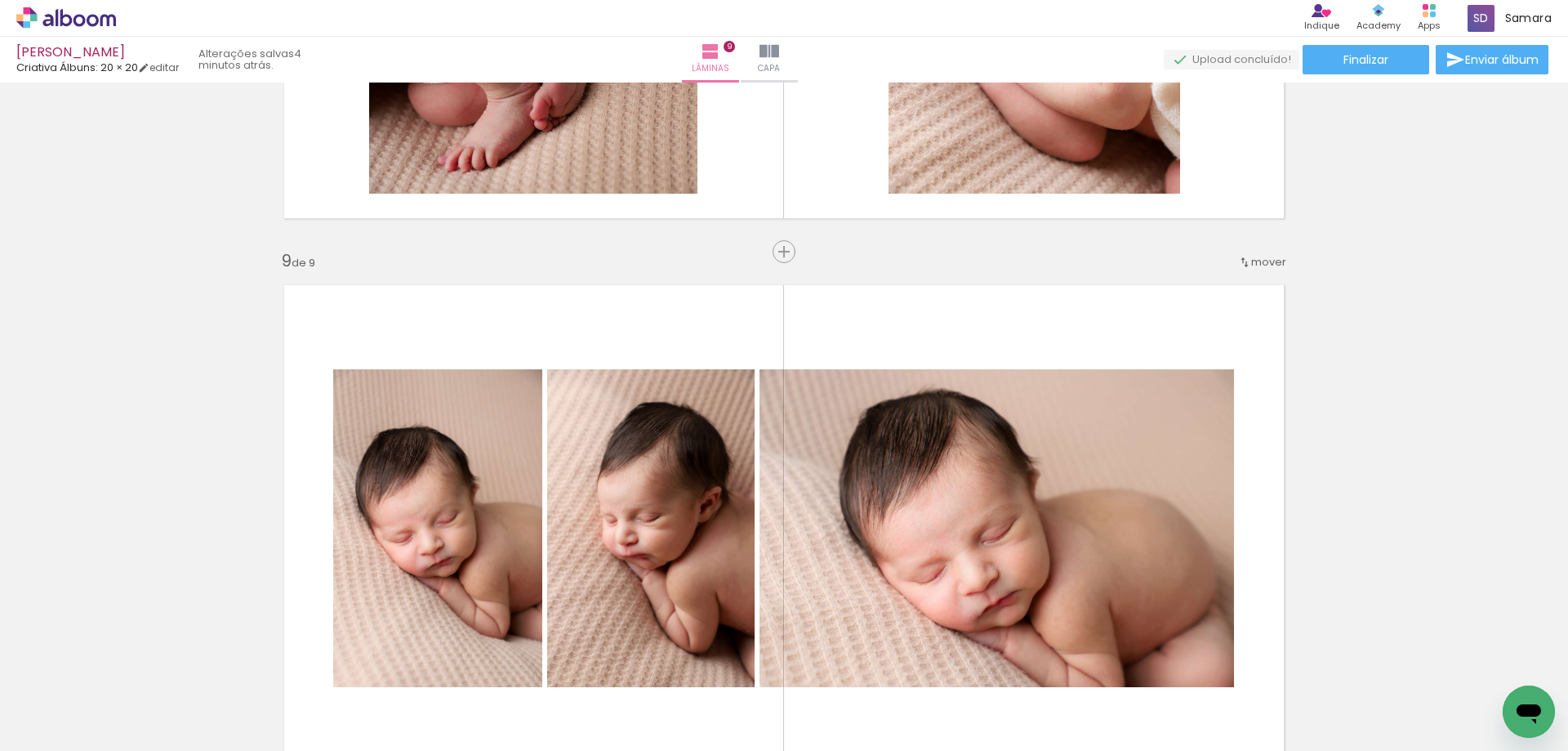
scroll to position [4208, 0]
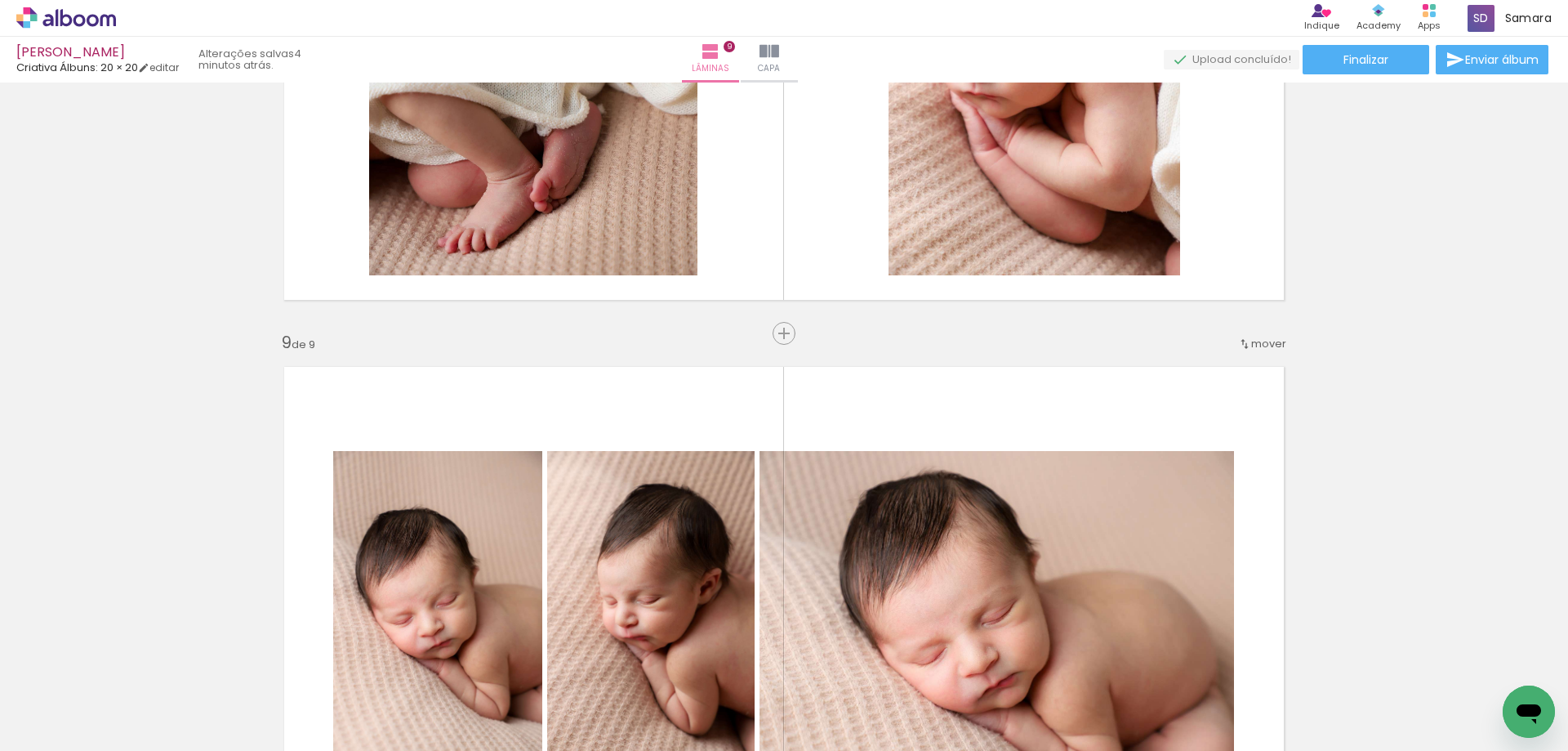
click at [1241, 345] on iron-icon at bounding box center [1244, 344] width 13 height 13
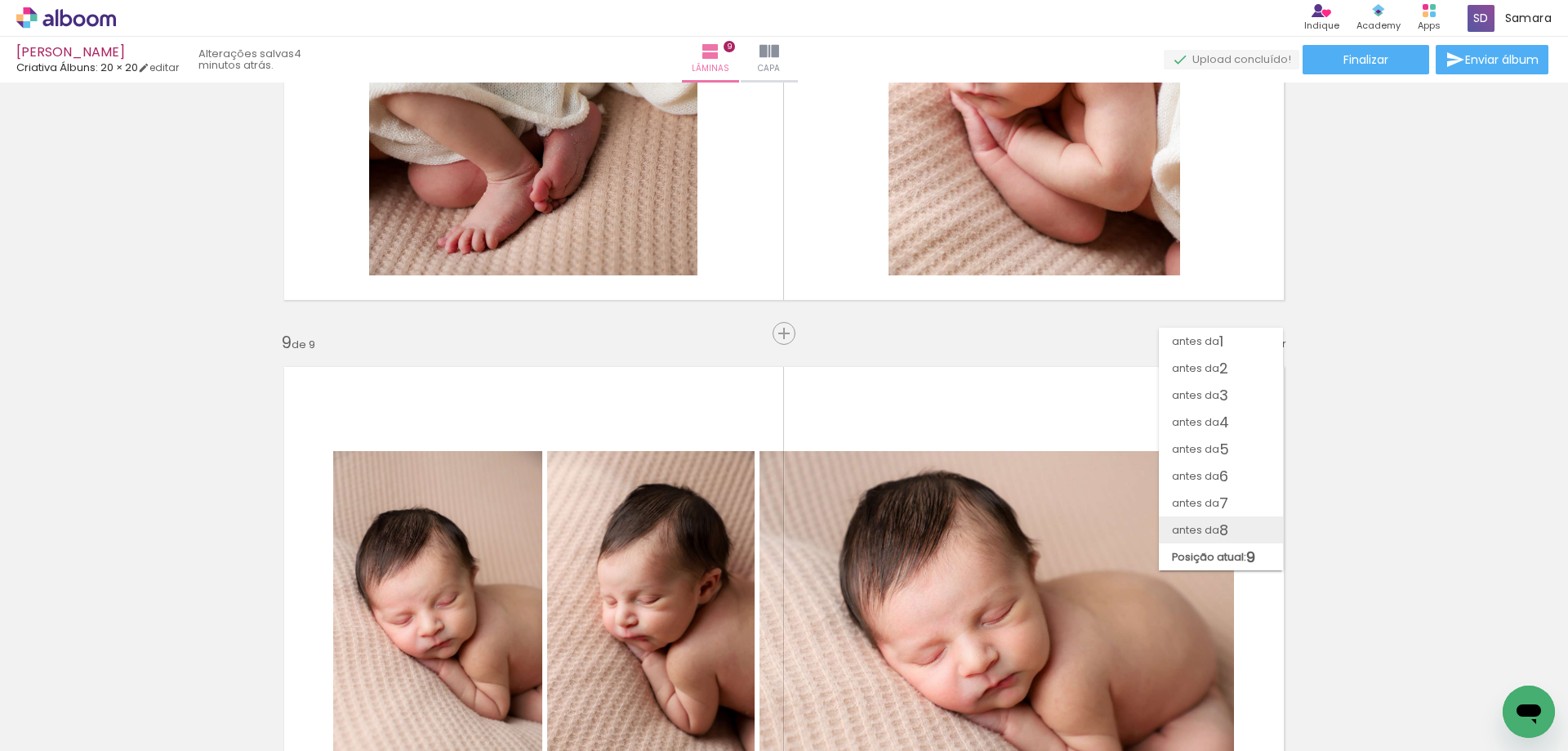
click at [1202, 536] on span "antes da" at bounding box center [1196, 530] width 47 height 27
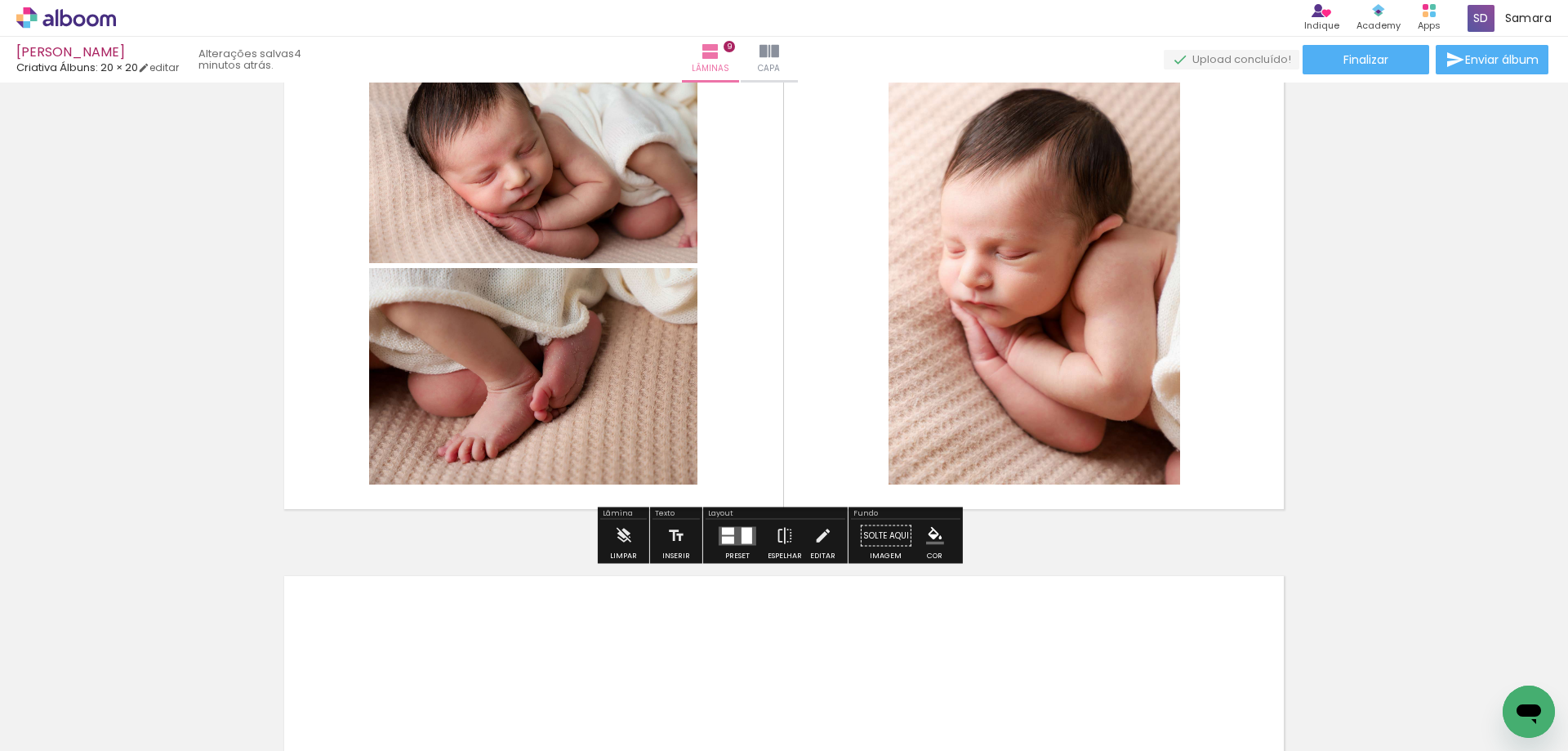
scroll to position [4716, 0]
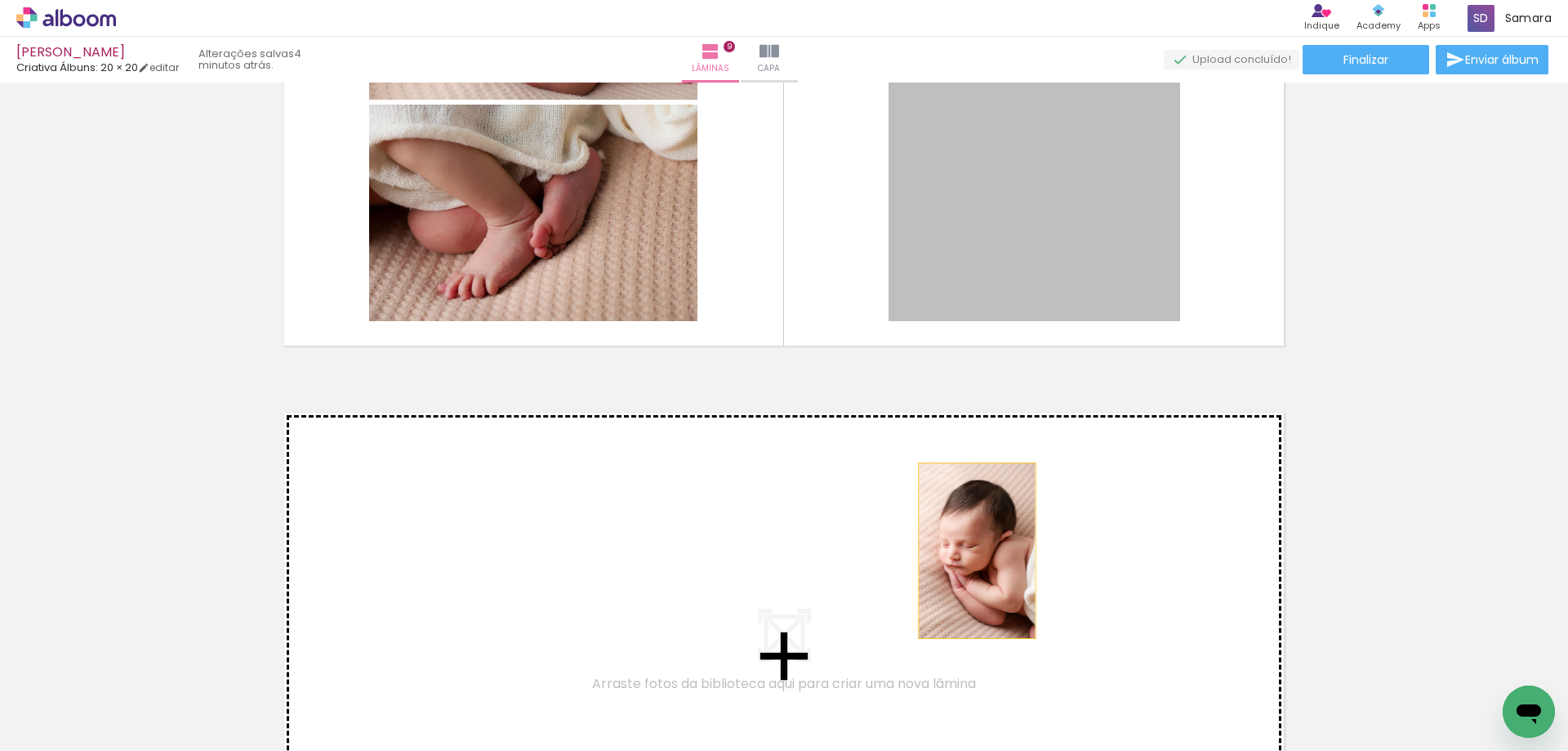
drag, startPoint x: 1052, startPoint y: 289, endPoint x: 971, endPoint y: 551, distance: 274.2
